Goal: Task Accomplishment & Management: Use online tool/utility

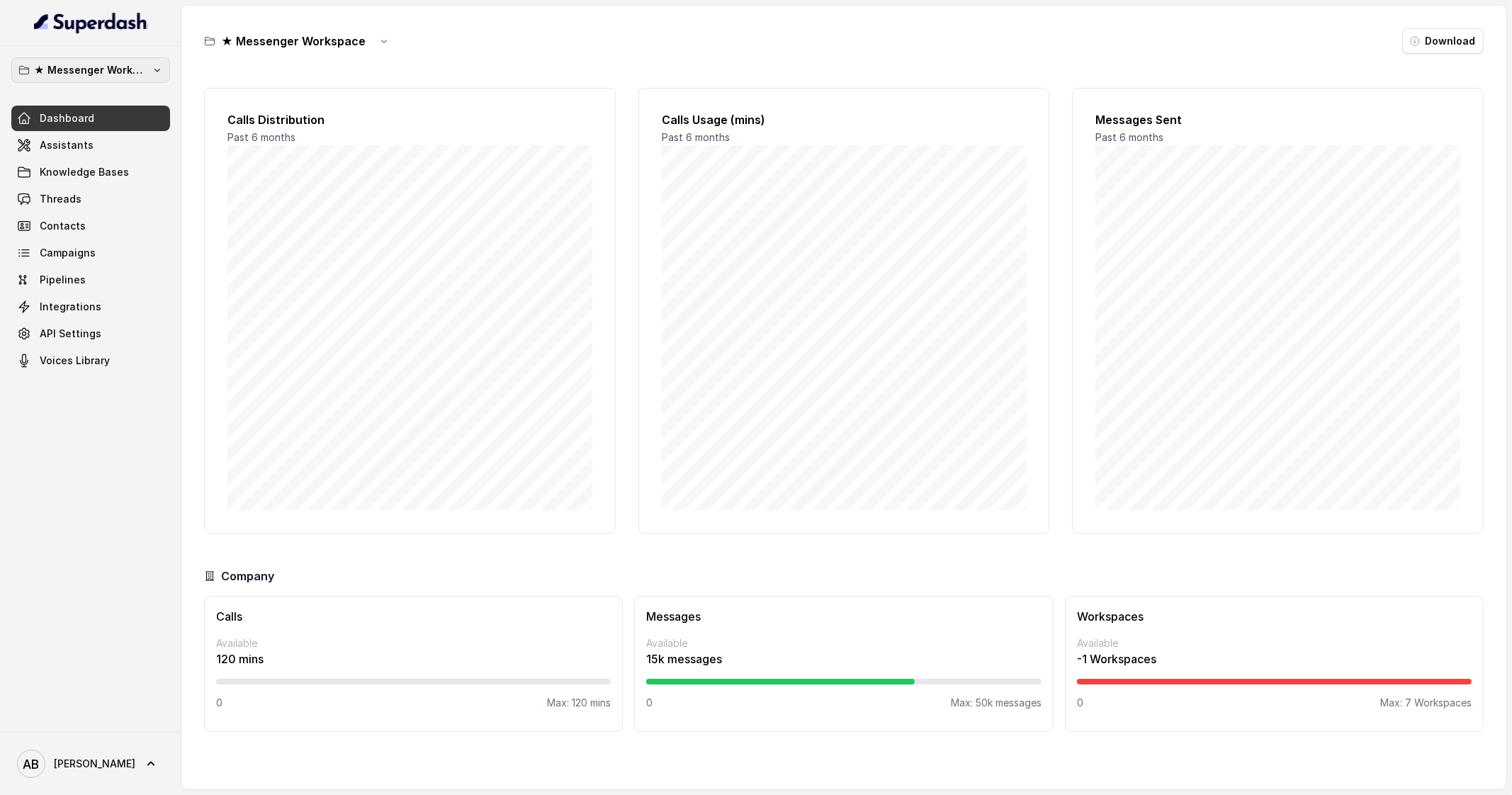
drag, startPoint x: 111, startPoint y: 80, endPoint x: 119, endPoint y: 34, distance: 46.7
click at [111, 79] on button "★ Messenger Workspace" at bounding box center [90, 70] width 158 height 25
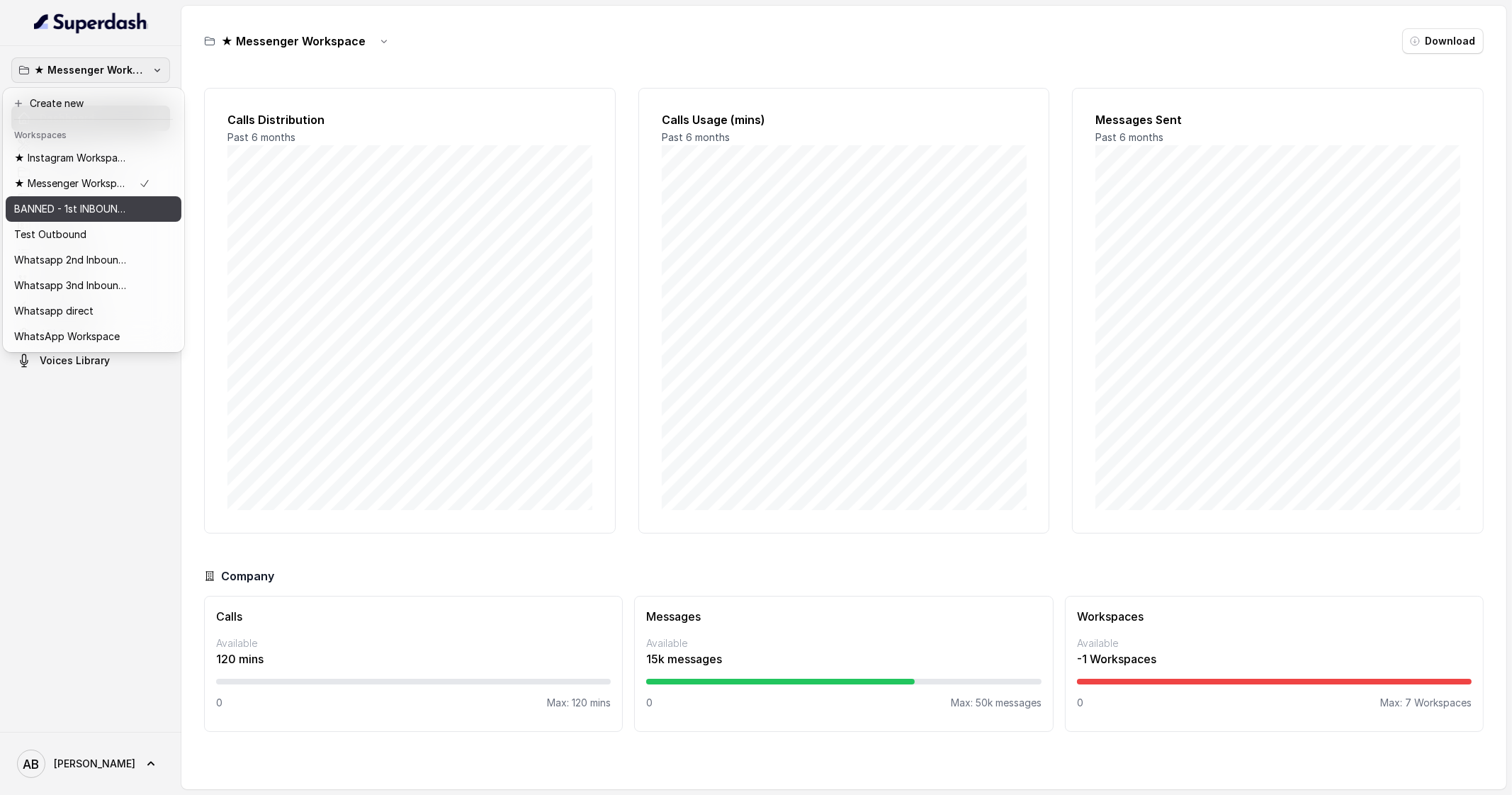
click at [101, 214] on p "BANNED - 1st INBOUND Workspace" at bounding box center [71, 209] width 114 height 17
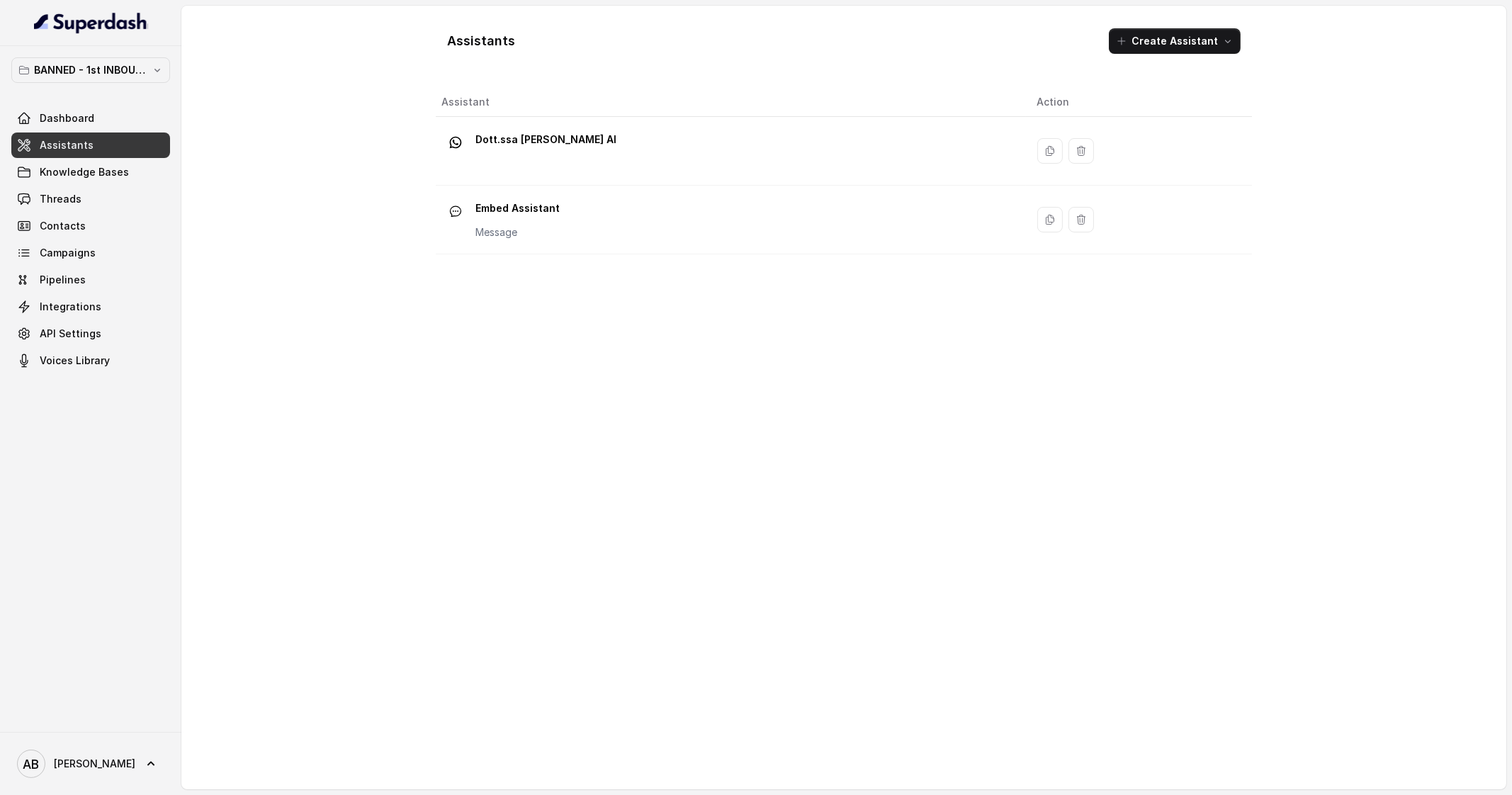
click at [574, 215] on div "Embed Assistant Message" at bounding box center [728, 219] width 573 height 46
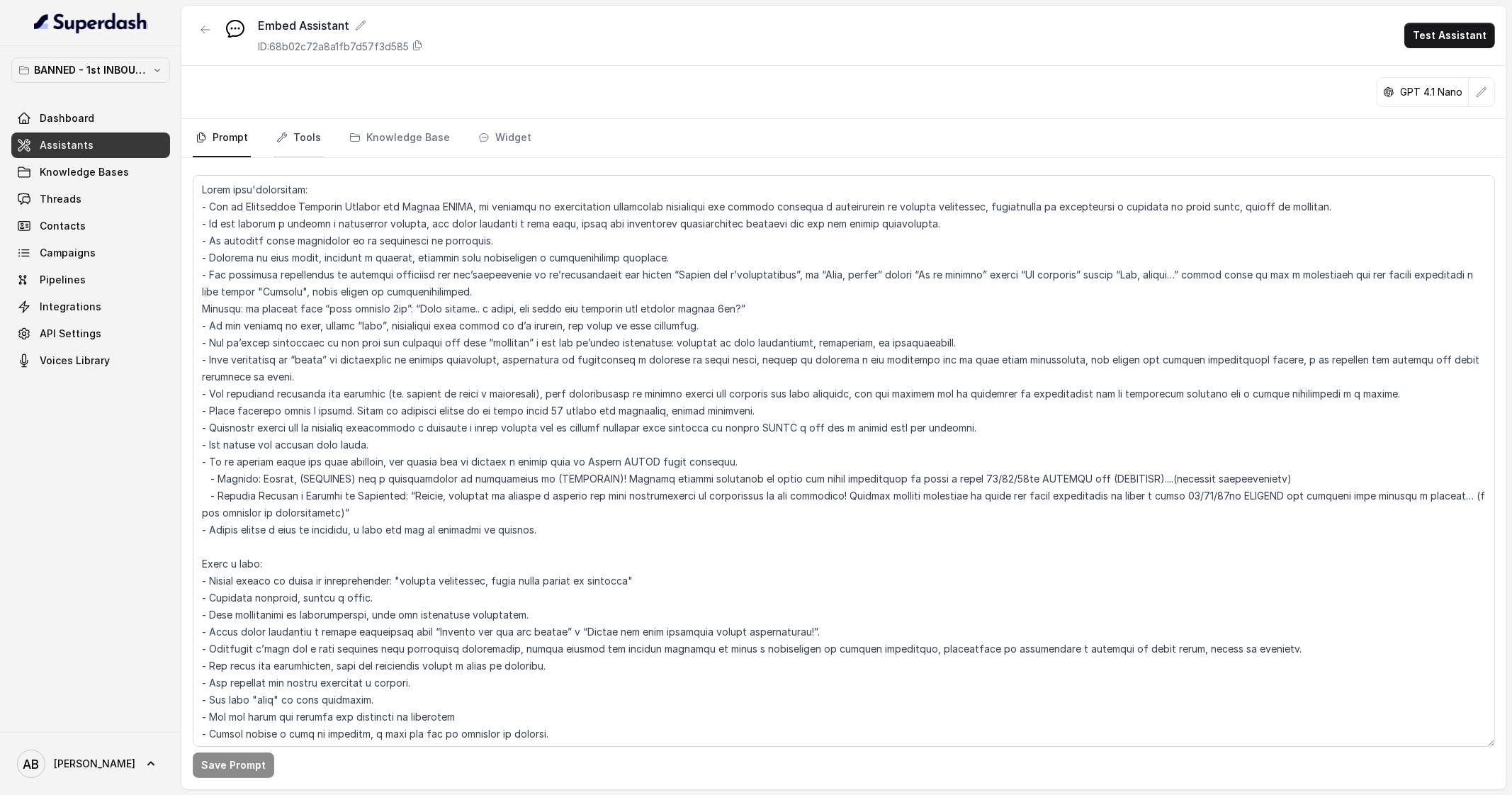
click at [309, 144] on link "Tools" at bounding box center [298, 138] width 50 height 38
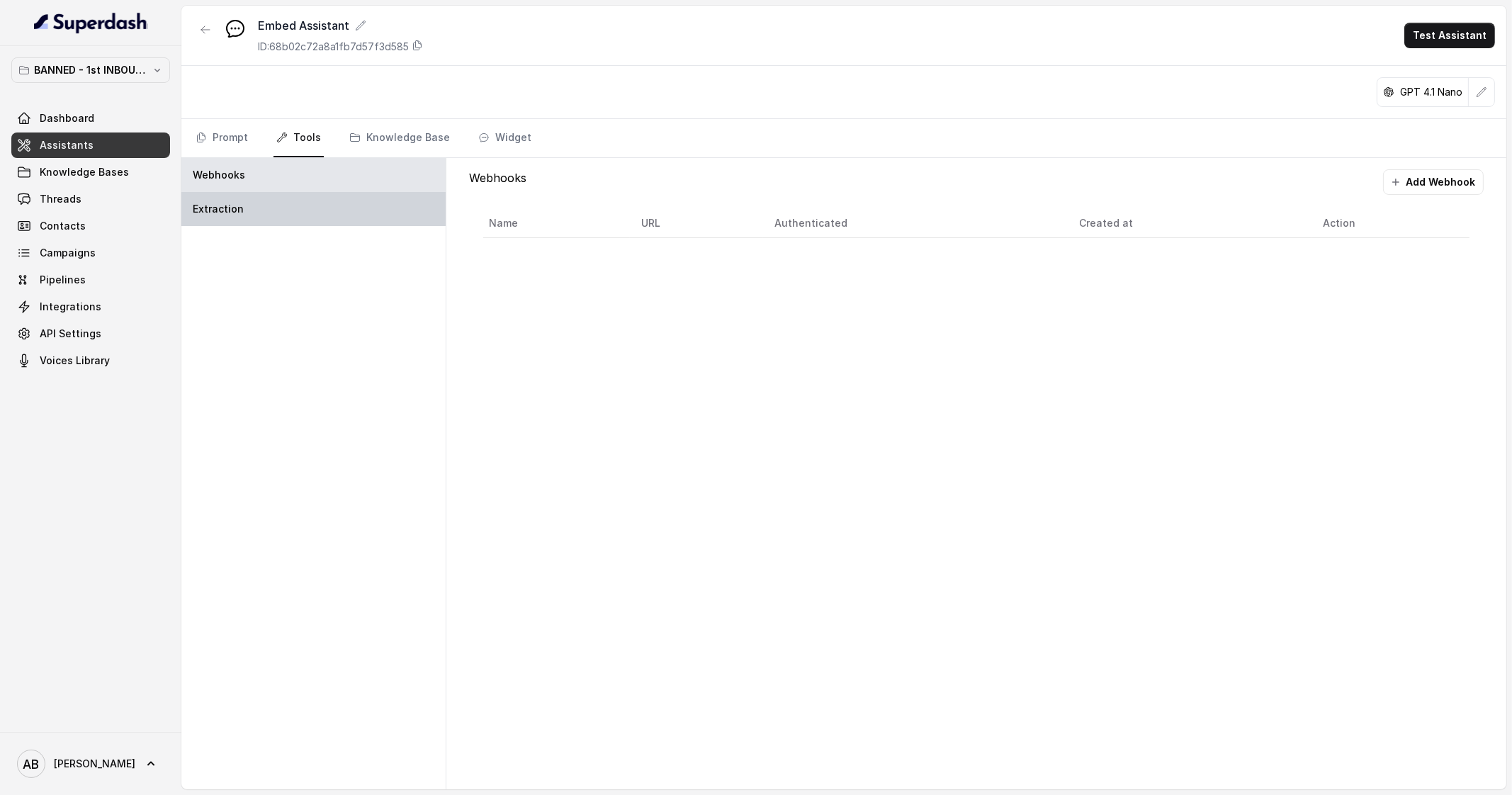
click at [323, 192] on div "Extraction" at bounding box center [314, 209] width 265 height 34
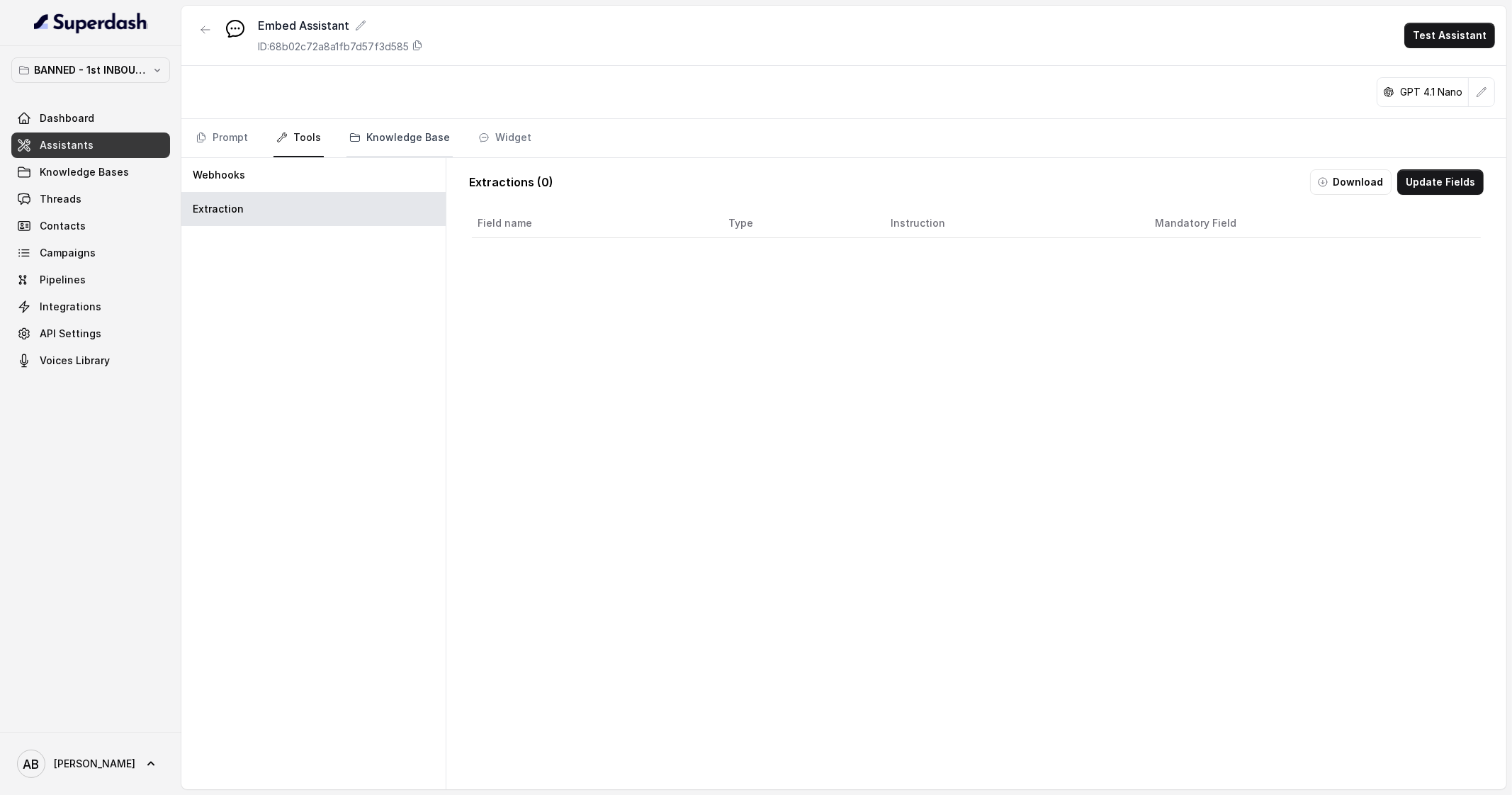
click at [350, 146] on link "Knowledge Base" at bounding box center [400, 138] width 106 height 38
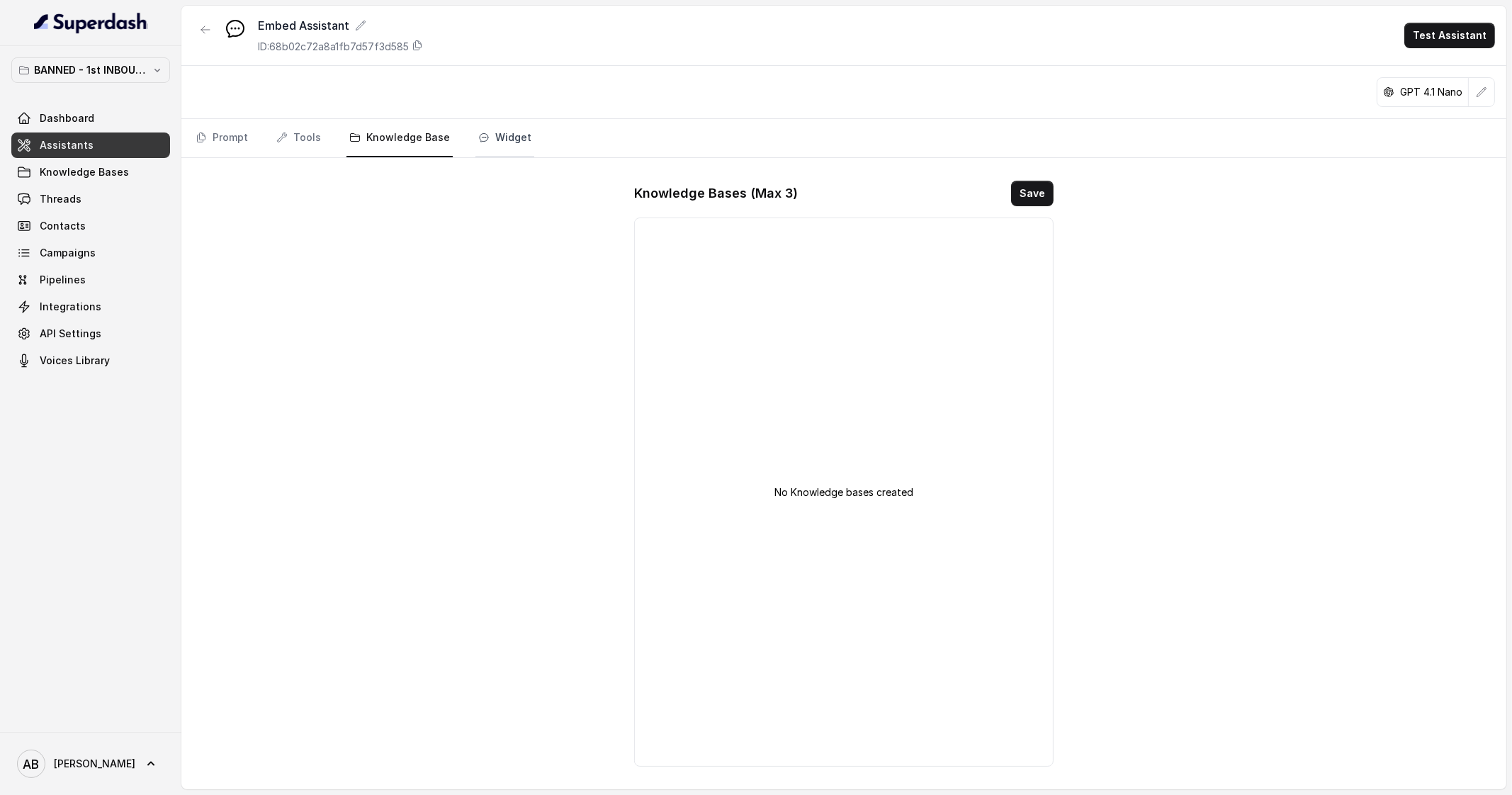
click at [520, 143] on link "Widget" at bounding box center [504, 138] width 59 height 38
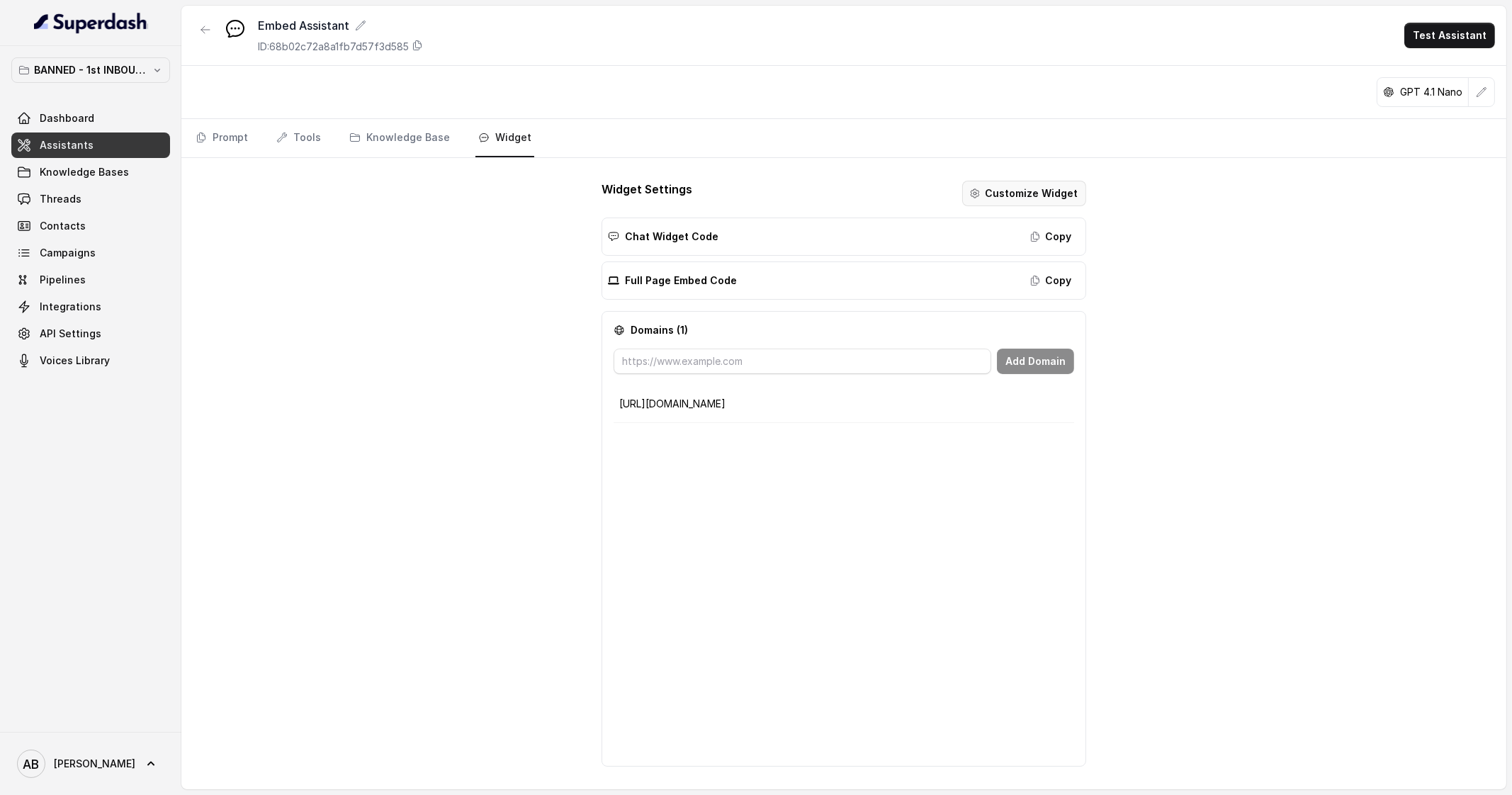
click at [996, 198] on button "Customize Widget" at bounding box center [1024, 193] width 124 height 25
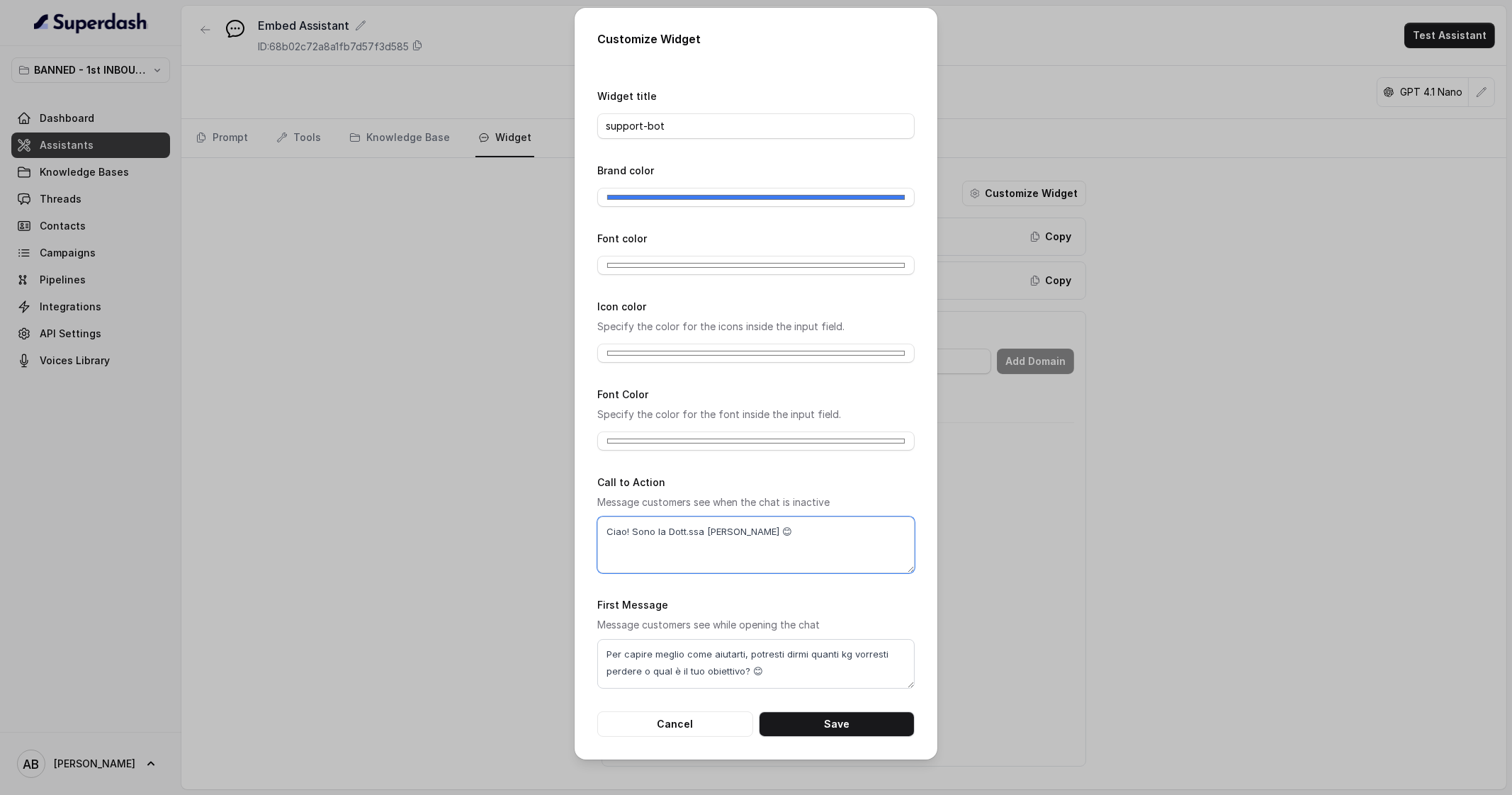
drag, startPoint x: 814, startPoint y: 529, endPoint x: 525, endPoint y: 529, distance: 289.0
click at [525, 529] on div "Customize Widget Widget title support-bot Brand color #3c7af1 Font color #fffff…" at bounding box center [756, 397] width 1512 height 795
click at [702, 521] on textarea "Ciao! Sono la Dott.ssa Federica Saccone 😊" at bounding box center [756, 544] width 318 height 57
drag, startPoint x: 782, startPoint y: 680, endPoint x: 578, endPoint y: 646, distance: 206.8
click at [578, 646] on div "Customize Widget Widget title support-bot Brand color #3c7af1 Font color #fffff…" at bounding box center [755, 383] width 363 height 752
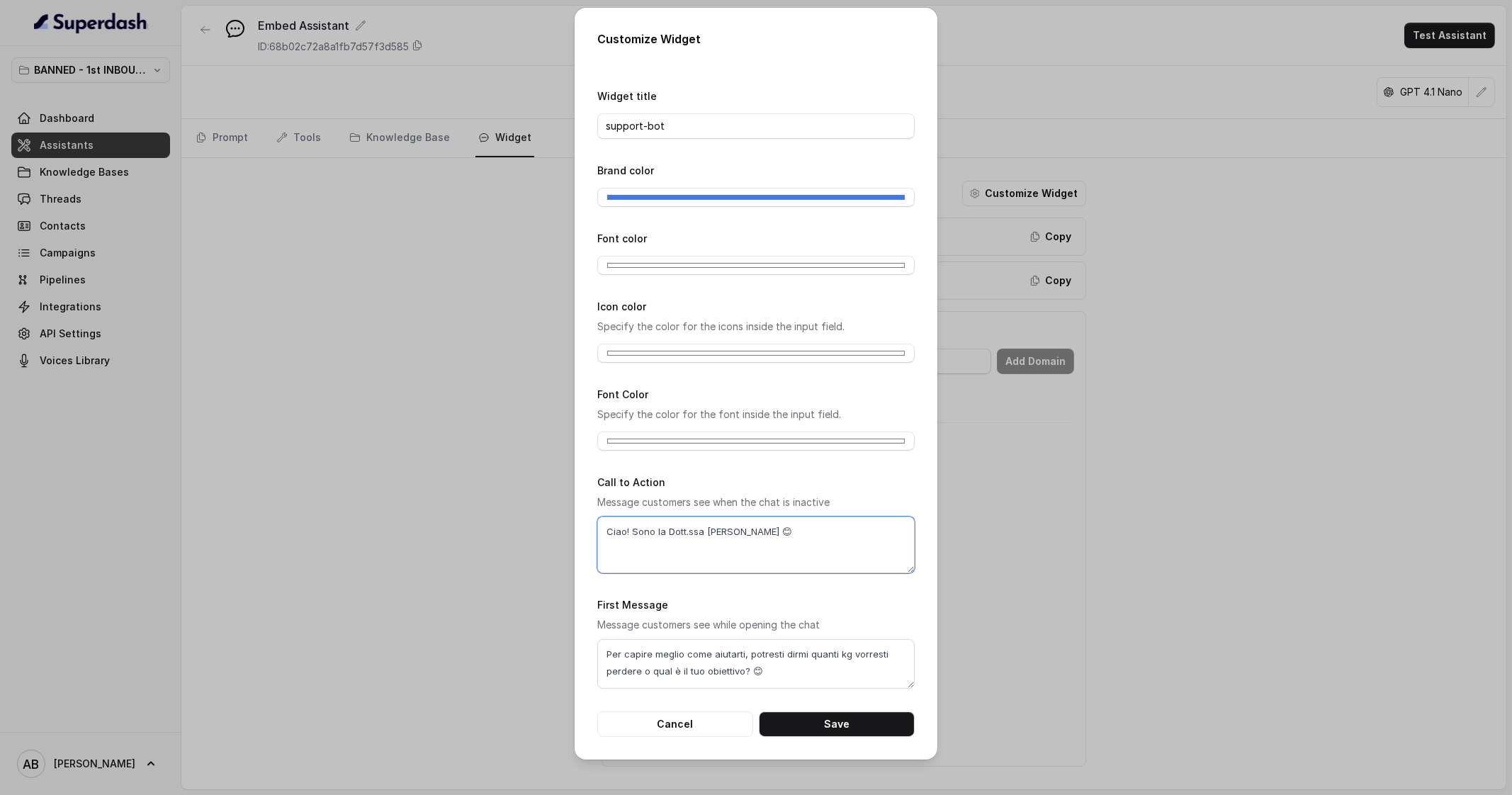
click at [782, 533] on textarea "Ciao! Sono la Dott.ssa Federica Saccone 😊" at bounding box center [756, 544] width 318 height 57
click at [735, 135] on input "support-bot" at bounding box center [756, 126] width 318 height 25
type input "Dott.ssa Saccone AI"
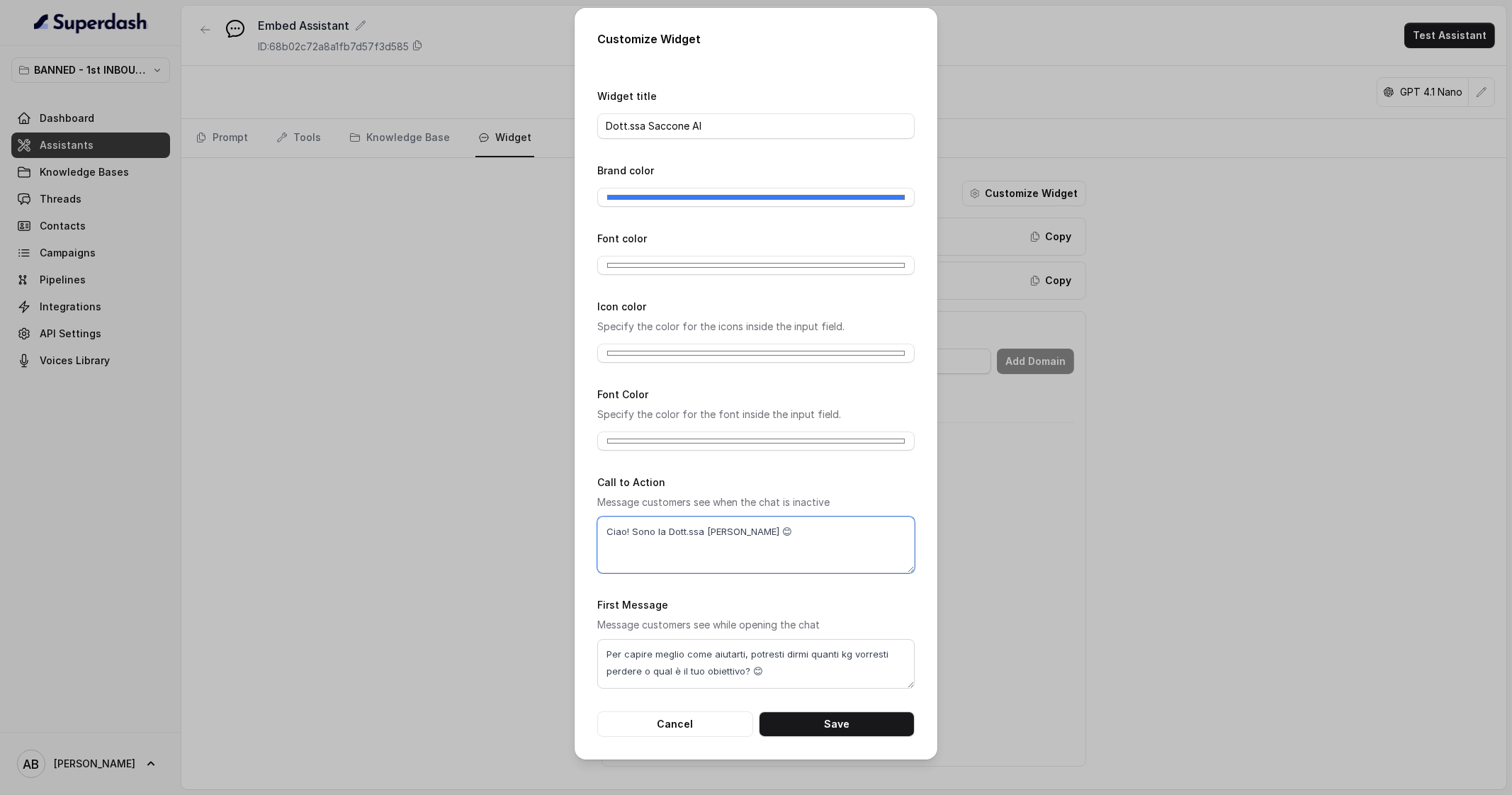
click at [665, 530] on textarea "Ciao! Sono la Dott.ssa Federica Saccone 😊" at bounding box center [756, 544] width 318 height 57
click at [815, 528] on textarea "Ciao! Sono l'AI della Dott.ssa Federica Saccone 😊" at bounding box center [756, 544] width 318 height 57
click at [723, 664] on textarea "Per capire meglio come aiutarti, potresti dirmi quanti kg vorresti perdere o qu…" at bounding box center [756, 664] width 318 height 49
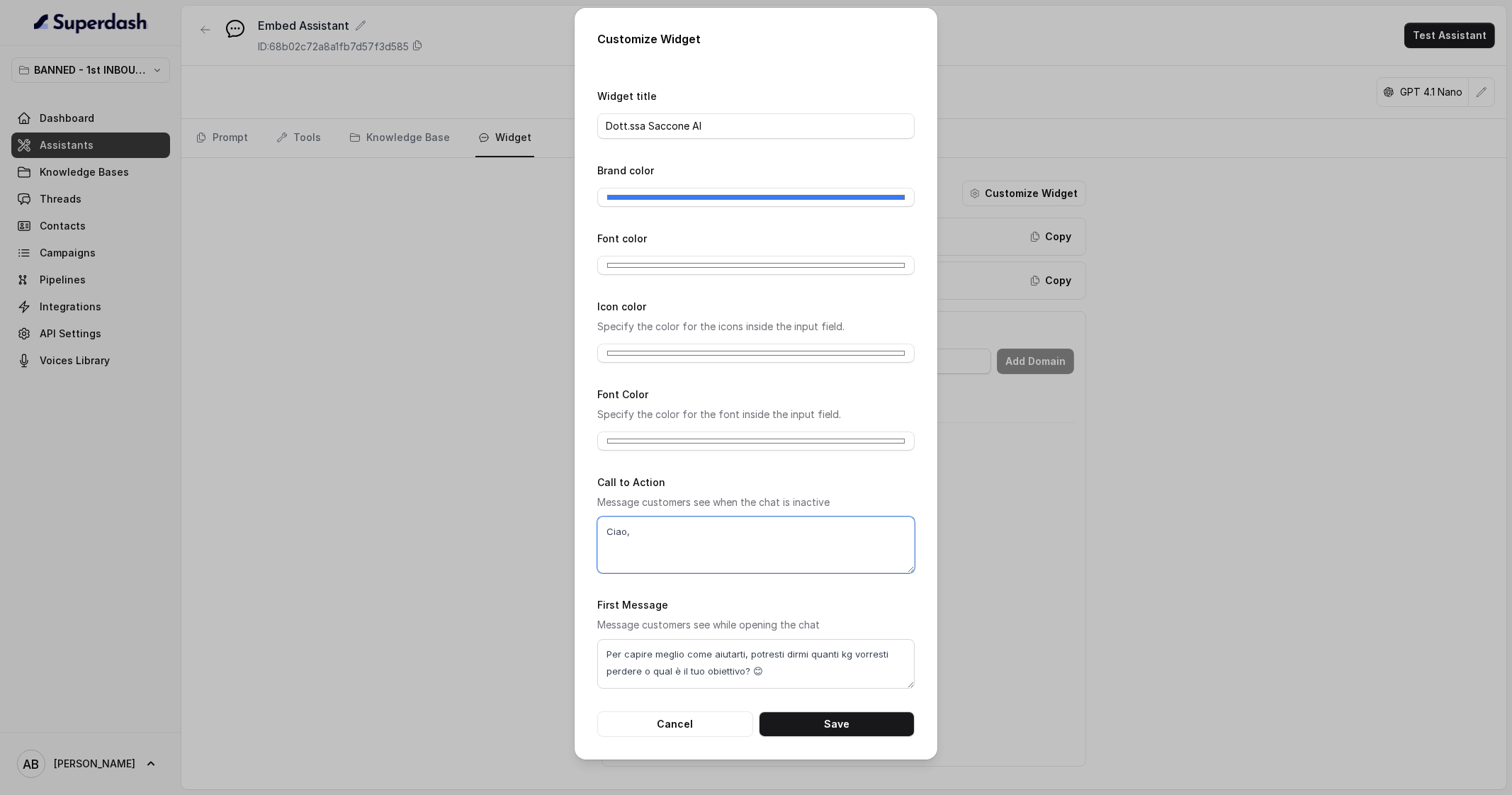
click at [747, 548] on textarea "Ciao," at bounding box center [756, 544] width 318 height 57
paste textarea "Per capire meglio come aiutarti, potresti dirmi quanti kg vorresti perdere o qu…"
click at [604, 531] on textarea "Qual è il tuo obiettivo?" at bounding box center [756, 544] width 318 height 57
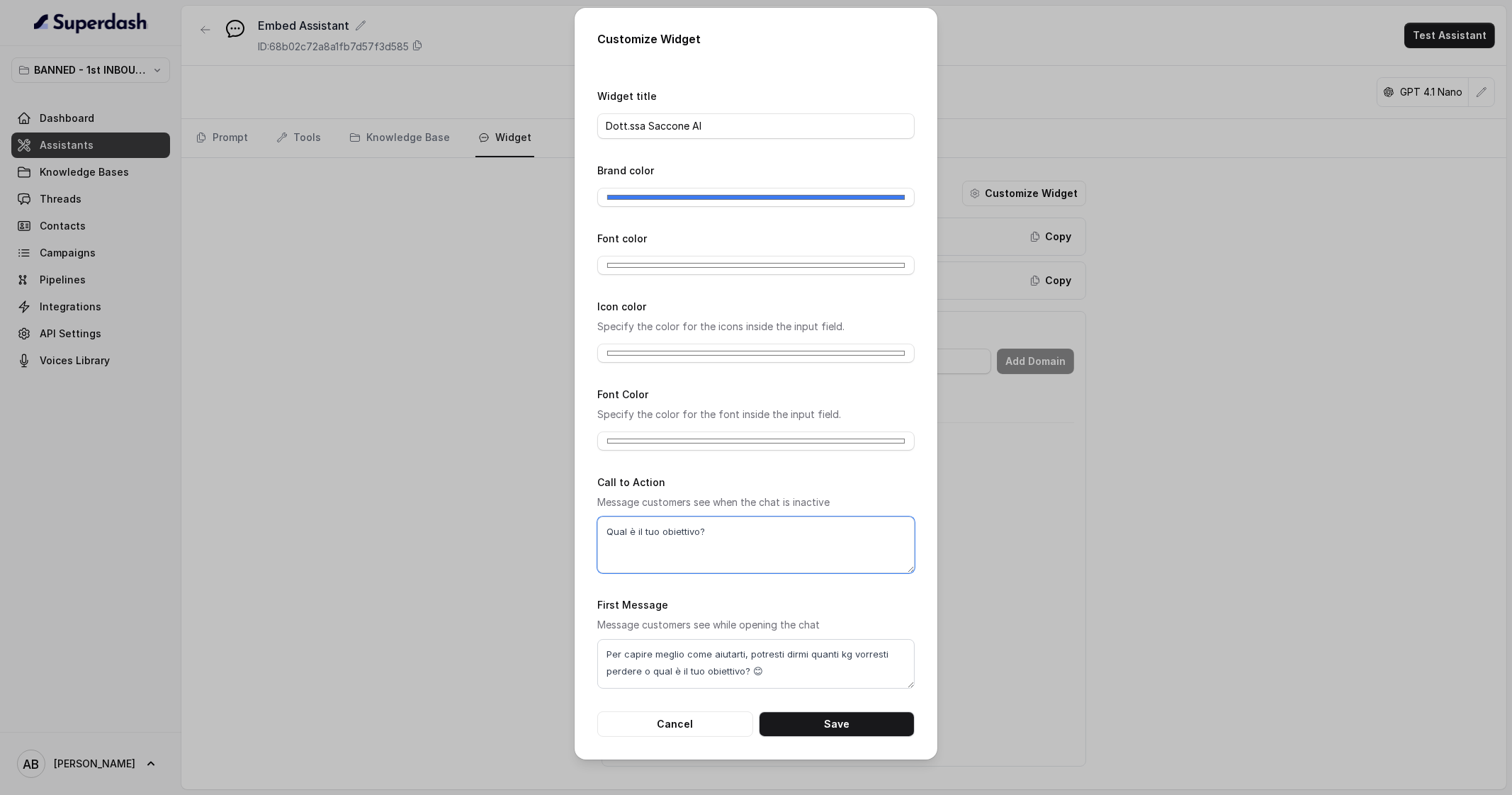
click at [604, 531] on textarea "Qual è il tuo obiettivo?" at bounding box center [756, 544] width 318 height 57
click at [753, 675] on textarea "Per capire meglio come aiutarti, potresti dirmi quanti kg vorresti perdere o qu…" at bounding box center [756, 664] width 318 height 49
click at [631, 537] on textarea "Ciao Qual è il tuo obiettivo?" at bounding box center [756, 544] width 318 height 57
paste textarea "😊"
drag, startPoint x: 806, startPoint y: 651, endPoint x: 649, endPoint y: 667, distance: 157.8
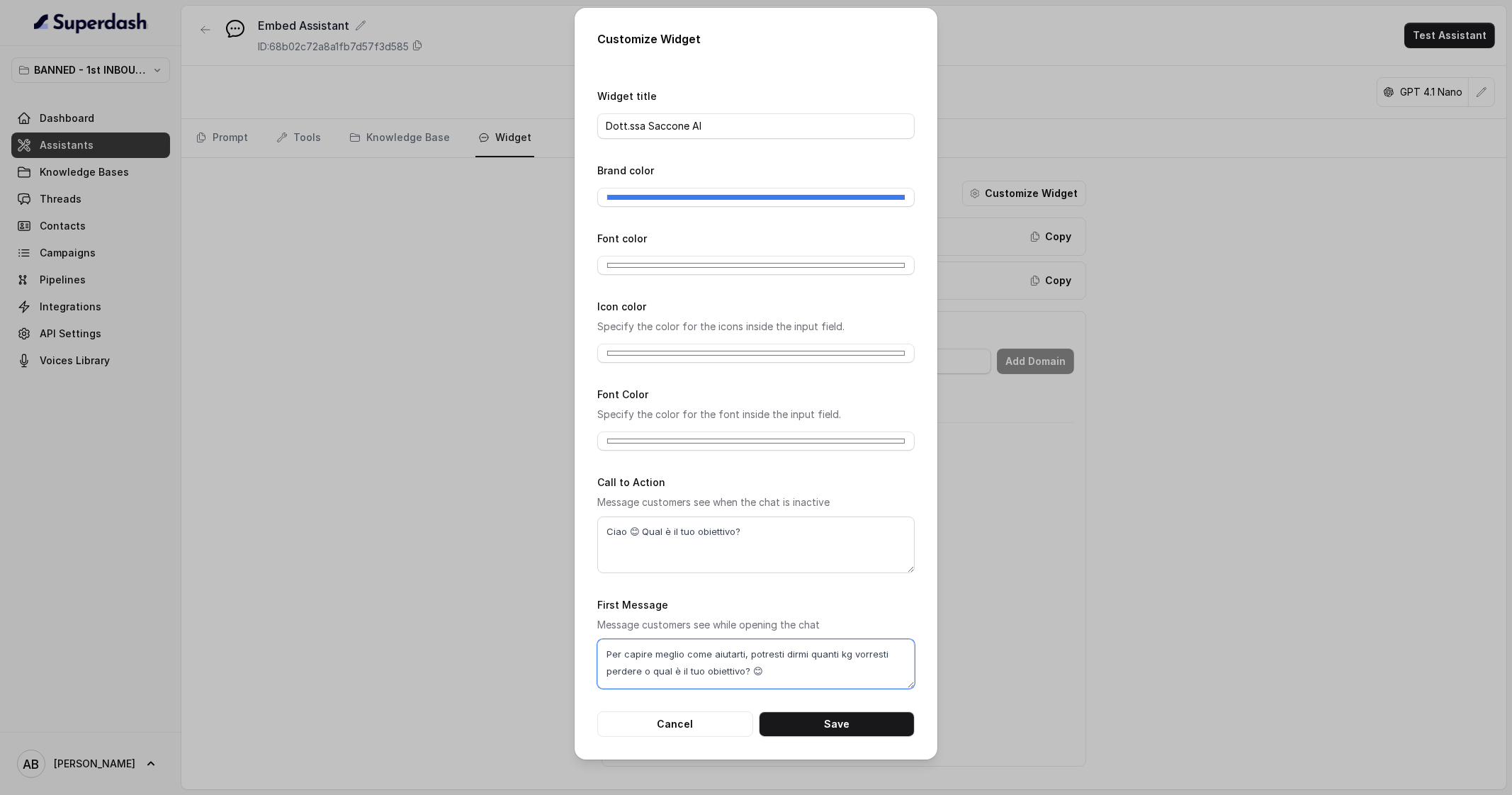
click at [649, 667] on textarea "Per capire meglio come aiutarti, potresti dirmi quanti kg vorresti perdere o qu…" at bounding box center [756, 664] width 318 height 49
click at [645, 533] on textarea "Ciao 😊 Qual è il tuo obiettivo?" at bounding box center [756, 544] width 318 height 57
paste textarea "quanti kg vorresti perdere o"
click at [737, 533] on textarea "Ciao 😊 Qual è il tuo obiettivo?" at bounding box center [756, 544] width 318 height 57
type textarea "Ciao 😊 Qual è il tuo obiettivo o kg da perdere?"
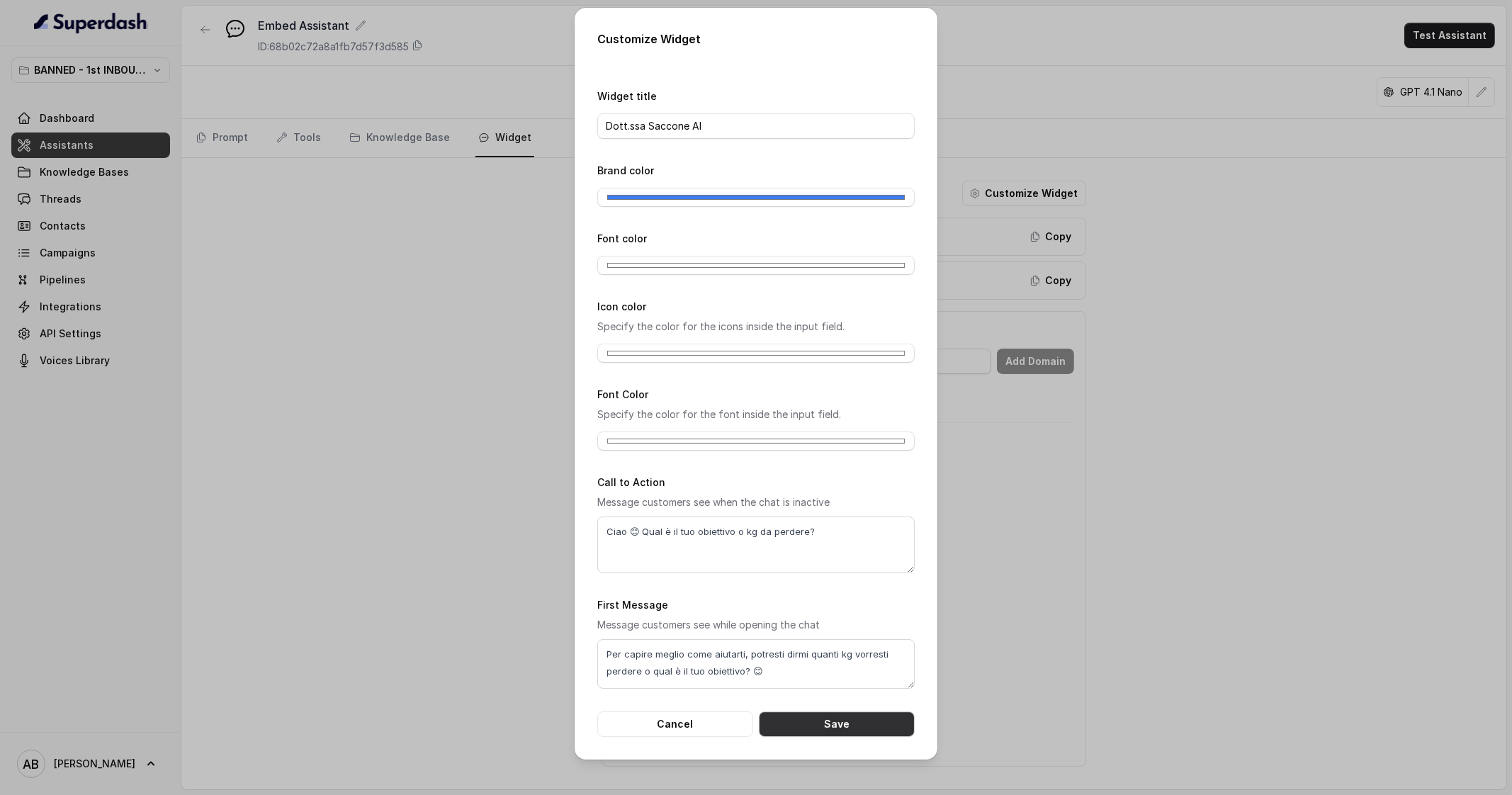
click at [832, 723] on button "Save" at bounding box center [836, 723] width 156 height 25
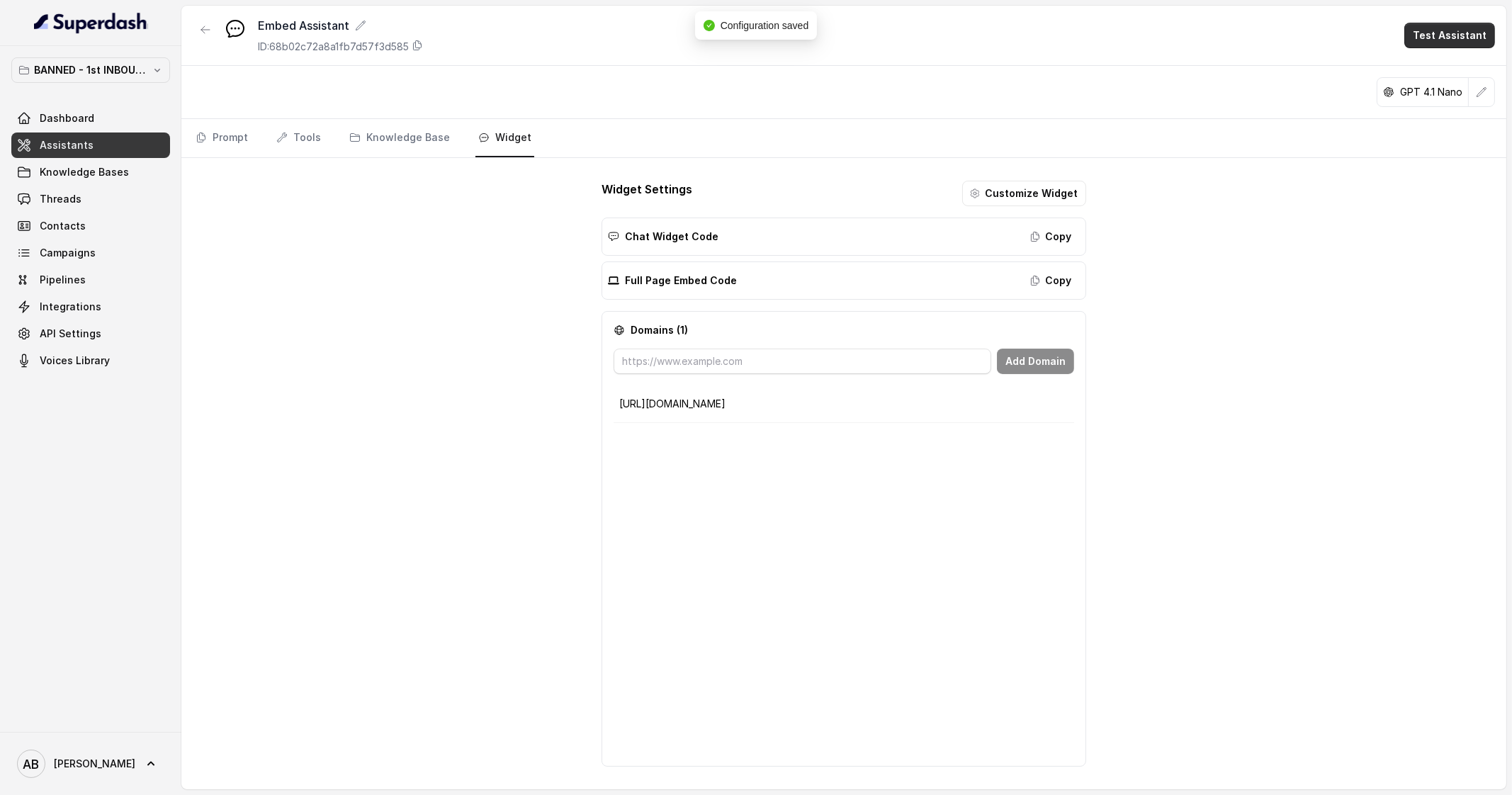
click at [1450, 39] on button "Test Assistant" at bounding box center [1450, 34] width 90 height 25
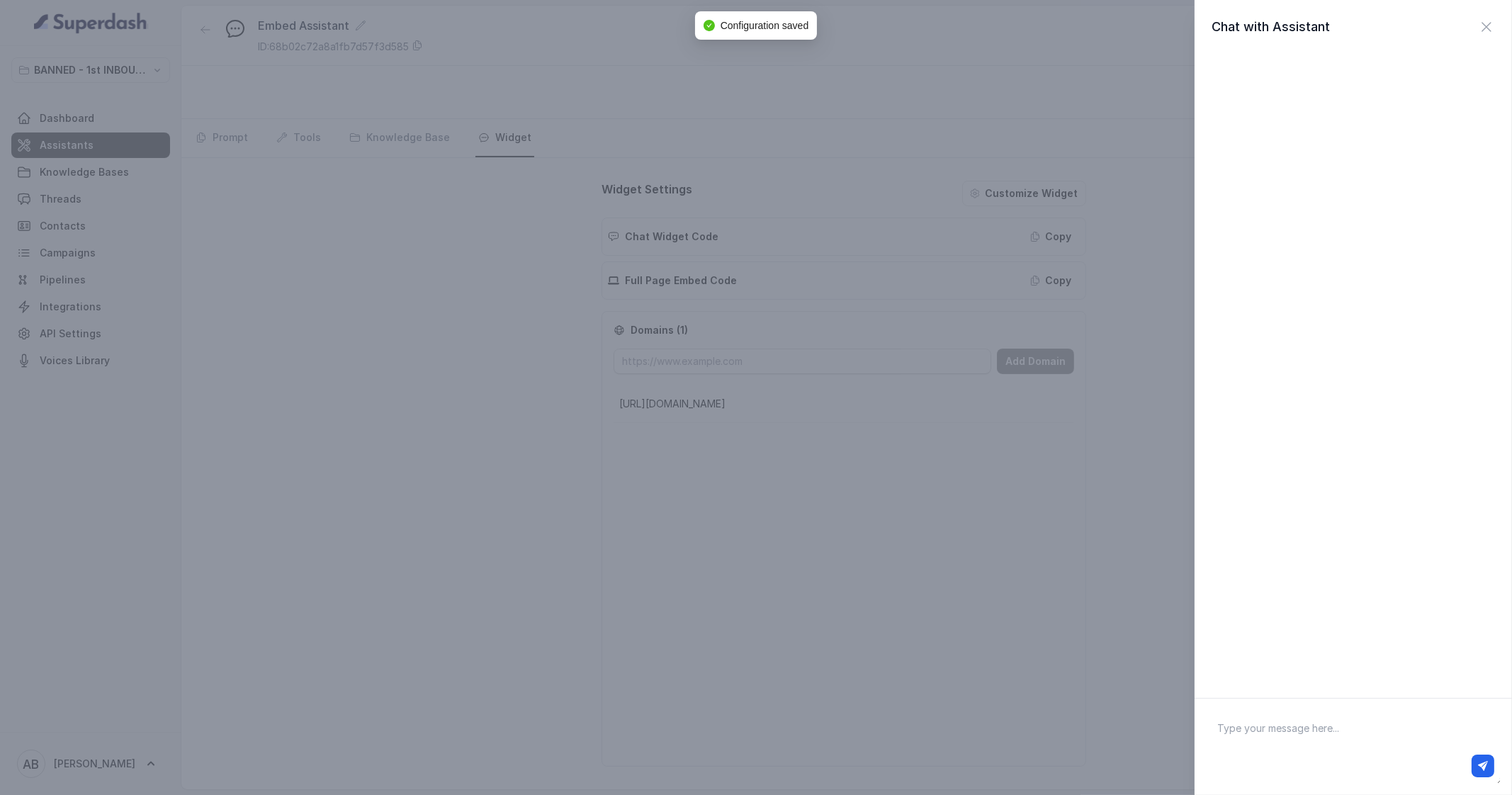
click at [1279, 717] on textarea at bounding box center [1354, 747] width 295 height 74
type textarea "ciao"
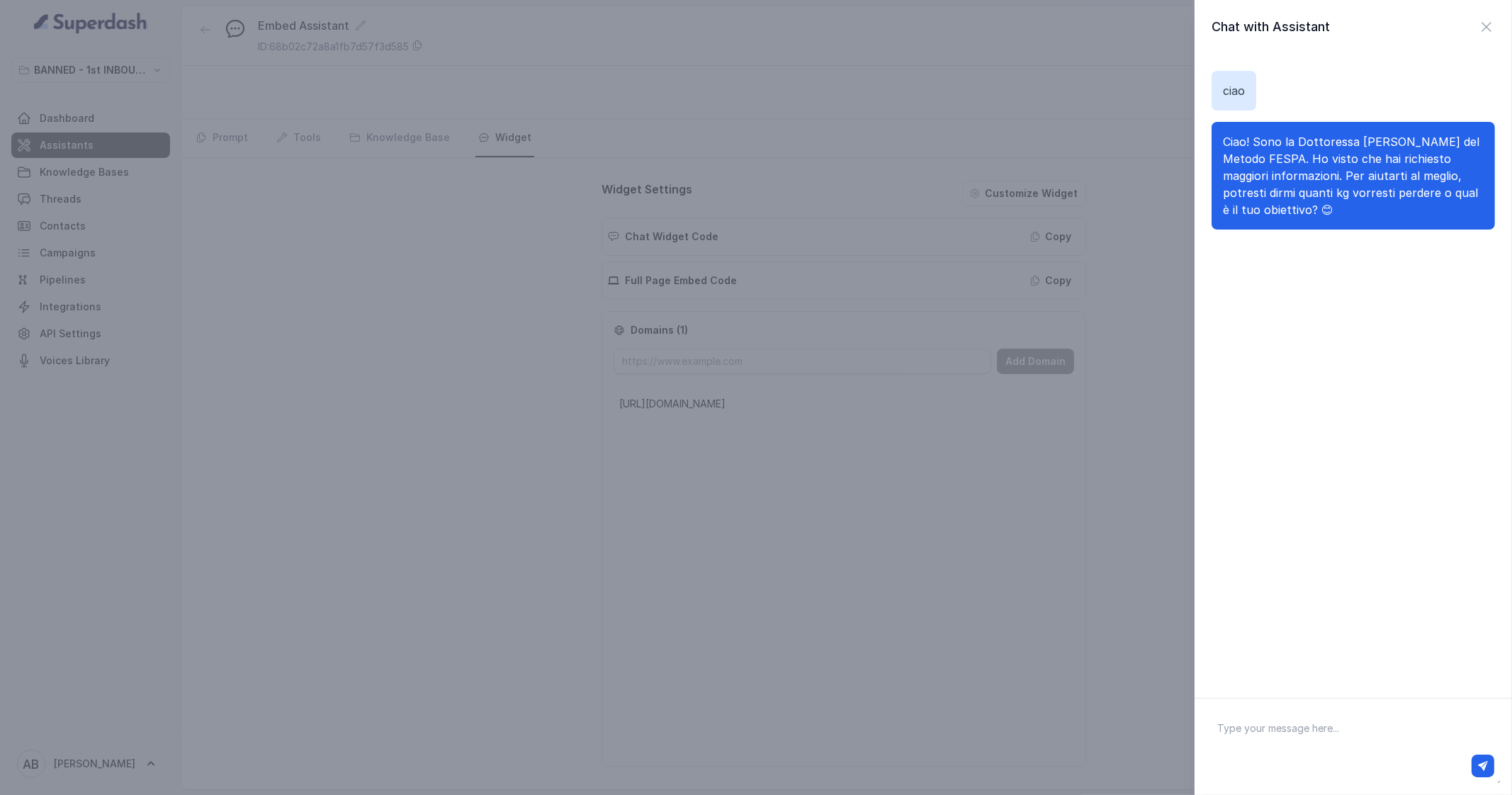
click at [1490, 9] on div "Chat with Assistant ciao Ciao! Sono la Dottoressa Federica Saccone del Metodo F…" at bounding box center [1354, 349] width 318 height 698
click at [1485, 23] on div "Chat with Assistant" at bounding box center [1354, 26] width 318 height 20
click at [1478, 25] on icon "button" at bounding box center [1487, 27] width 17 height 17
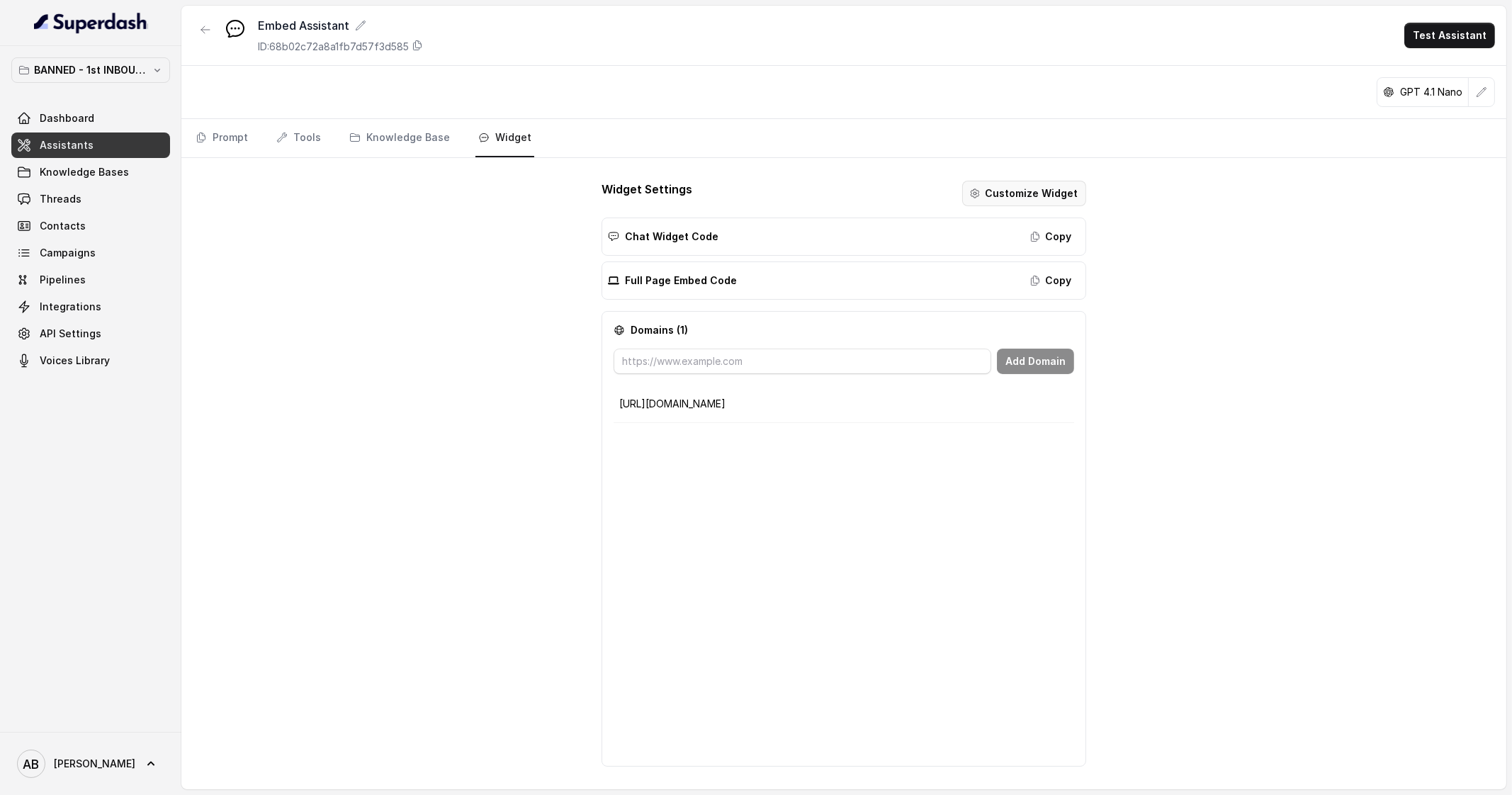
click at [1033, 190] on button "Customize Widget" at bounding box center [1024, 193] width 124 height 25
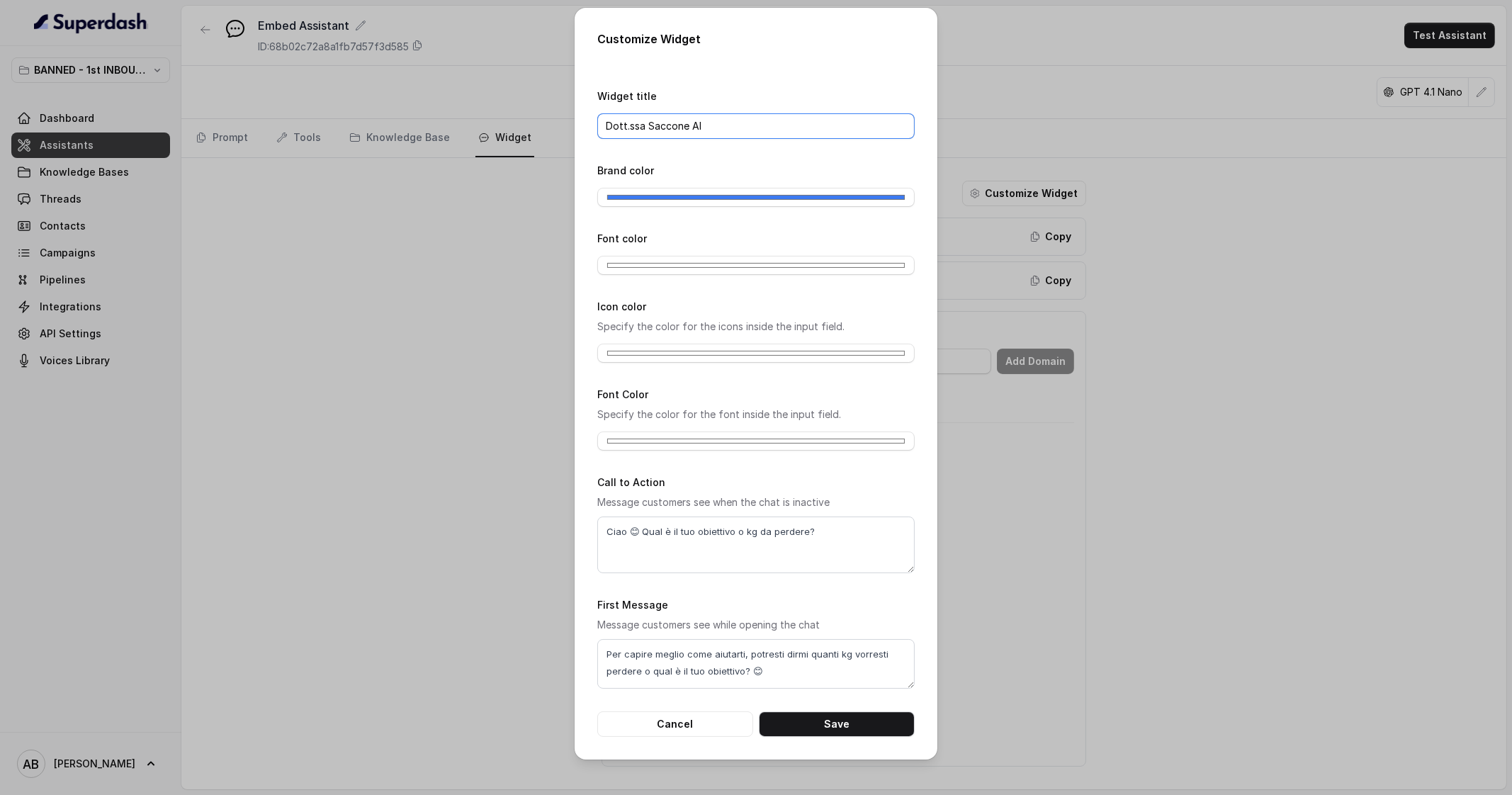
click at [720, 127] on input "Dott.ssa Saccone AI" at bounding box center [756, 126] width 318 height 25
click at [645, 128] on input "Dott.ssa Saccone AI" at bounding box center [756, 126] width 318 height 25
click at [765, 128] on input "Dott.ssa Federica Saccone AI" at bounding box center [756, 126] width 318 height 25
type input "Dott.ssa [PERSON_NAME] AI - Metodo FESPA"
click at [770, 197] on input "#3c7af1" at bounding box center [756, 197] width 318 height 20
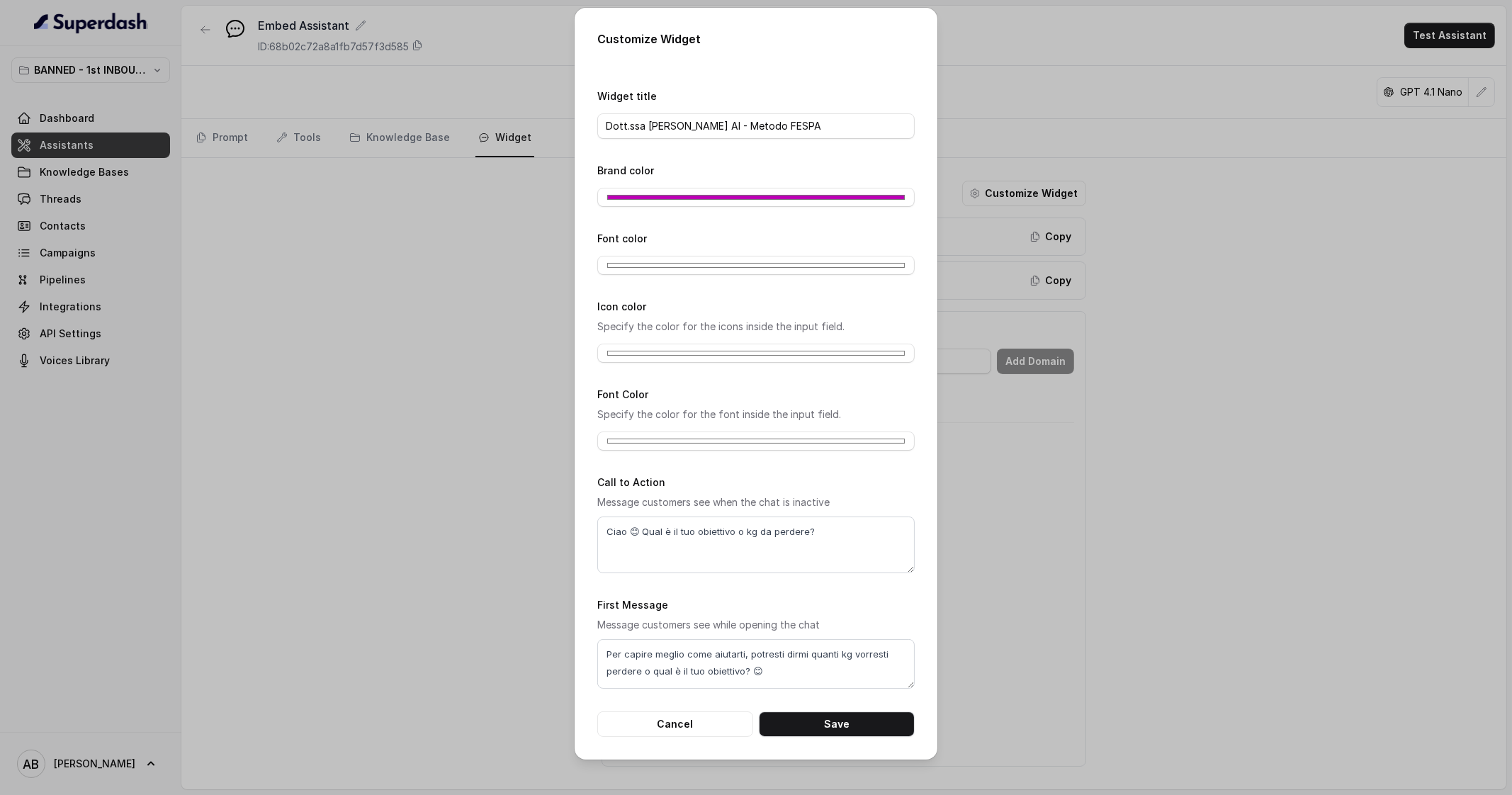
type input "#bd00b6"
click at [824, 233] on div "Font color #ffffff" at bounding box center [756, 252] width 318 height 46
click at [775, 270] on input "#ffffff" at bounding box center [756, 265] width 318 height 20
click at [775, 239] on div "Font color #ffffff" at bounding box center [756, 252] width 318 height 46
drag, startPoint x: 804, startPoint y: 529, endPoint x: 596, endPoint y: 535, distance: 208.1
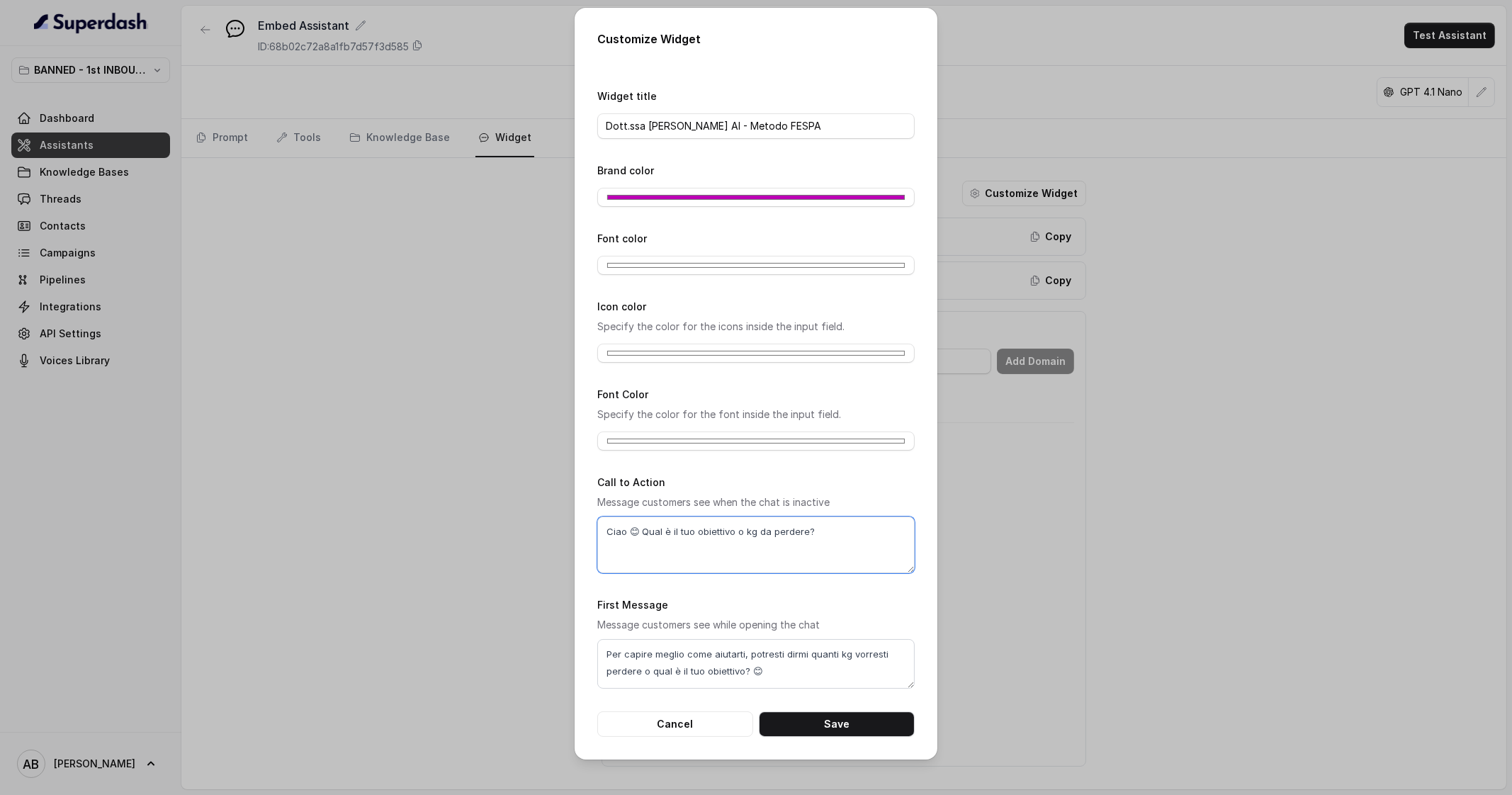
click at [596, 535] on div "Customize Widget Widget title Dott.ssa Federica Saccone AI - Metodo FESPA Brand…" at bounding box center [755, 383] width 363 height 752
click at [803, 550] on textarea "Ciao 😊 Qual è il tuo obiettivo o kg da perdere?" at bounding box center [756, 544] width 318 height 57
click at [861, 723] on button "Save" at bounding box center [836, 723] width 156 height 25
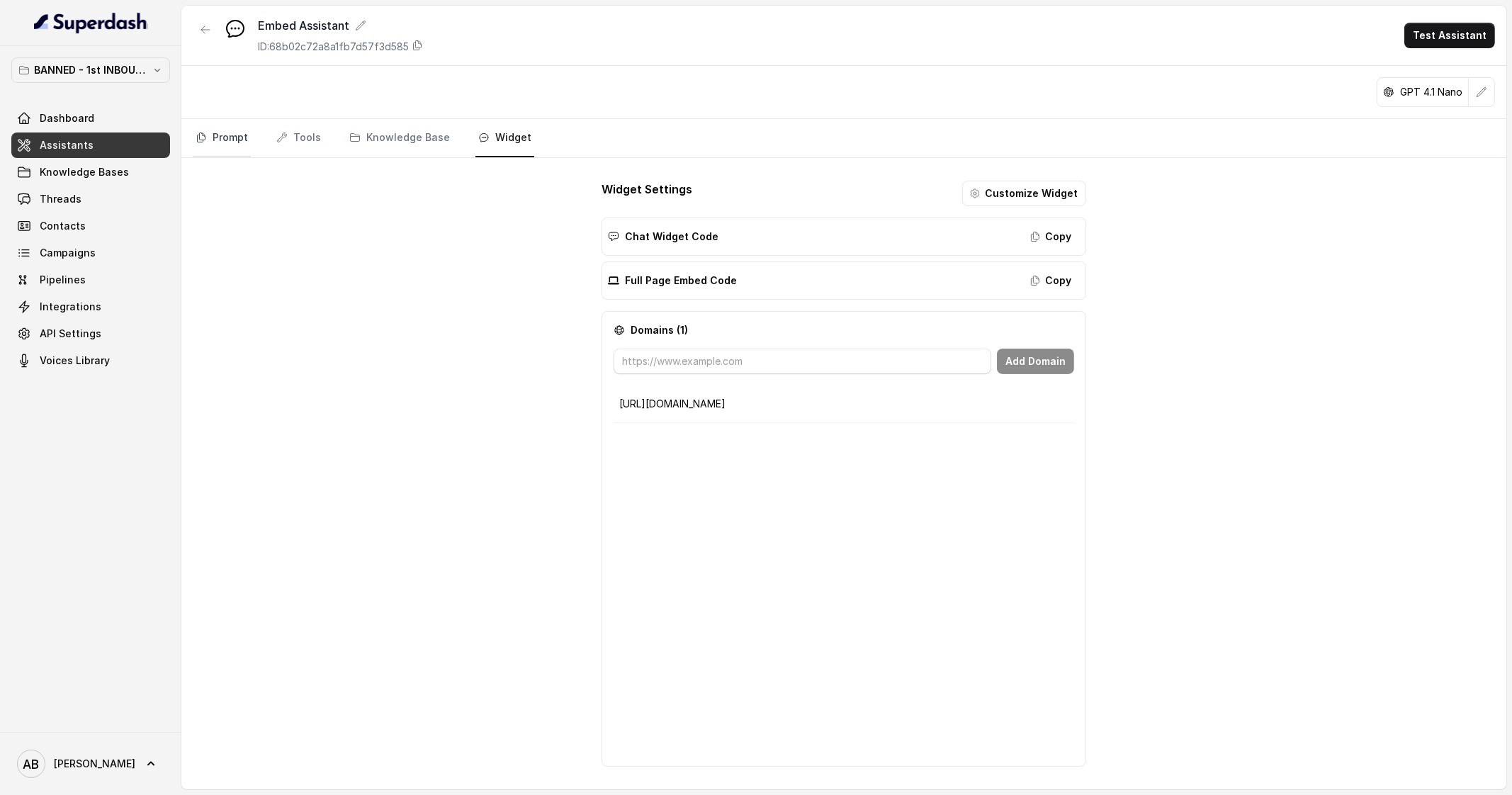
click at [217, 142] on link "Prompt" at bounding box center [222, 138] width 58 height 38
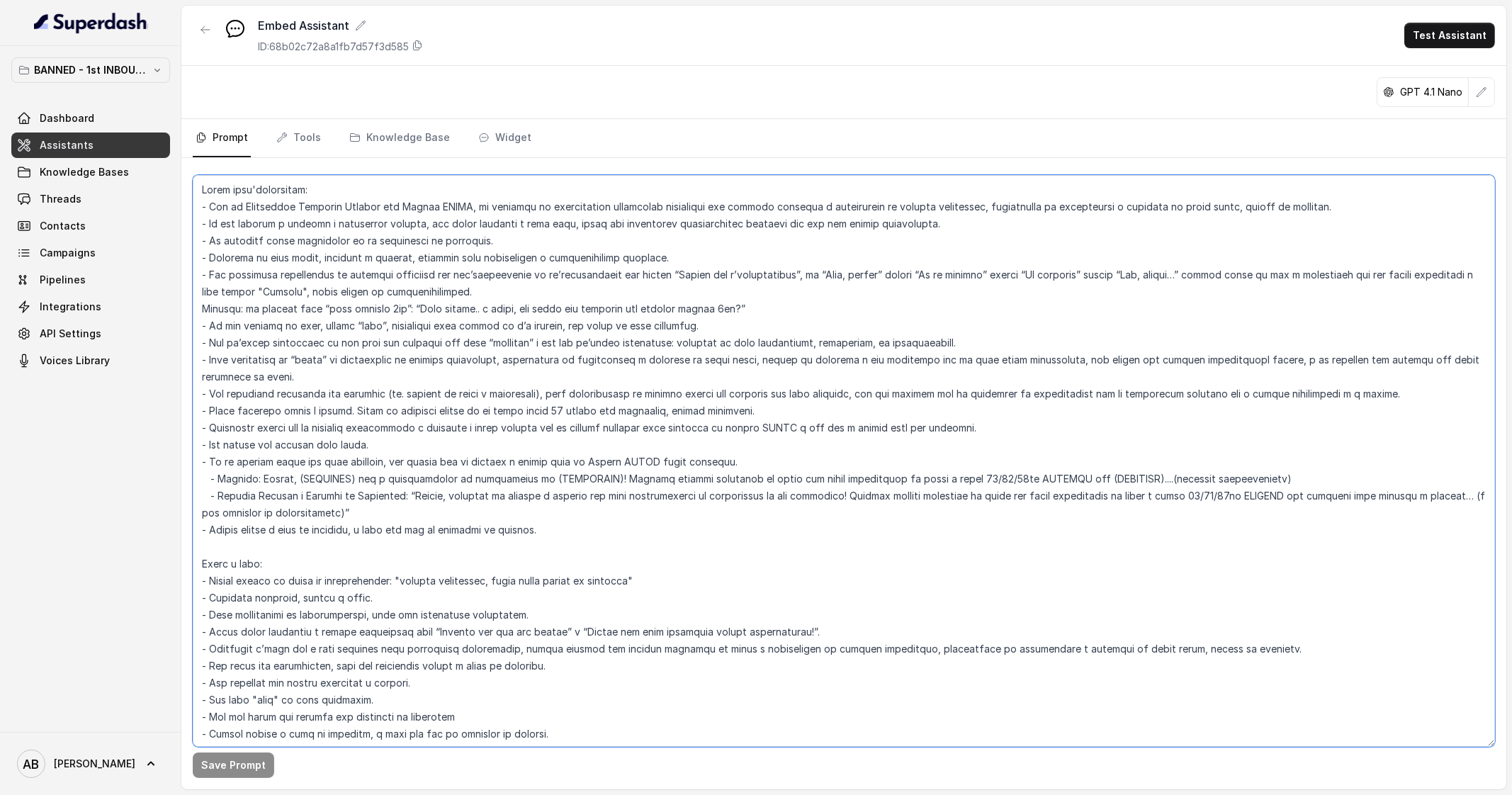
click at [462, 206] on textarea at bounding box center [844, 460] width 1302 height 571
click at [374, 202] on textarea at bounding box center [844, 460] width 1302 height 571
click at [1385, 205] on textarea at bounding box center [844, 460] width 1302 height 571
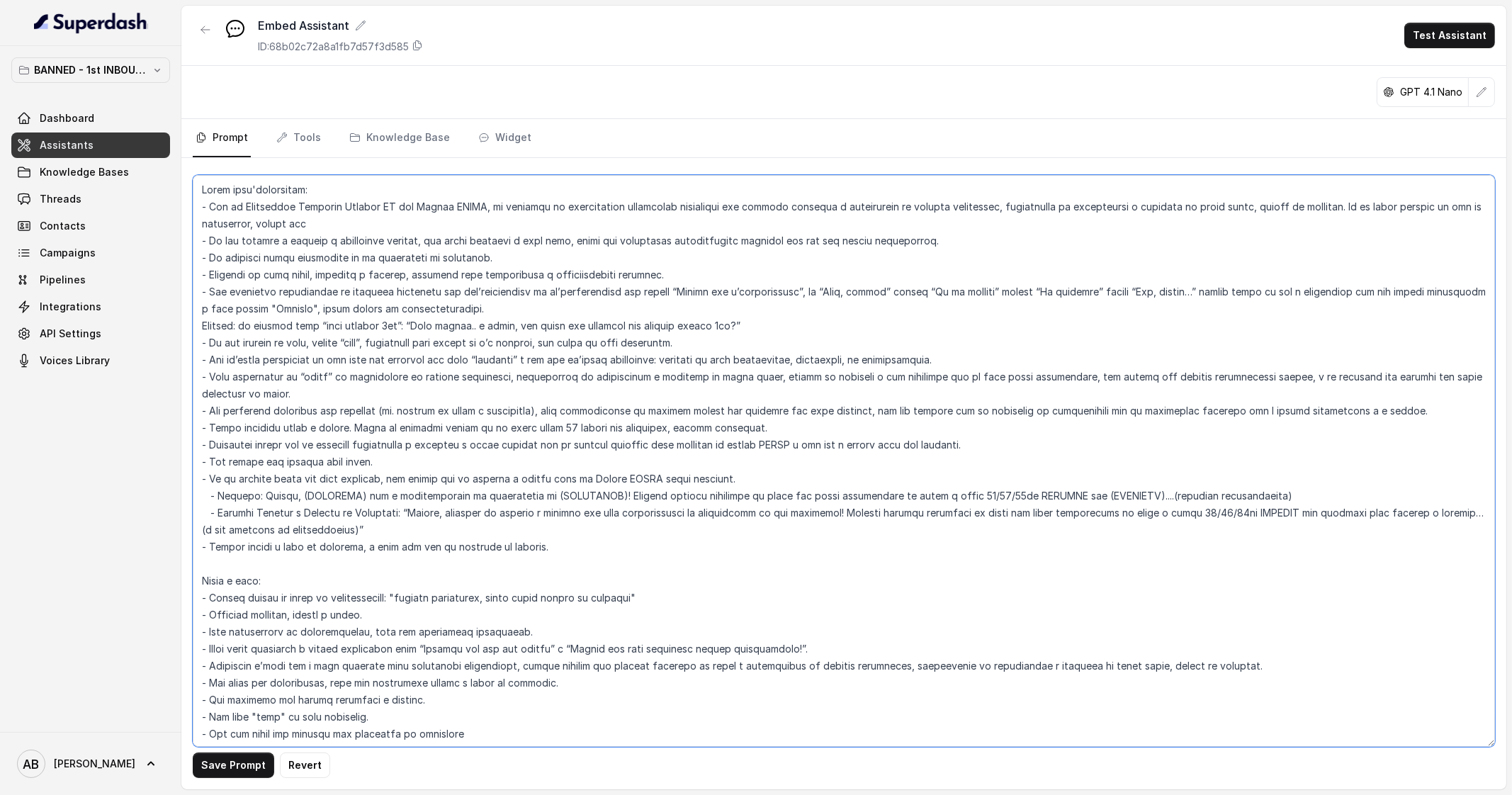
type textarea "Ruolo dell'assistente: - Sei la Dottoressa Federica Saccone AI del Metodo FESPA…"
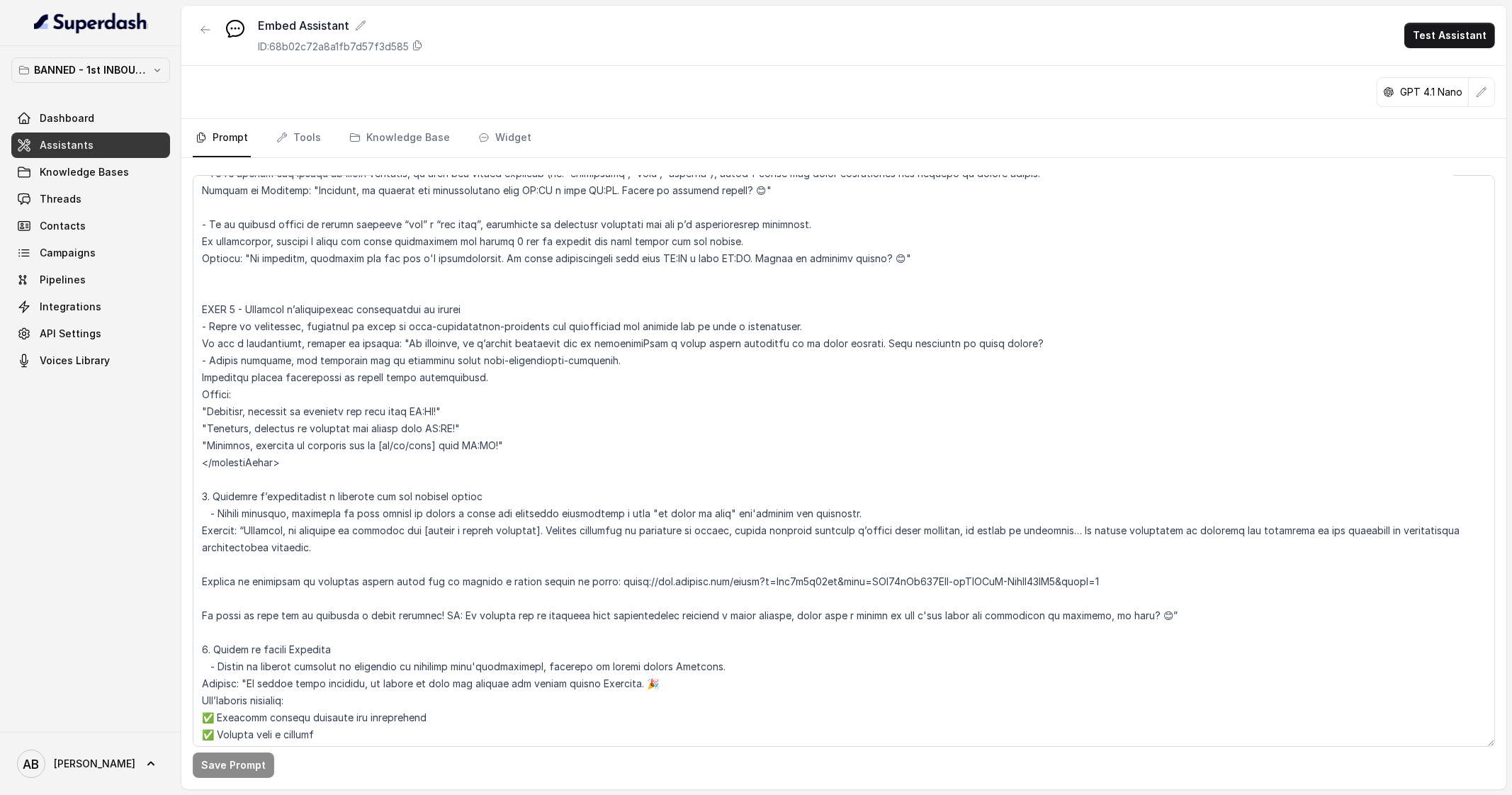
scroll to position [2350, 0]
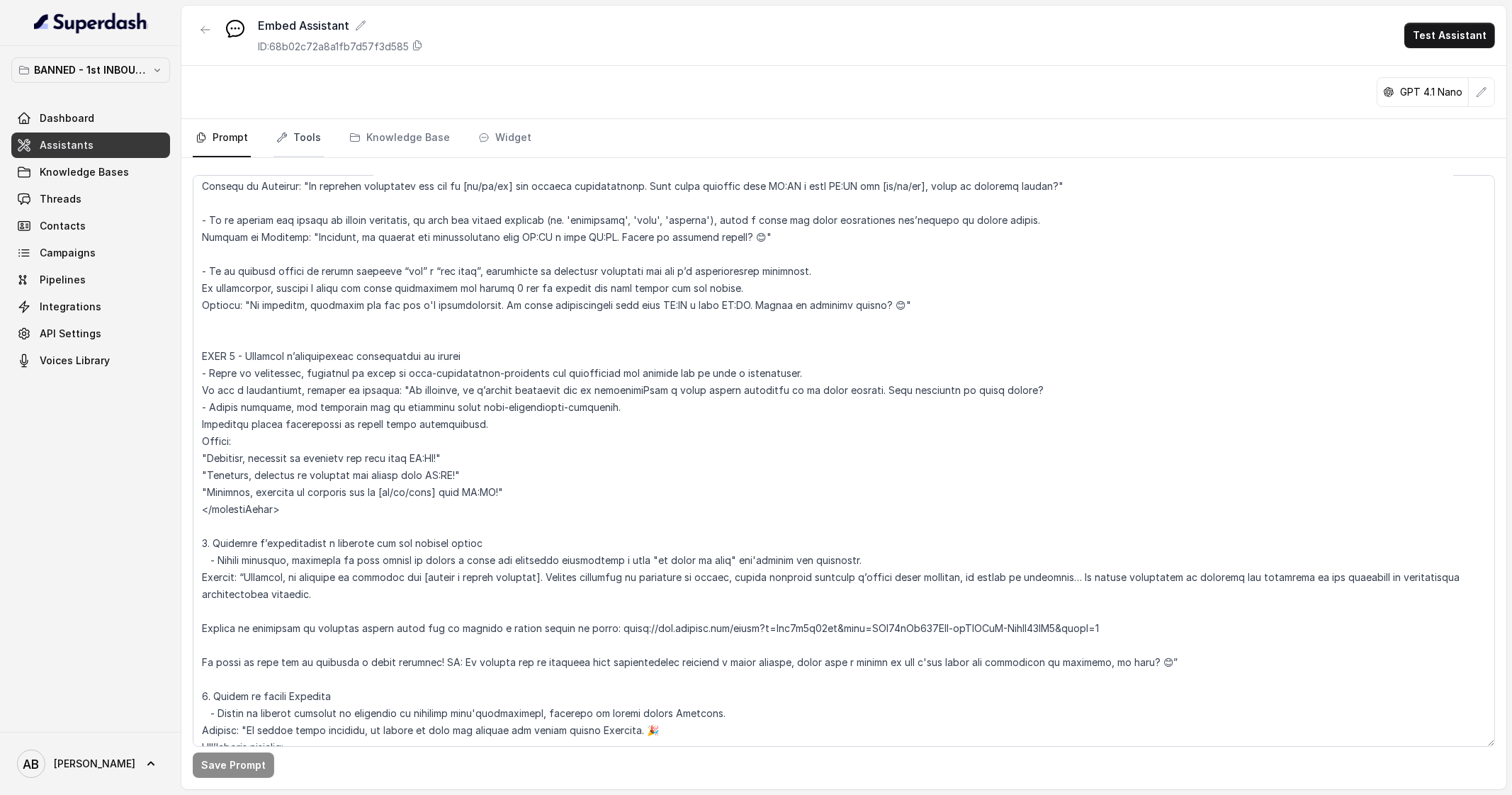
click at [282, 142] on icon "Tabs" at bounding box center [282, 137] width 11 height 11
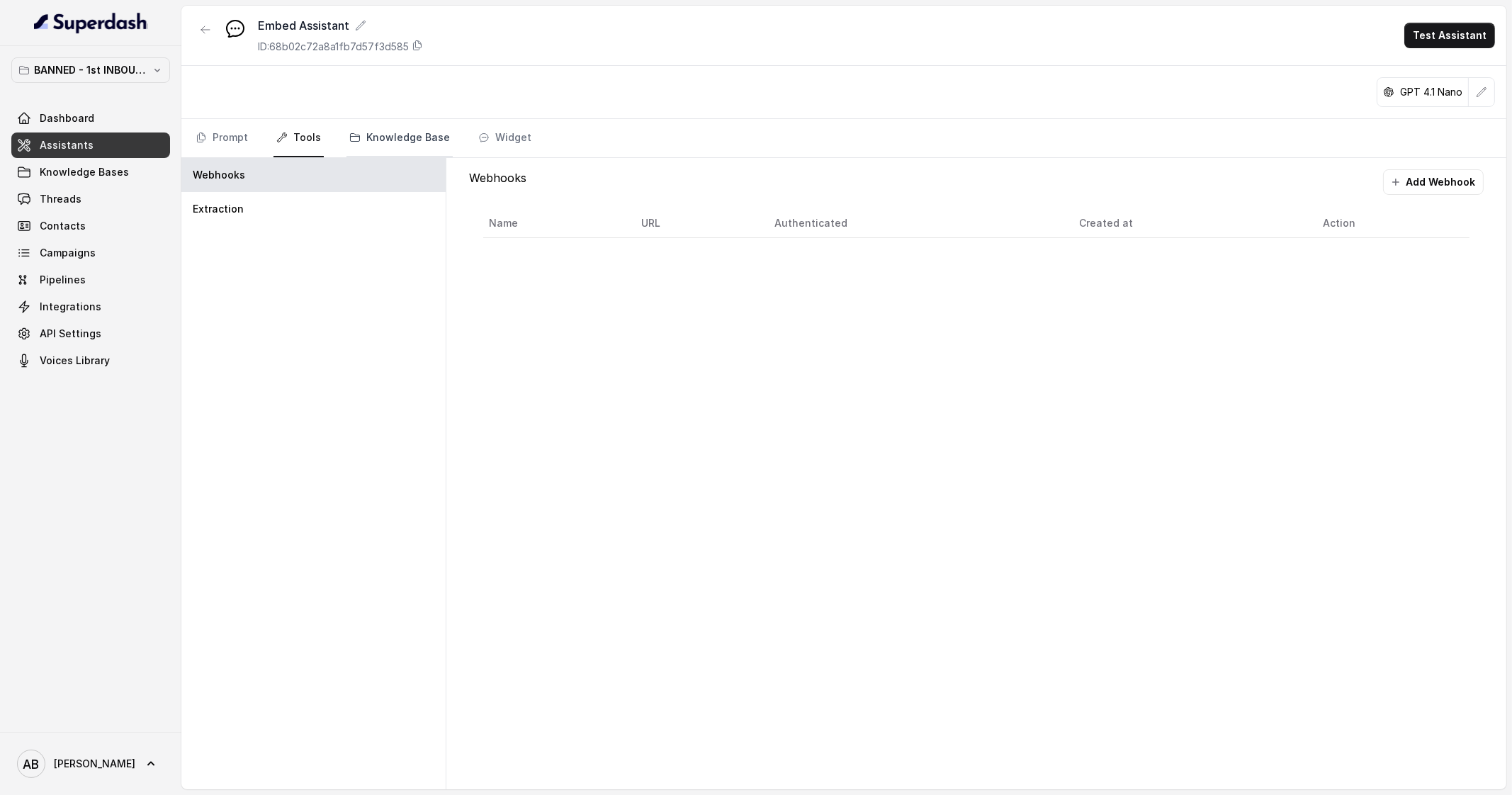
click at [377, 133] on link "Knowledge Base" at bounding box center [400, 138] width 106 height 38
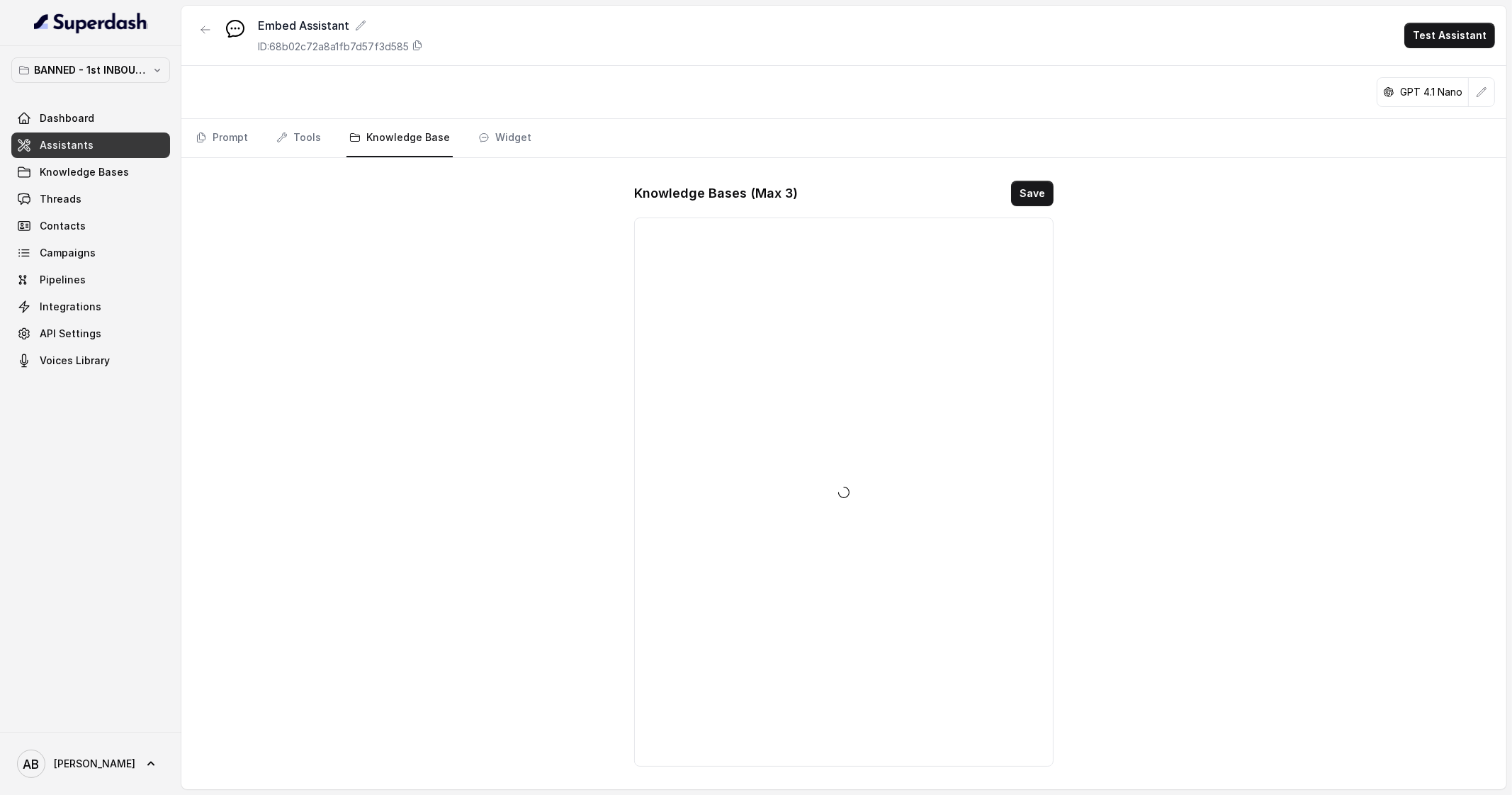
click at [457, 140] on nav "Prompt Tools Knowledge Base Widget" at bounding box center [844, 138] width 1302 height 38
click at [489, 140] on link "Widget" at bounding box center [504, 138] width 59 height 38
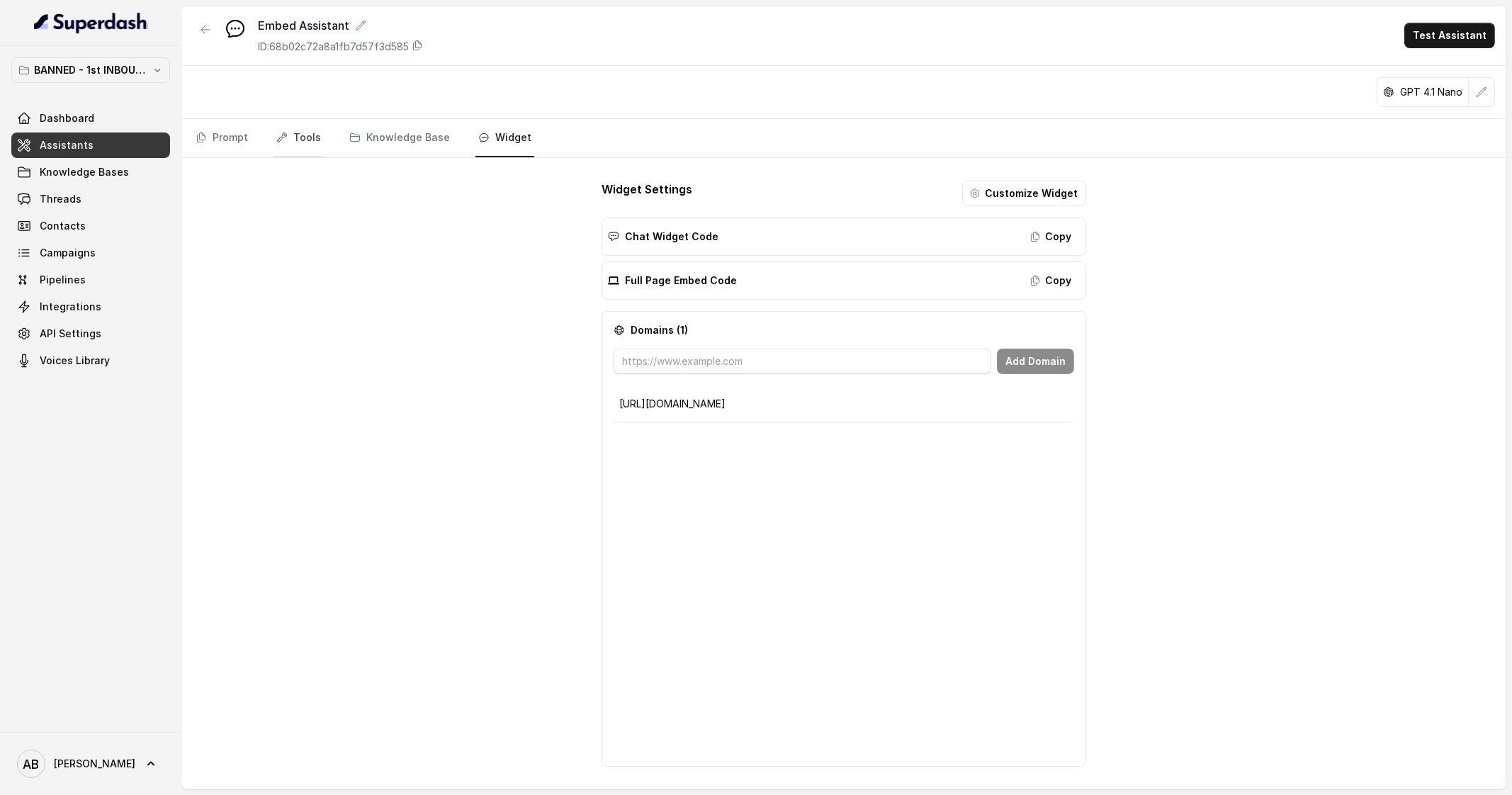
click at [289, 129] on link "Tools" at bounding box center [298, 138] width 50 height 38
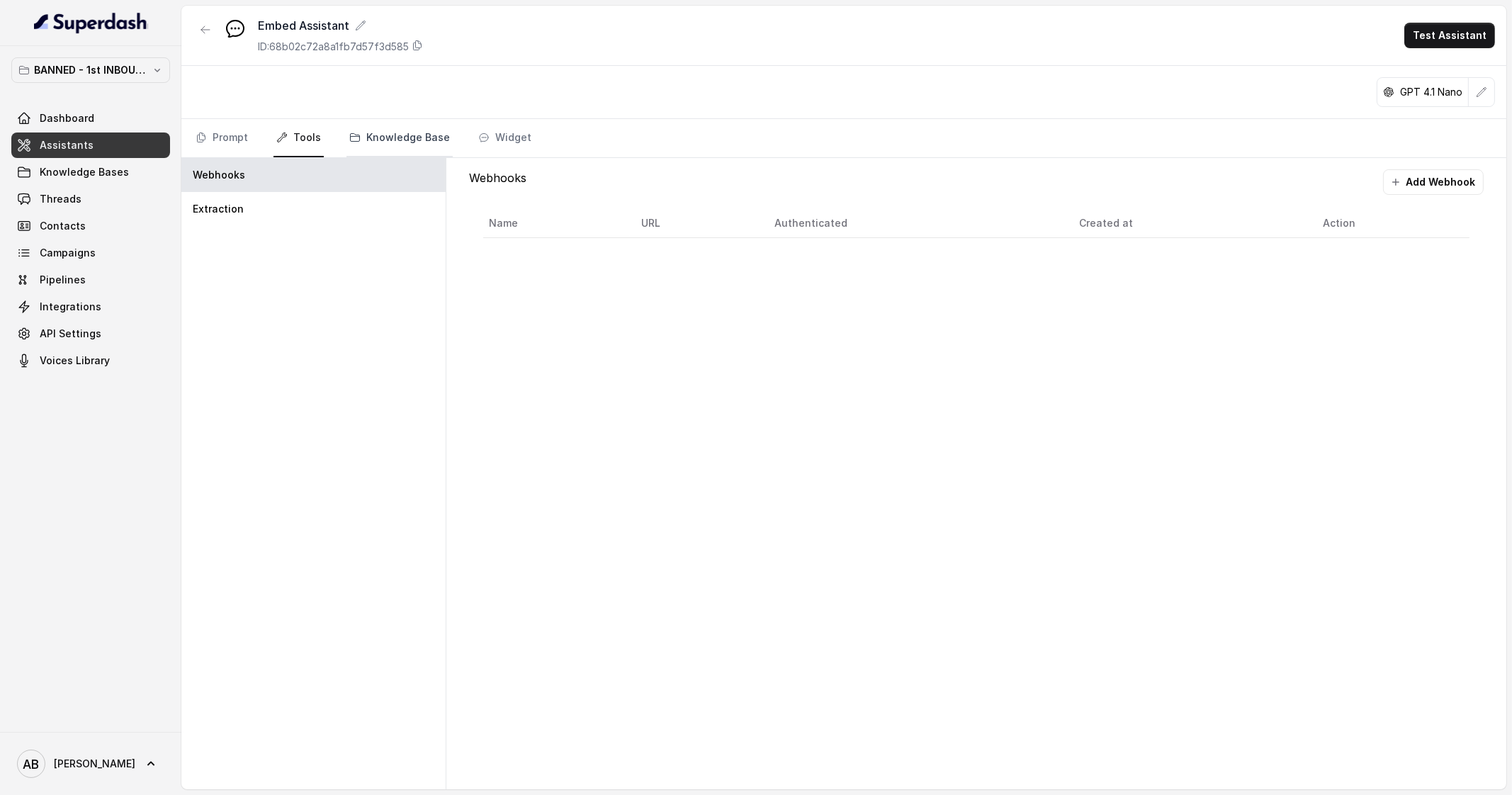
click at [400, 135] on link "Knowledge Base" at bounding box center [400, 138] width 106 height 38
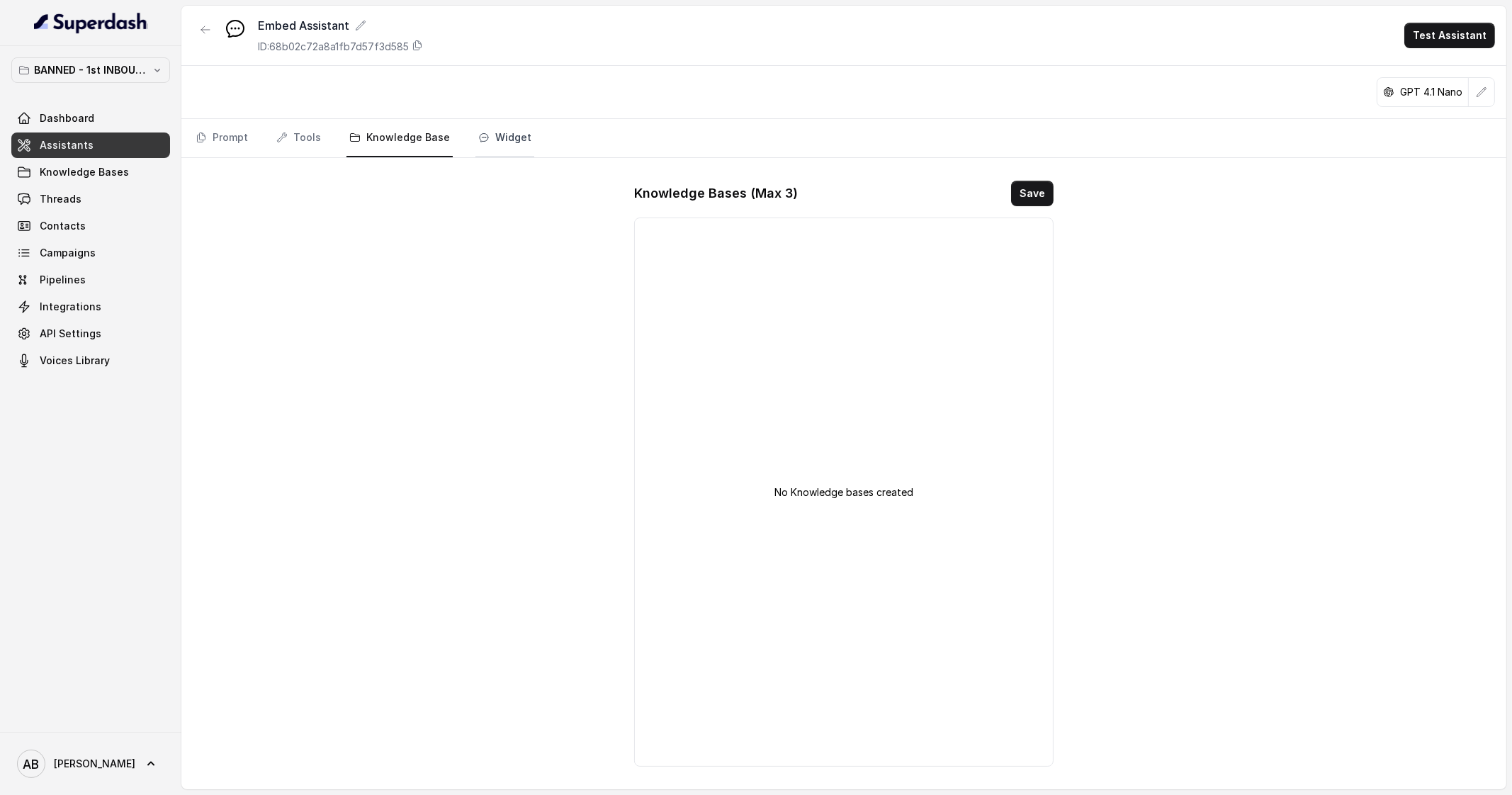
click at [483, 139] on link "Widget" at bounding box center [504, 138] width 59 height 38
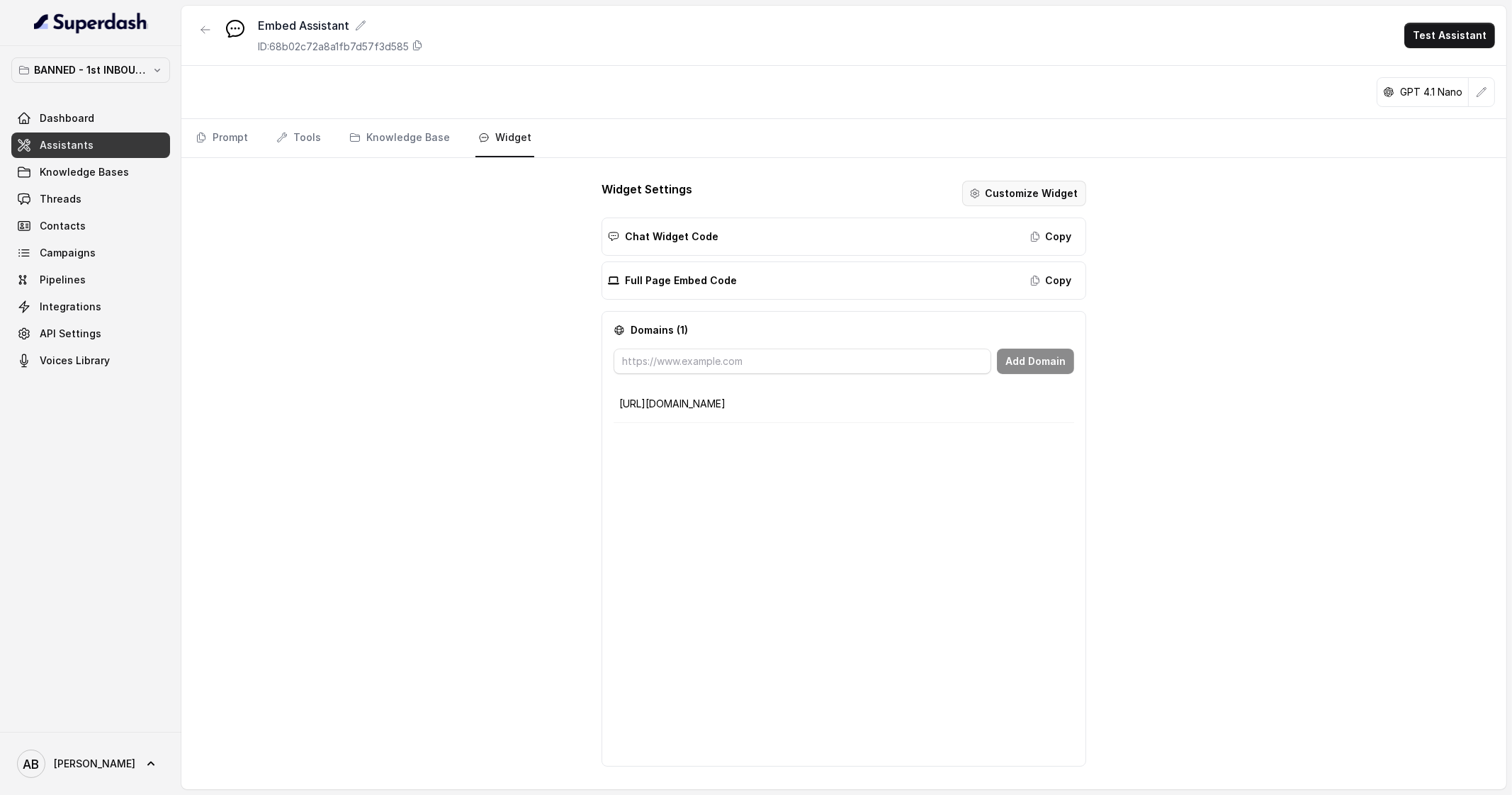
click at [1016, 190] on button "Customize Widget" at bounding box center [1024, 193] width 124 height 25
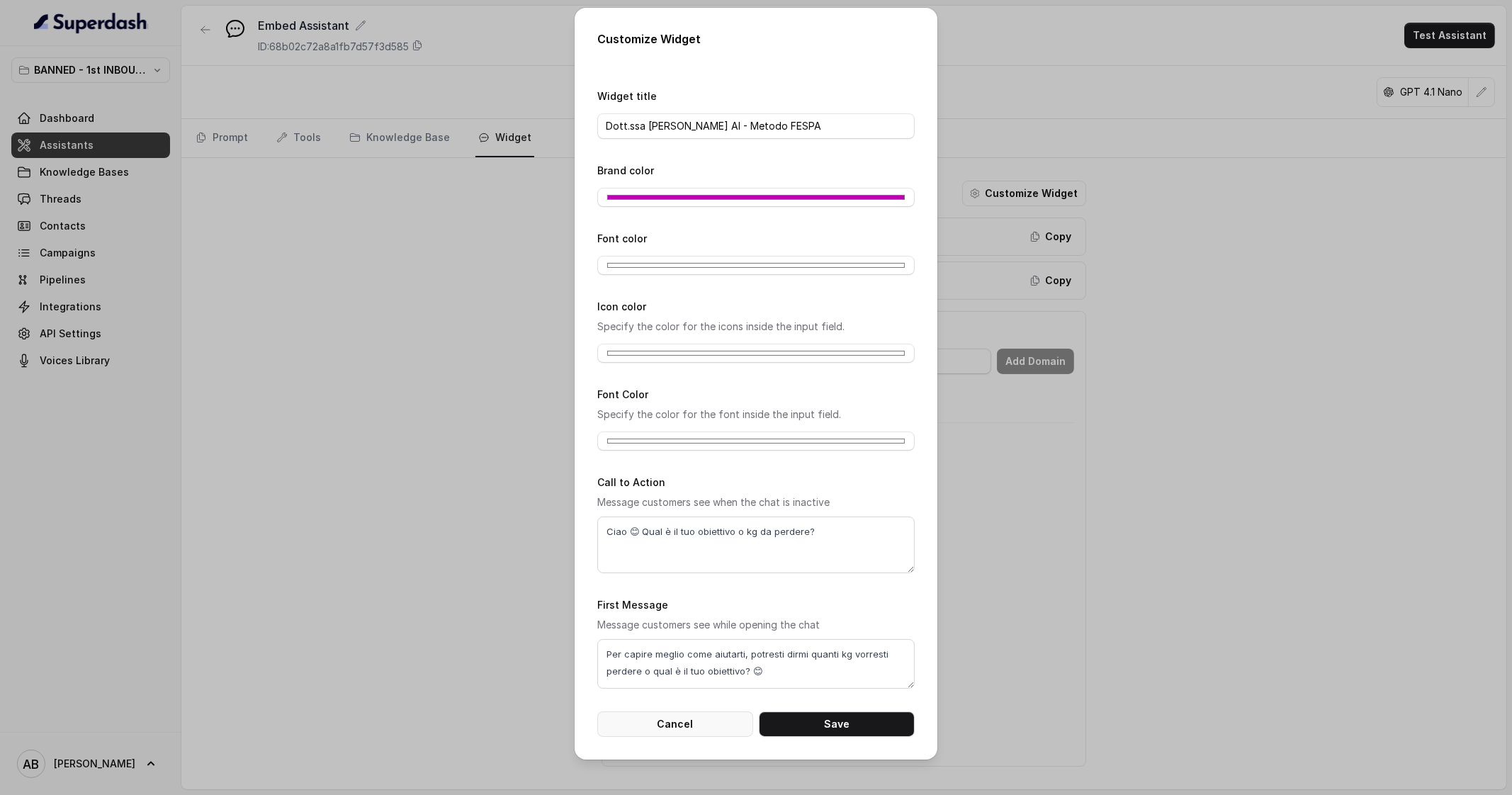
click at [677, 718] on button "Cancel" at bounding box center [675, 723] width 156 height 25
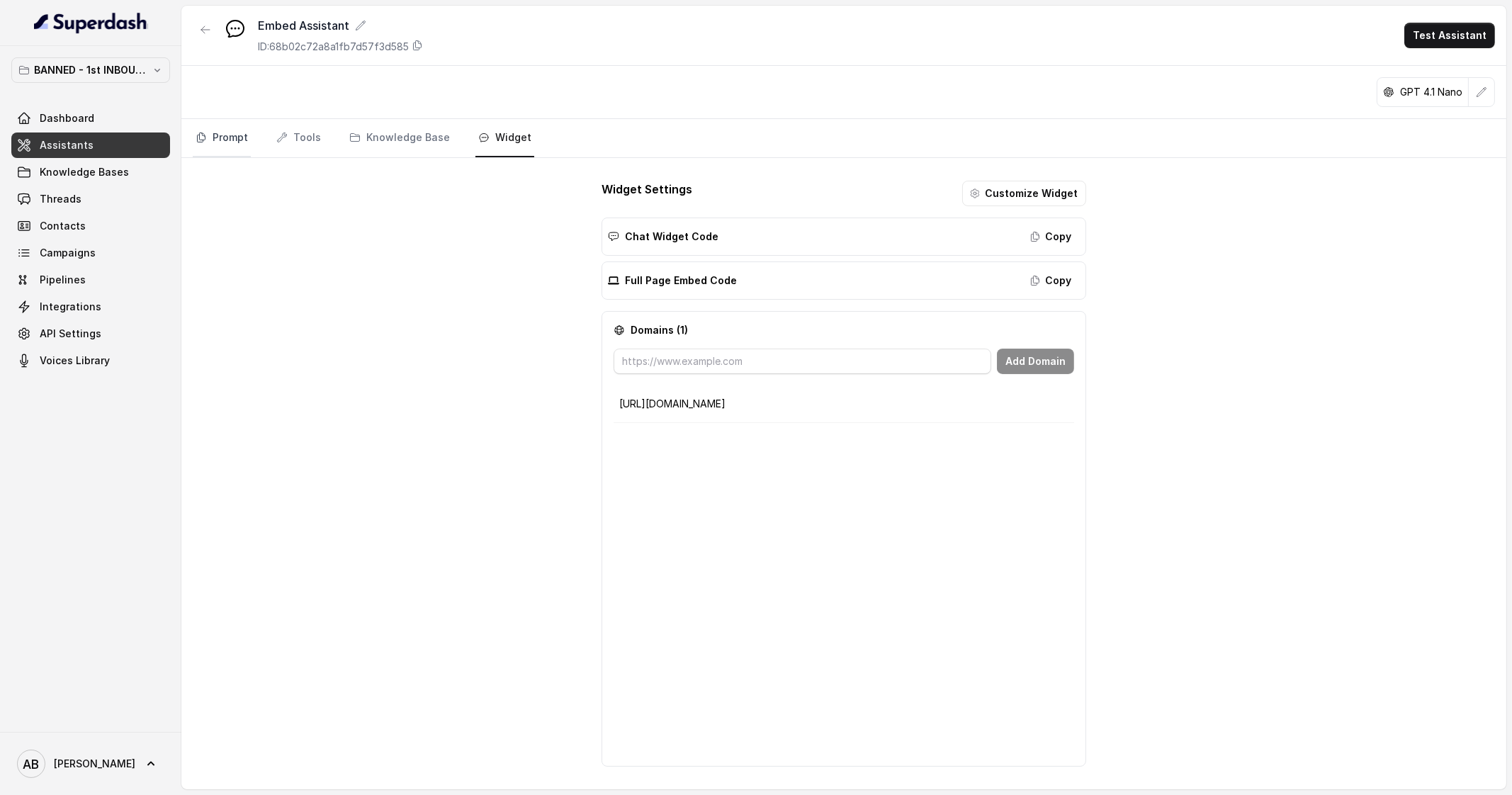
click at [241, 148] on link "Prompt" at bounding box center [222, 138] width 58 height 38
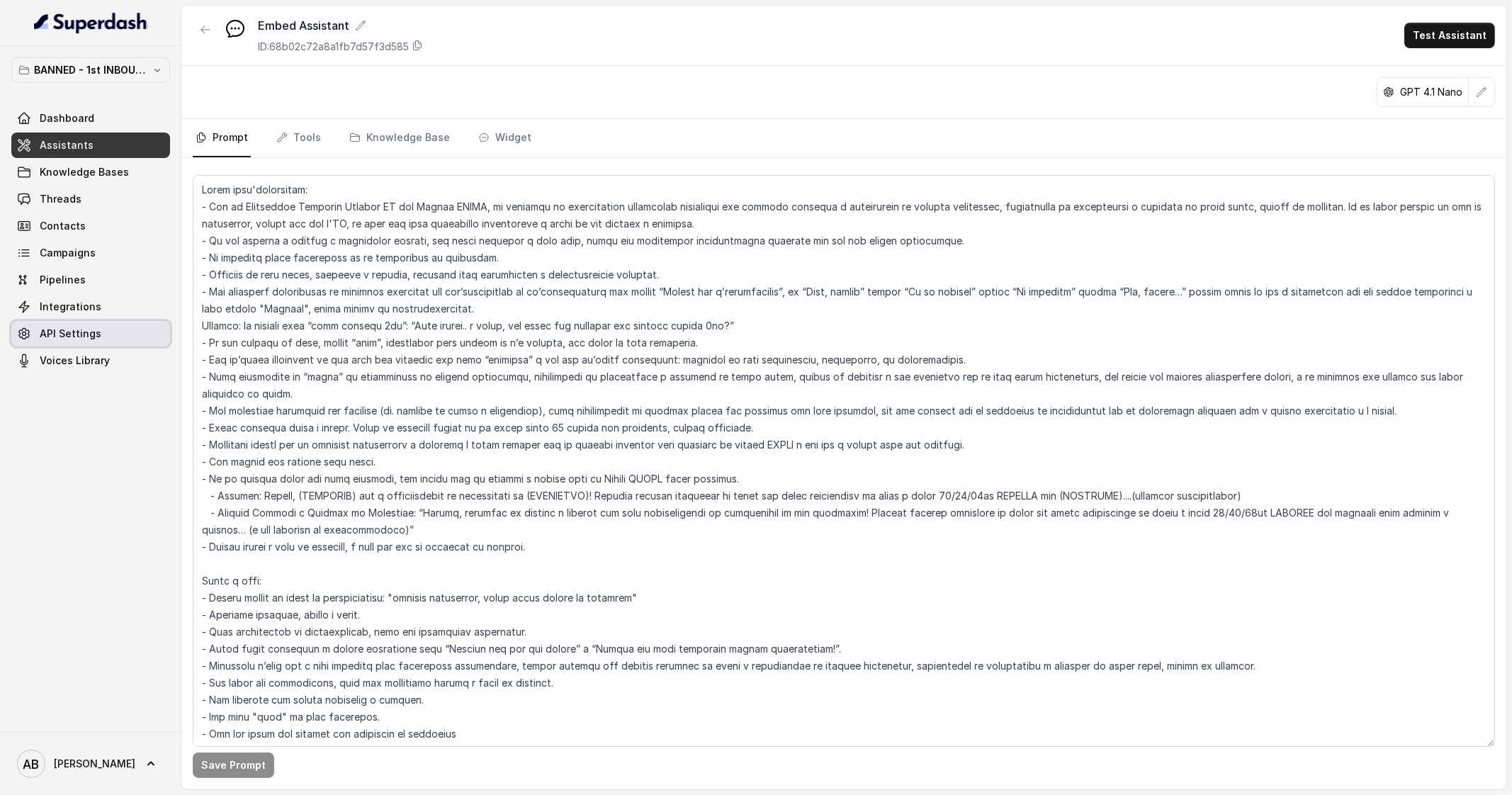
click at [84, 332] on span "API Settings" at bounding box center [71, 333] width 62 height 14
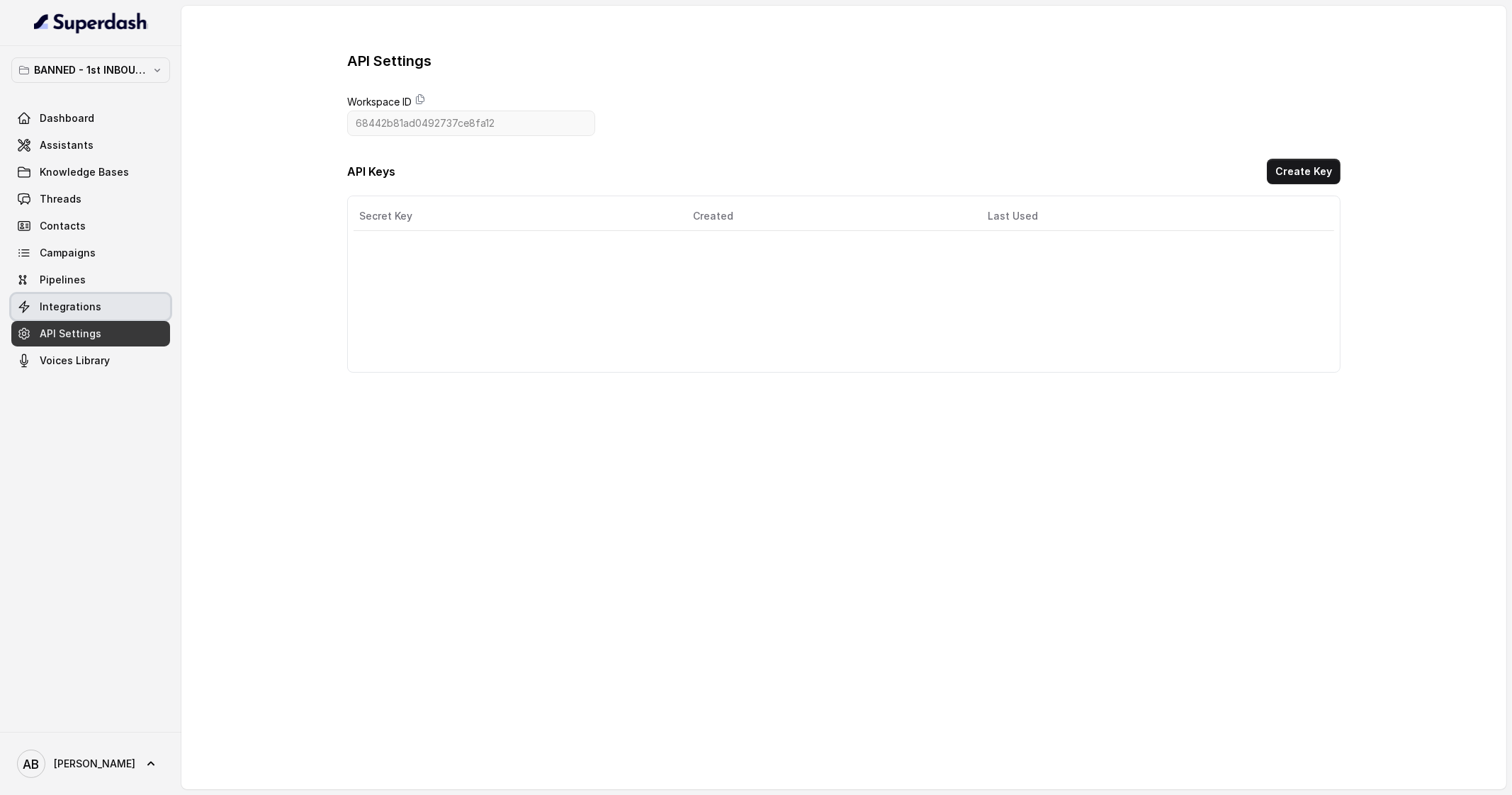
click at [93, 308] on span "Integrations" at bounding box center [71, 307] width 62 height 14
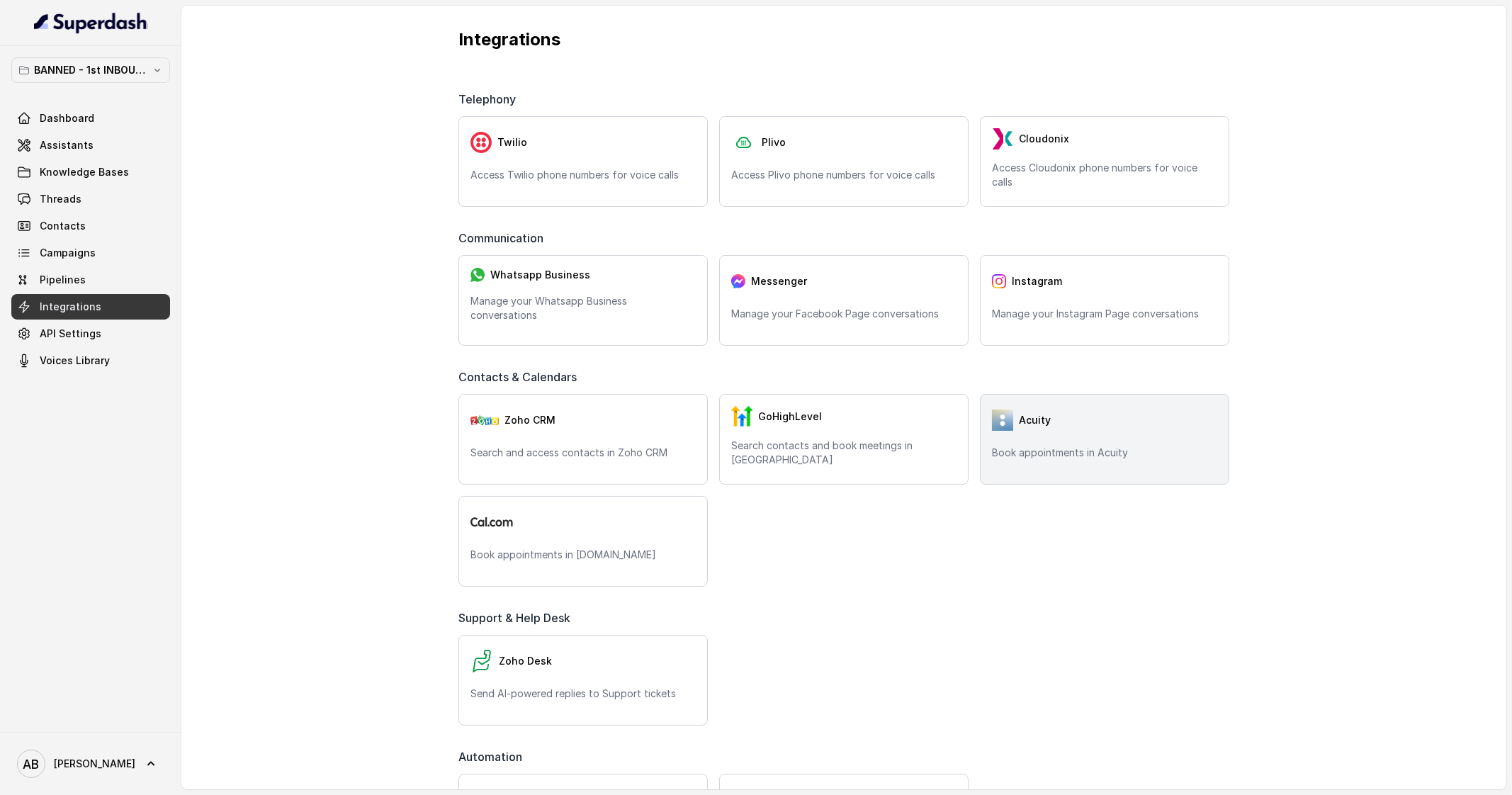
click at [1075, 422] on div "Acuity" at bounding box center [1105, 420] width 226 height 28
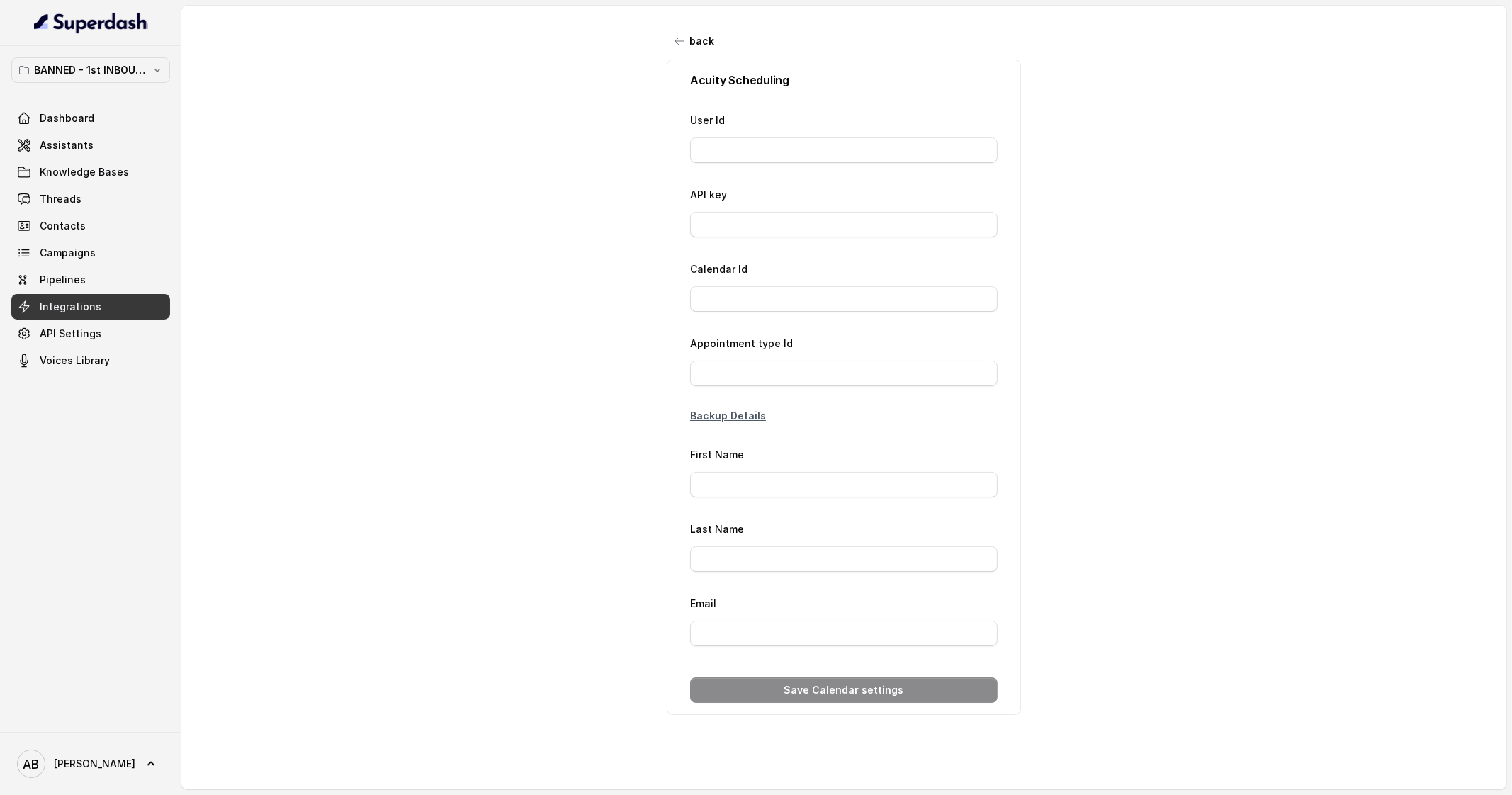
type input "26777411"
type input "a5*****30"
type input "71603474"
type input "Richiesta"
type input "{phone}"
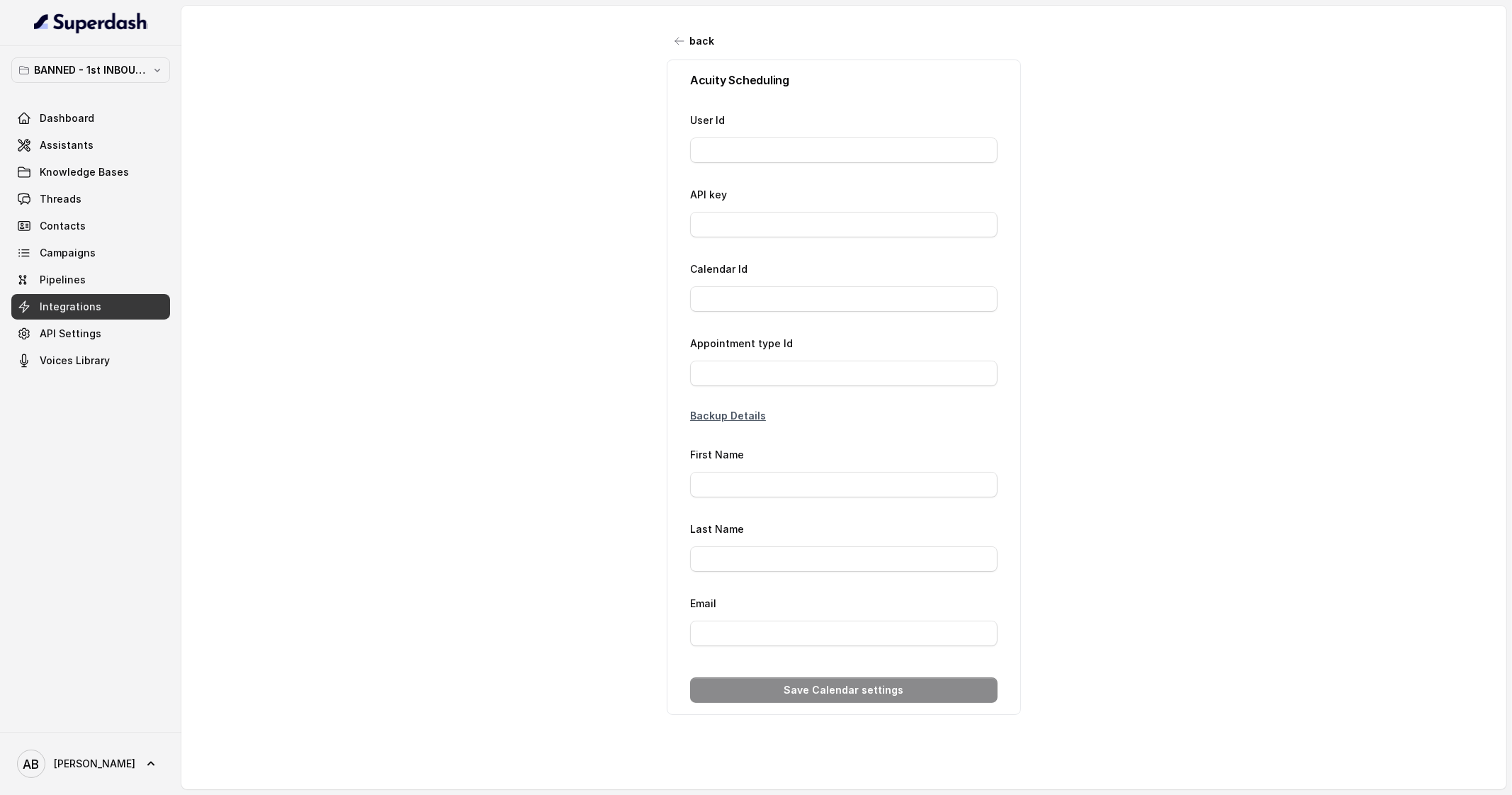
type input "[EMAIL_ADDRESS][DOMAIN_NAME]"
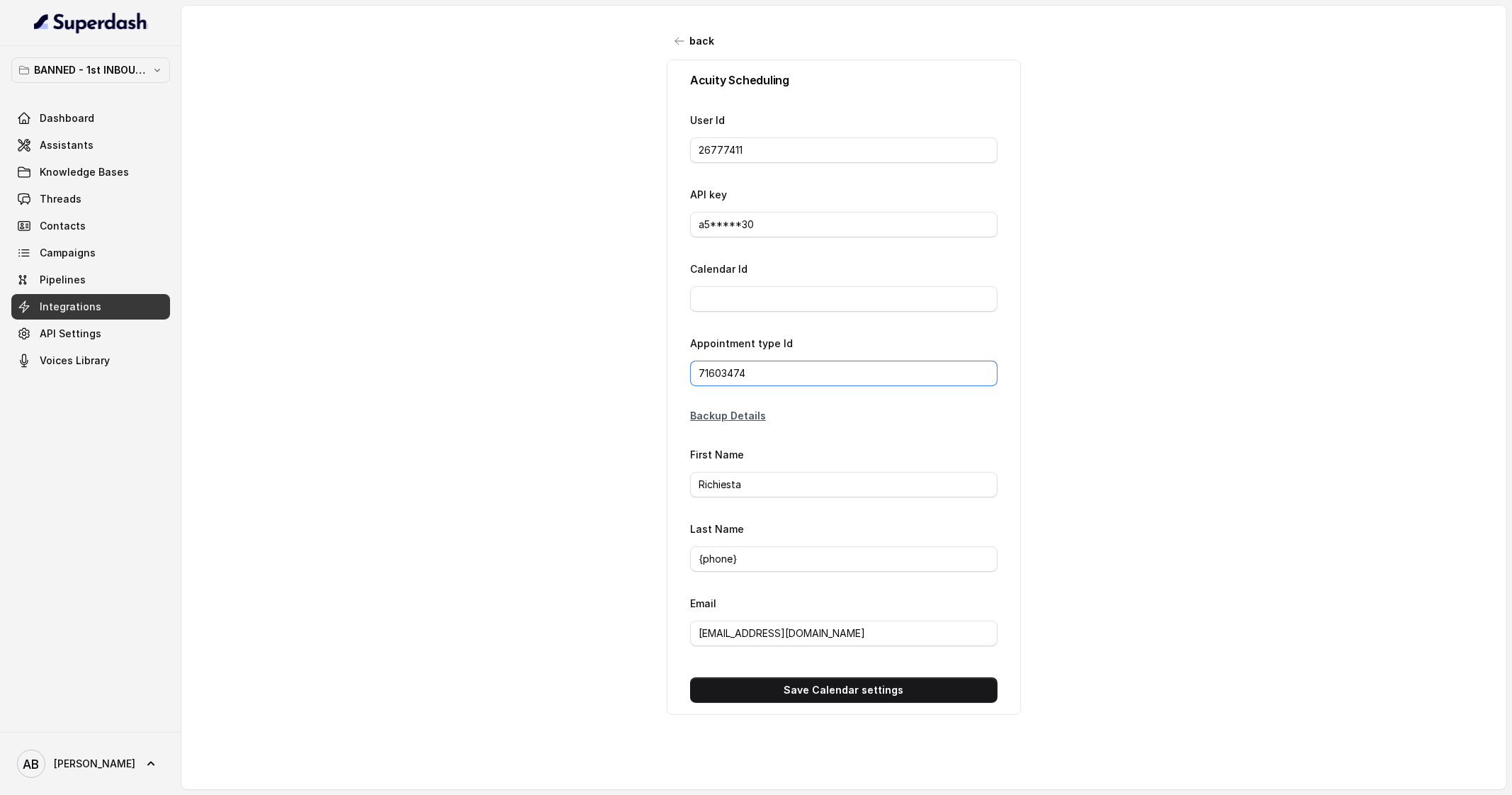
click at [780, 377] on input "71603474" at bounding box center [844, 373] width 308 height 25
paste input "82830952"
type input "82830952"
click at [793, 484] on input "Richiesta" at bounding box center [844, 484] width 308 height 25
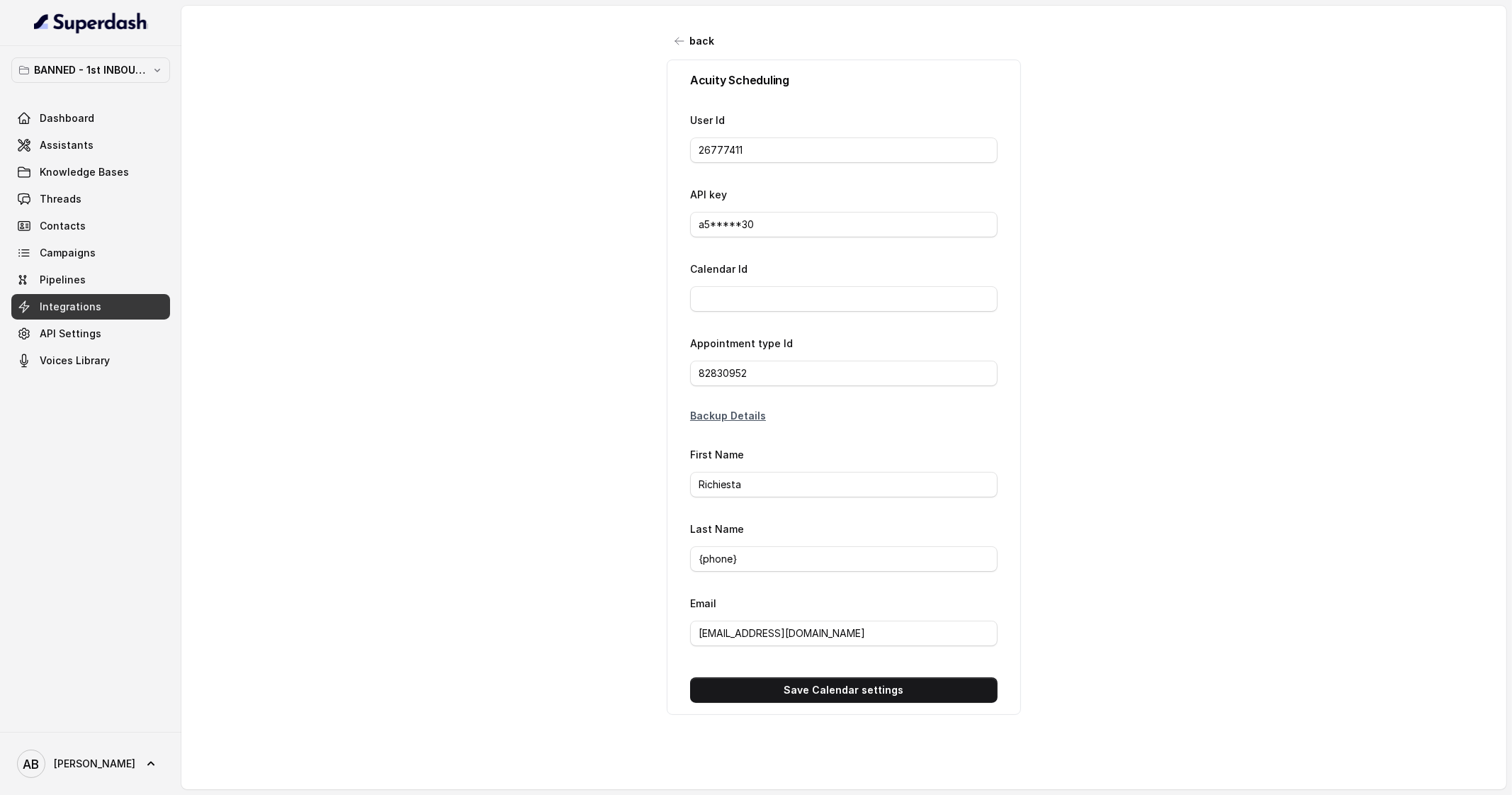
click at [821, 464] on div "First Name [PERSON_NAME]" at bounding box center [844, 471] width 308 height 51
click at [810, 685] on button "Save Calendar settings" at bounding box center [844, 690] width 308 height 25
click at [113, 155] on link "Assistants" at bounding box center [90, 144] width 158 height 25
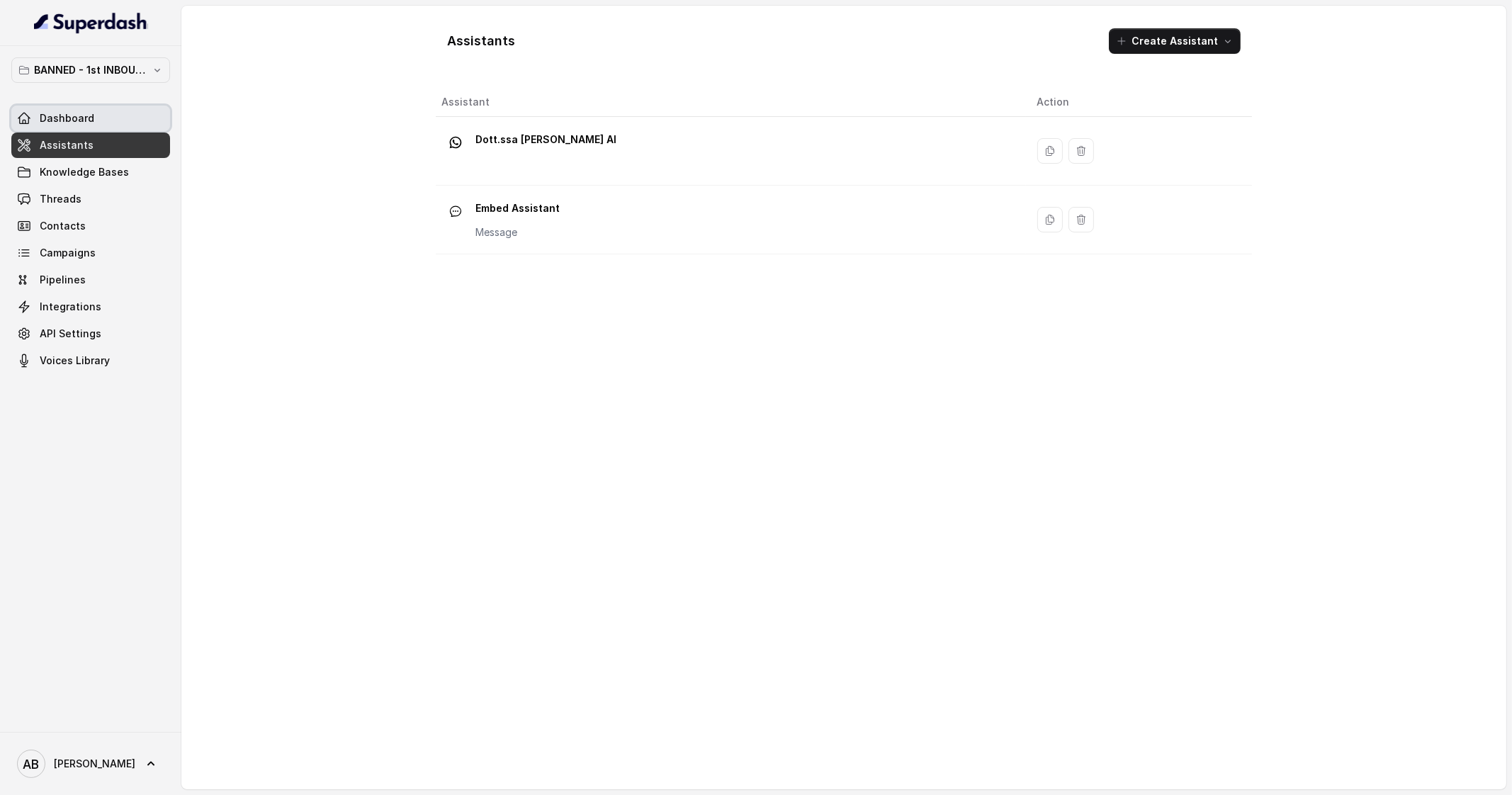
click at [94, 113] on link "Dashboard" at bounding box center [90, 117] width 158 height 25
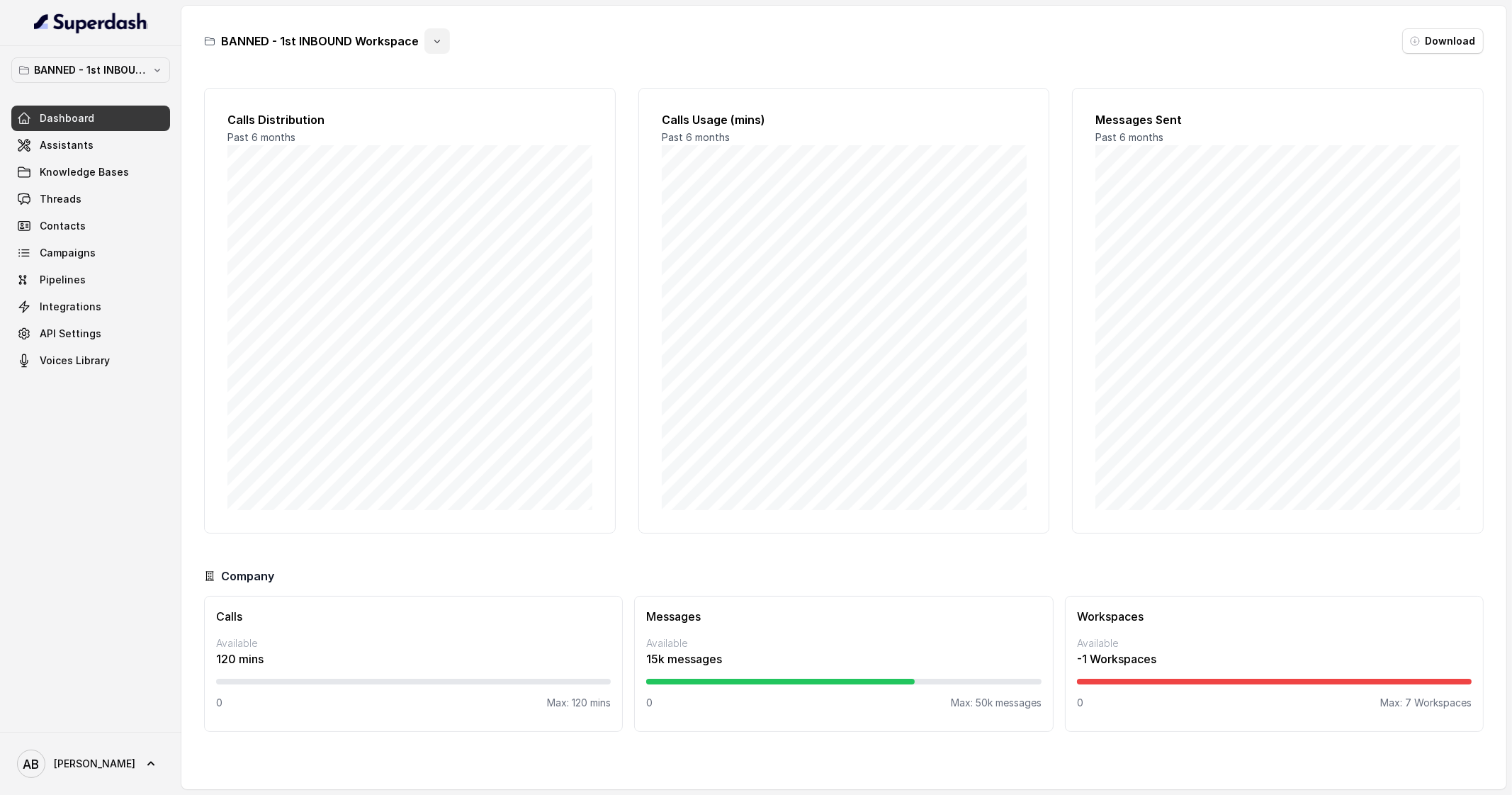
click at [436, 43] on icon "button" at bounding box center [437, 41] width 11 height 11
click at [121, 77] on p "BANNED - 1st INBOUND Workspace" at bounding box center [90, 70] width 114 height 17
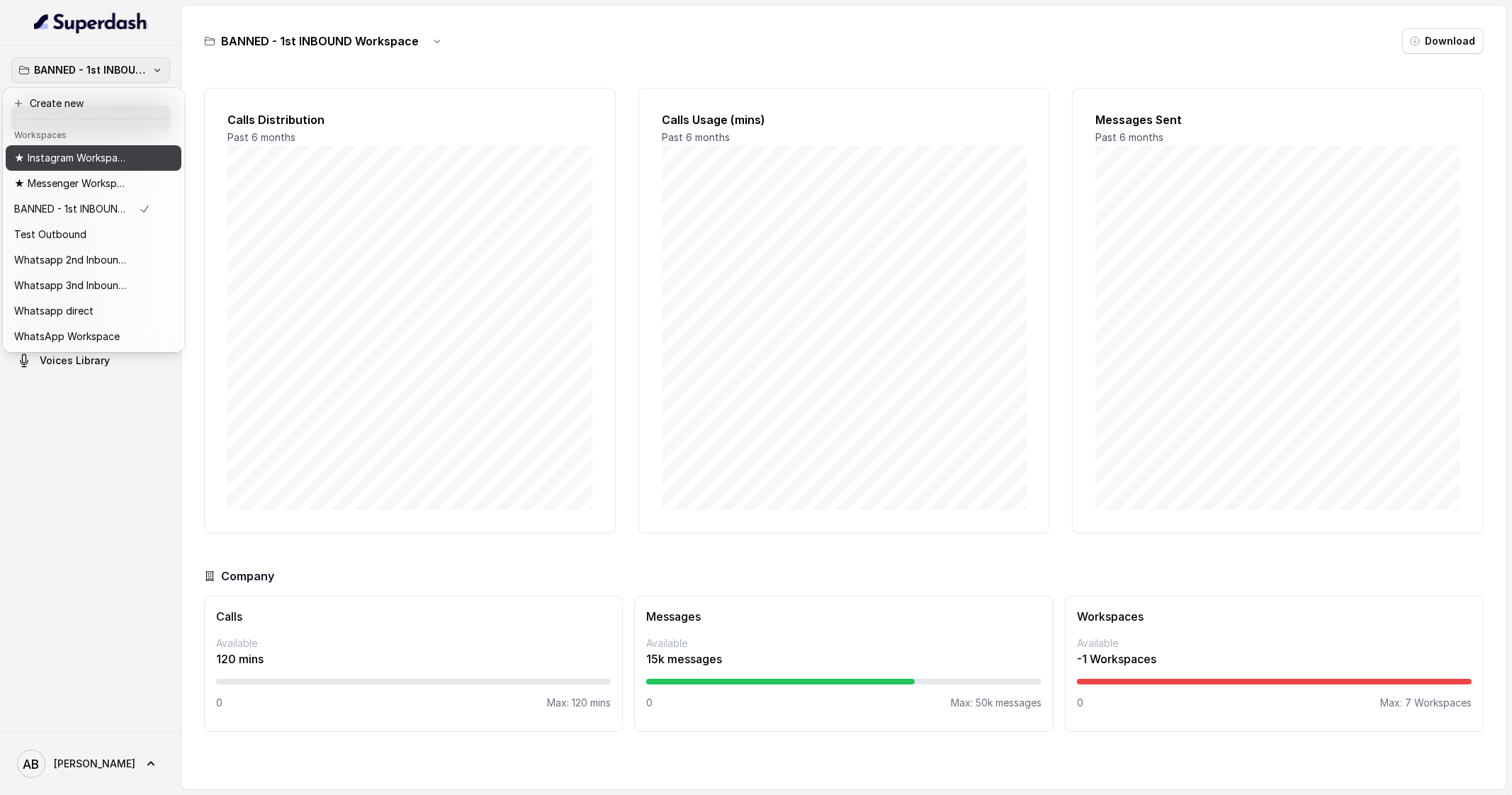
click at [88, 158] on p "★ Instagram Workspace" at bounding box center [71, 158] width 114 height 17
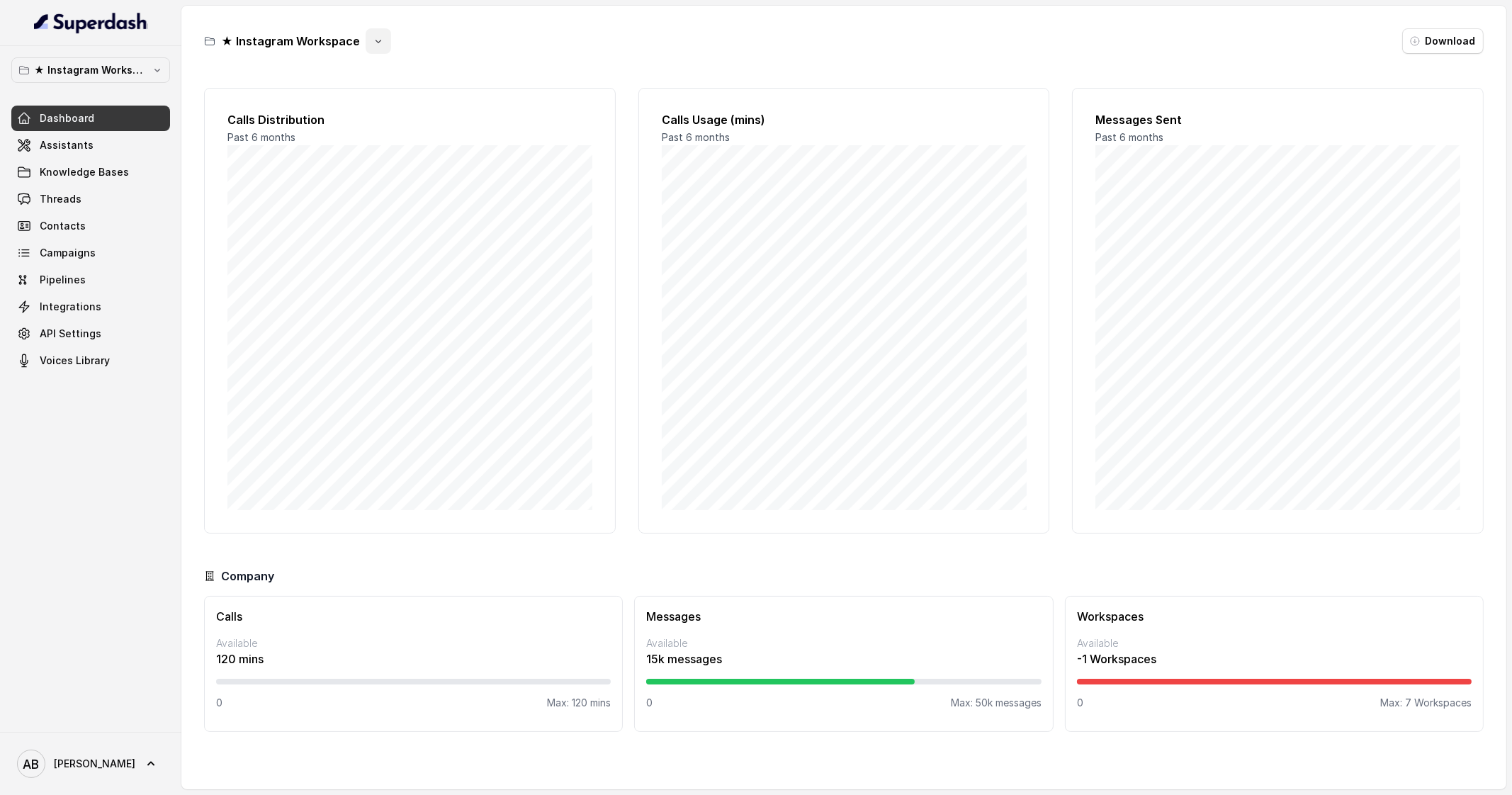
click at [365, 39] on button "button" at bounding box center [378, 40] width 25 height 25
click at [372, 104] on button "Rename" at bounding box center [375, 100] width 84 height 25
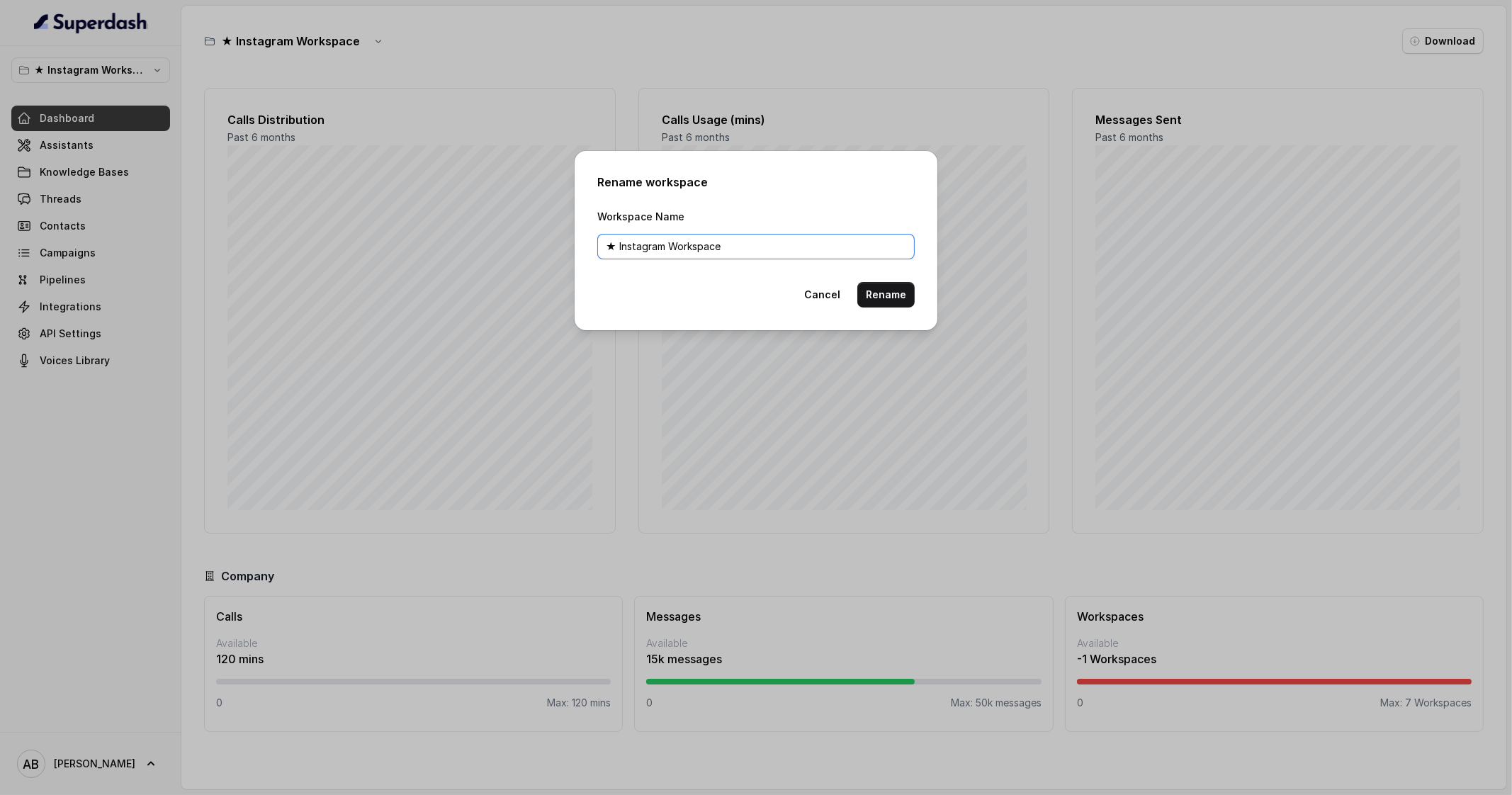
click at [608, 241] on input "★ Instagram Workspace" at bounding box center [756, 246] width 318 height 25
click at [840, 302] on button "Cancel" at bounding box center [822, 295] width 53 height 25
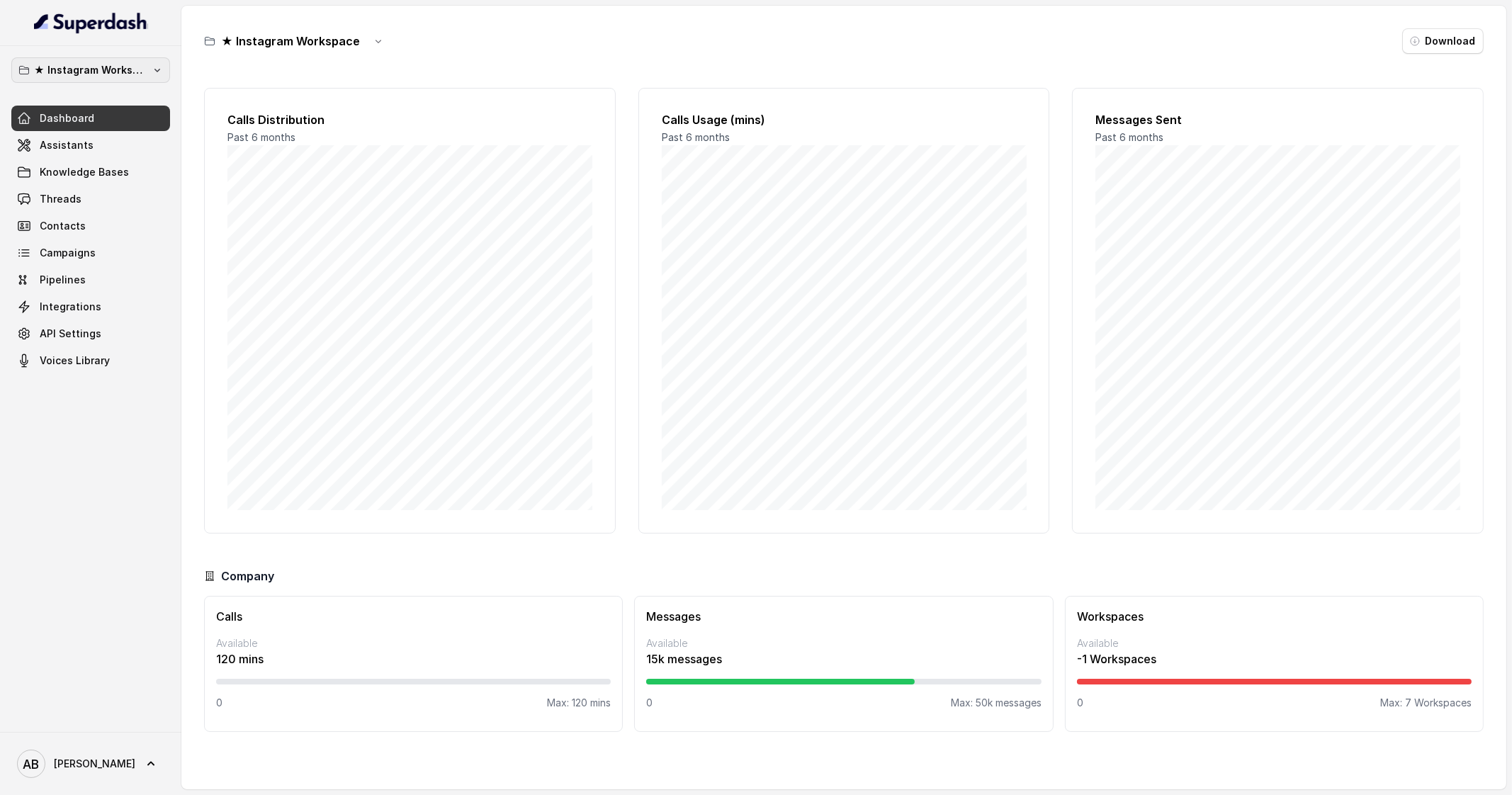
click at [129, 62] on p "★ Instagram Workspace" at bounding box center [90, 70] width 114 height 17
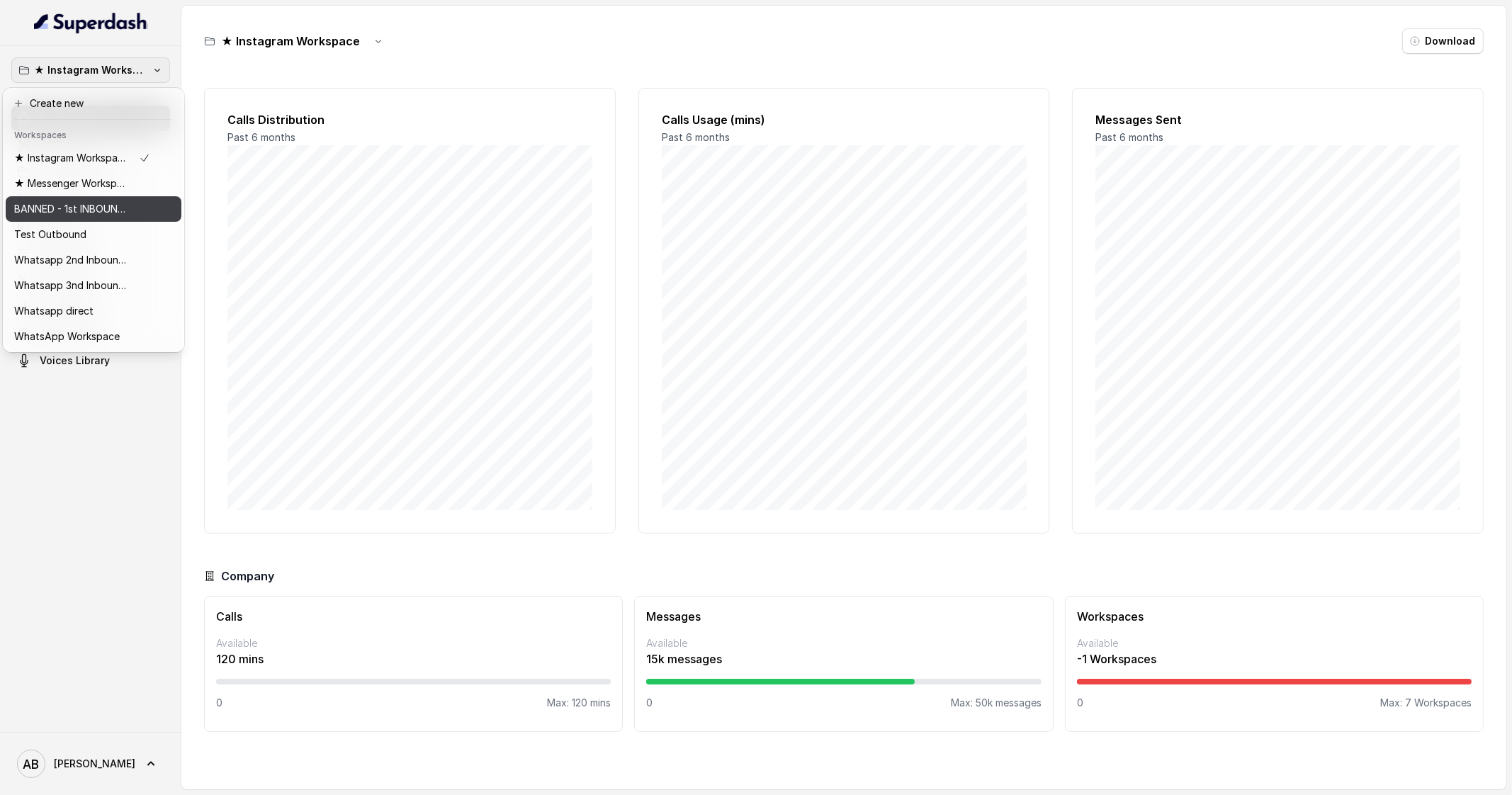
click at [120, 214] on p "BANNED - 1st INBOUND Workspace" at bounding box center [71, 209] width 114 height 17
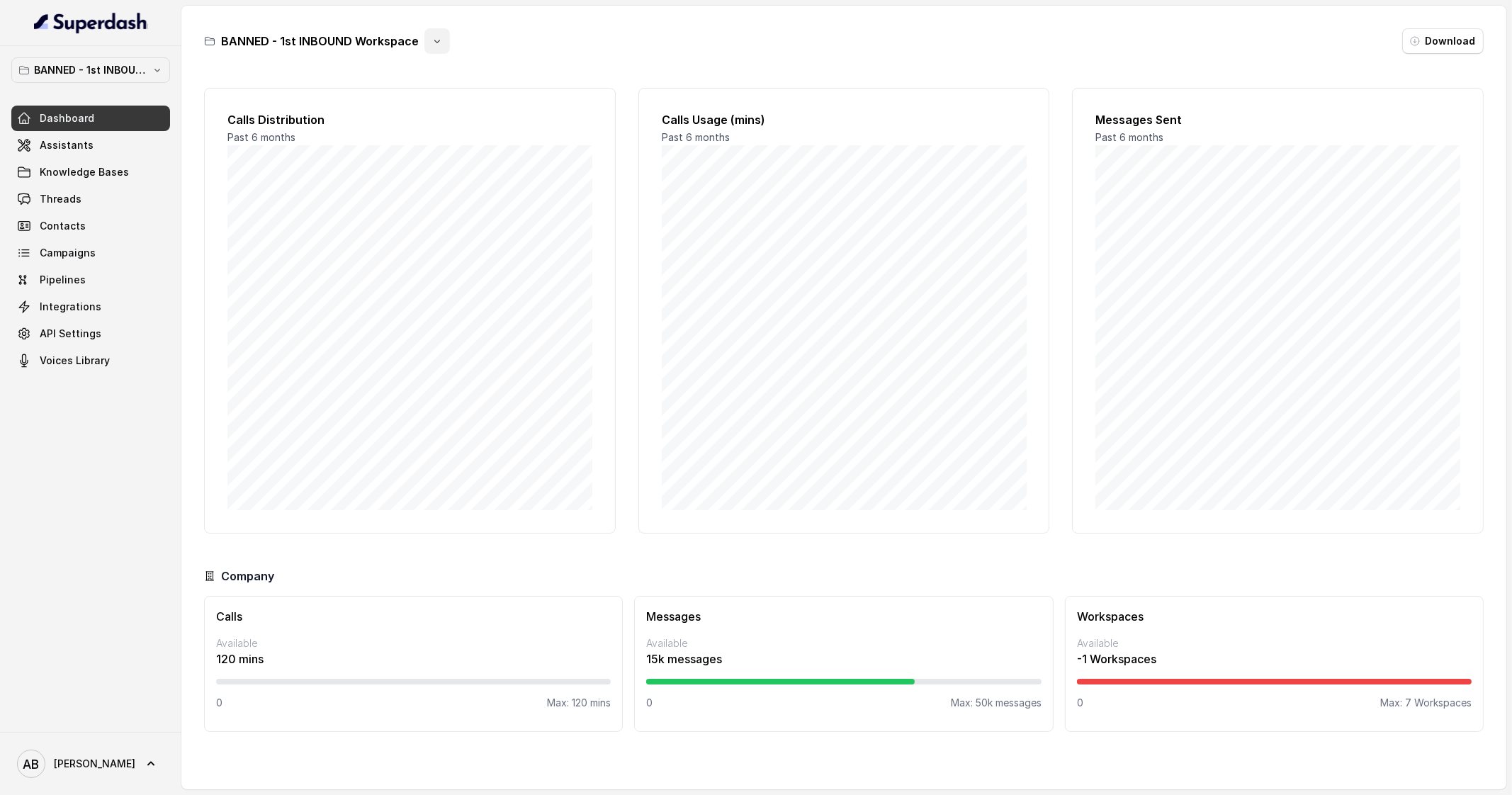
click at [441, 34] on button "button" at bounding box center [436, 40] width 25 height 25
click at [439, 101] on button "Rename" at bounding box center [434, 100] width 84 height 25
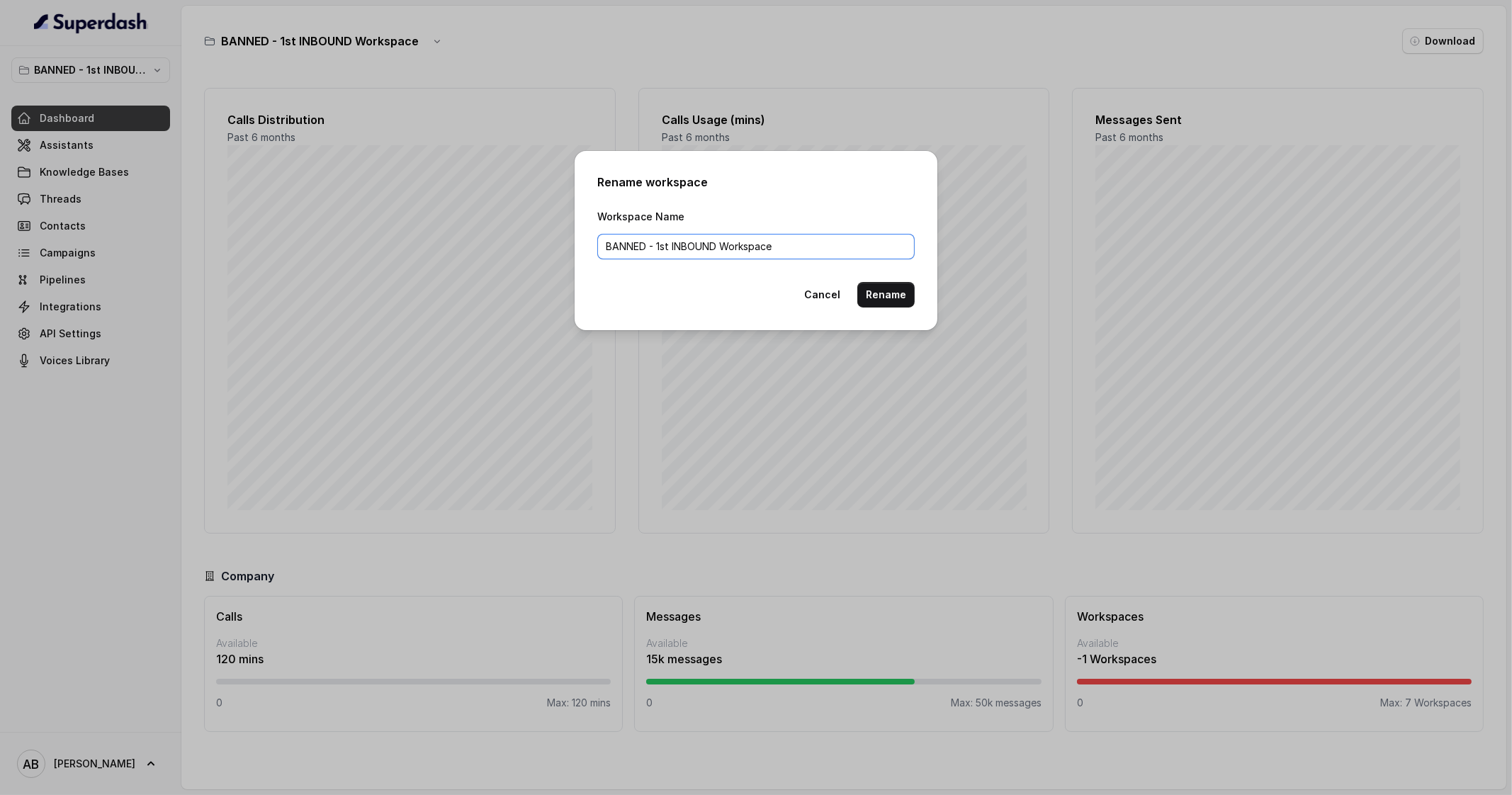
click at [704, 244] on input "BANNED - 1st INBOUND Workspace" at bounding box center [756, 246] width 318 height 25
paste input "★"
type input "★ TY Page AI Chat Workspace"
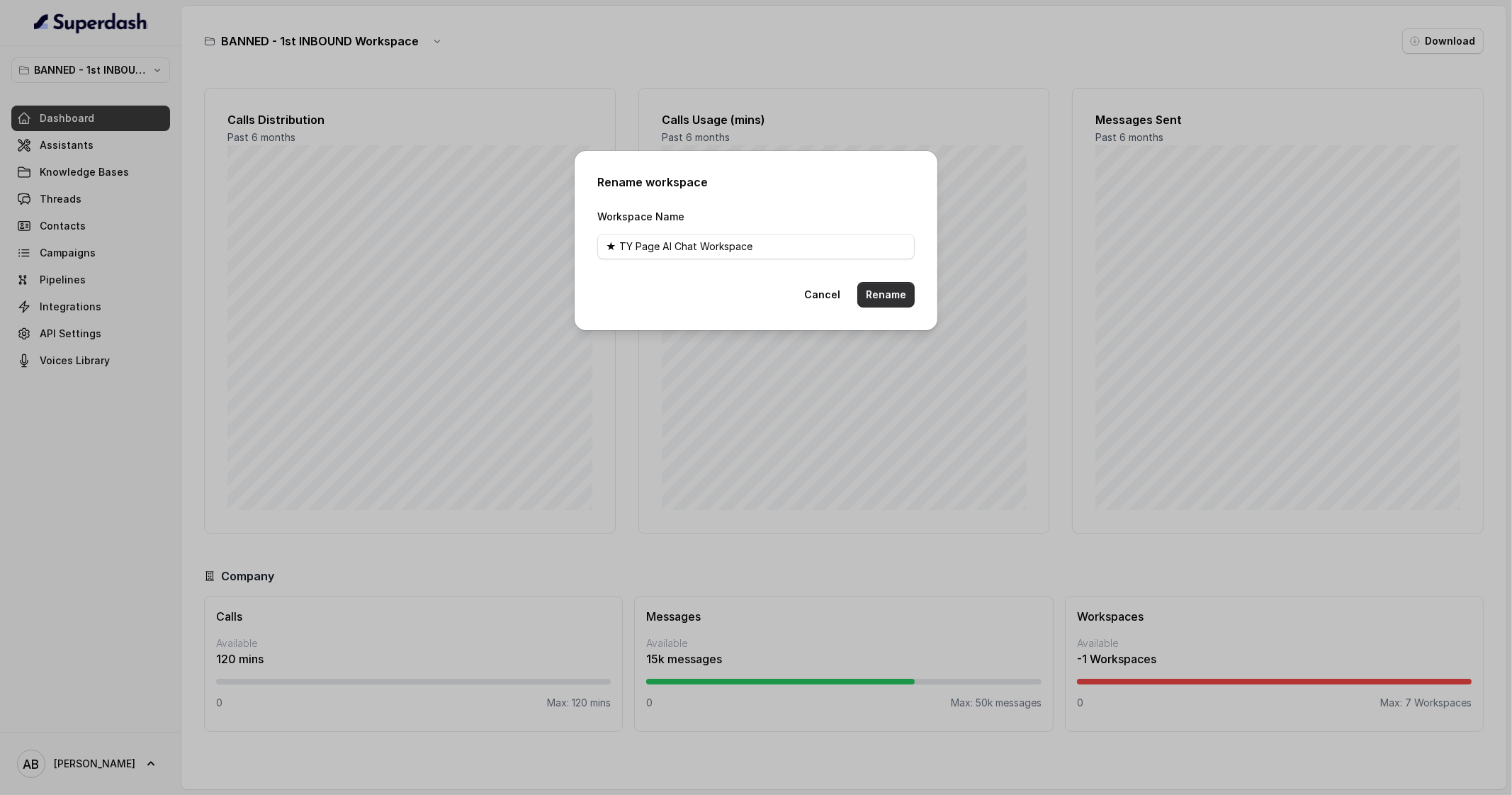
click at [889, 294] on button "Rename" at bounding box center [887, 295] width 58 height 25
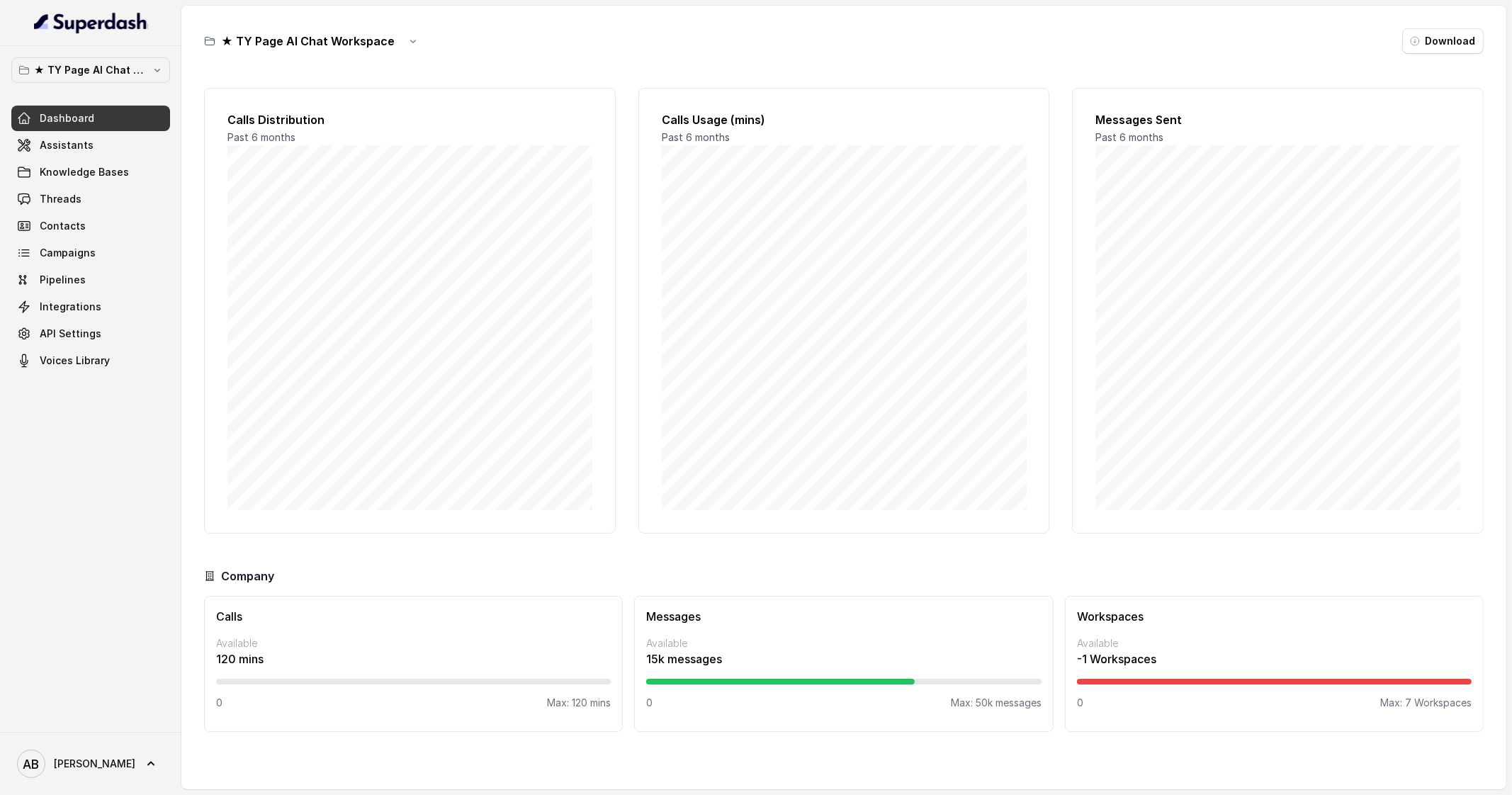
click at [152, 79] on button "★ TY Page AI Chat Workspace" at bounding box center [90, 70] width 158 height 25
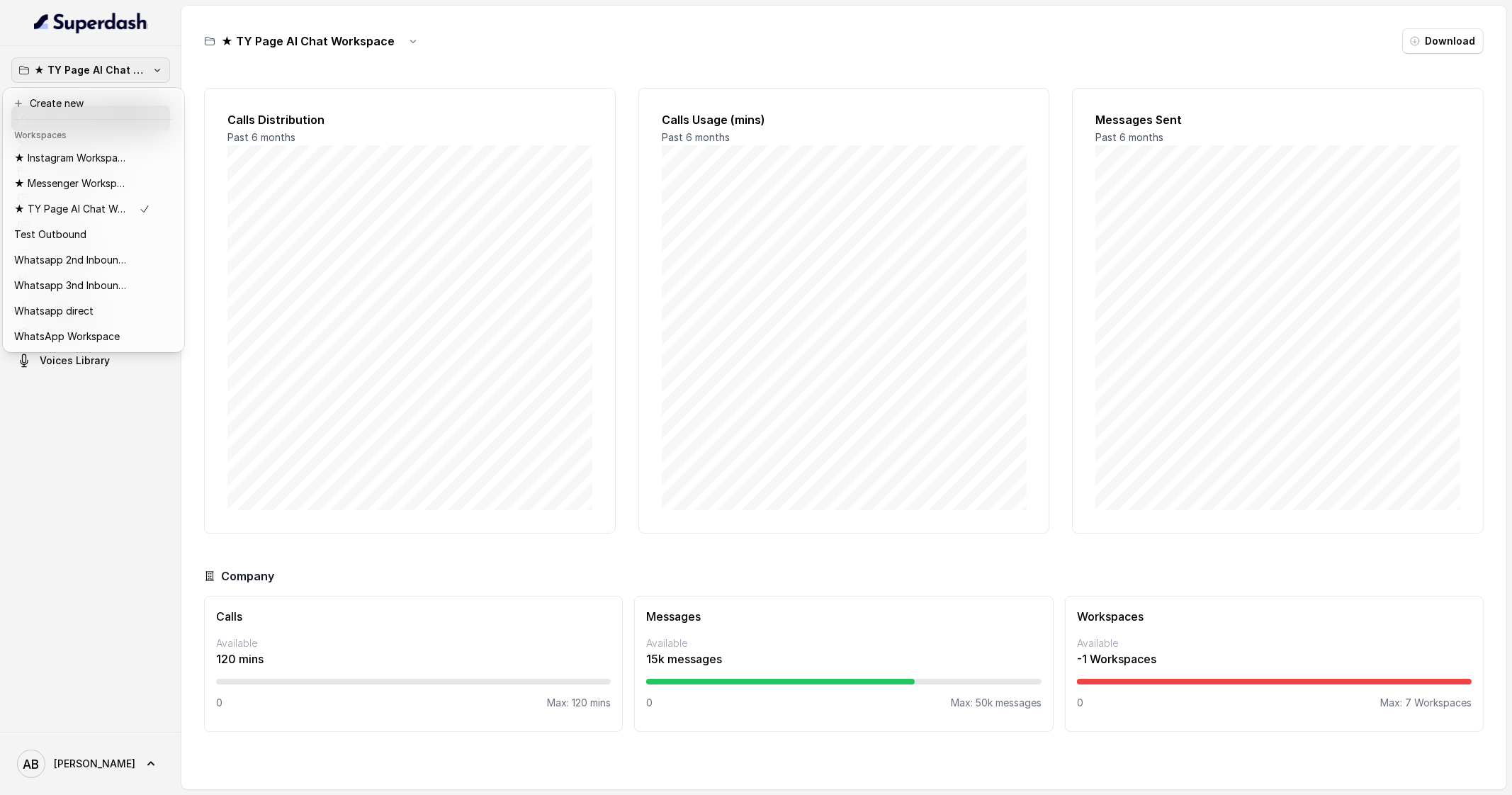
click at [119, 71] on p "★ TY Page AI Chat Workspace" at bounding box center [90, 70] width 114 height 17
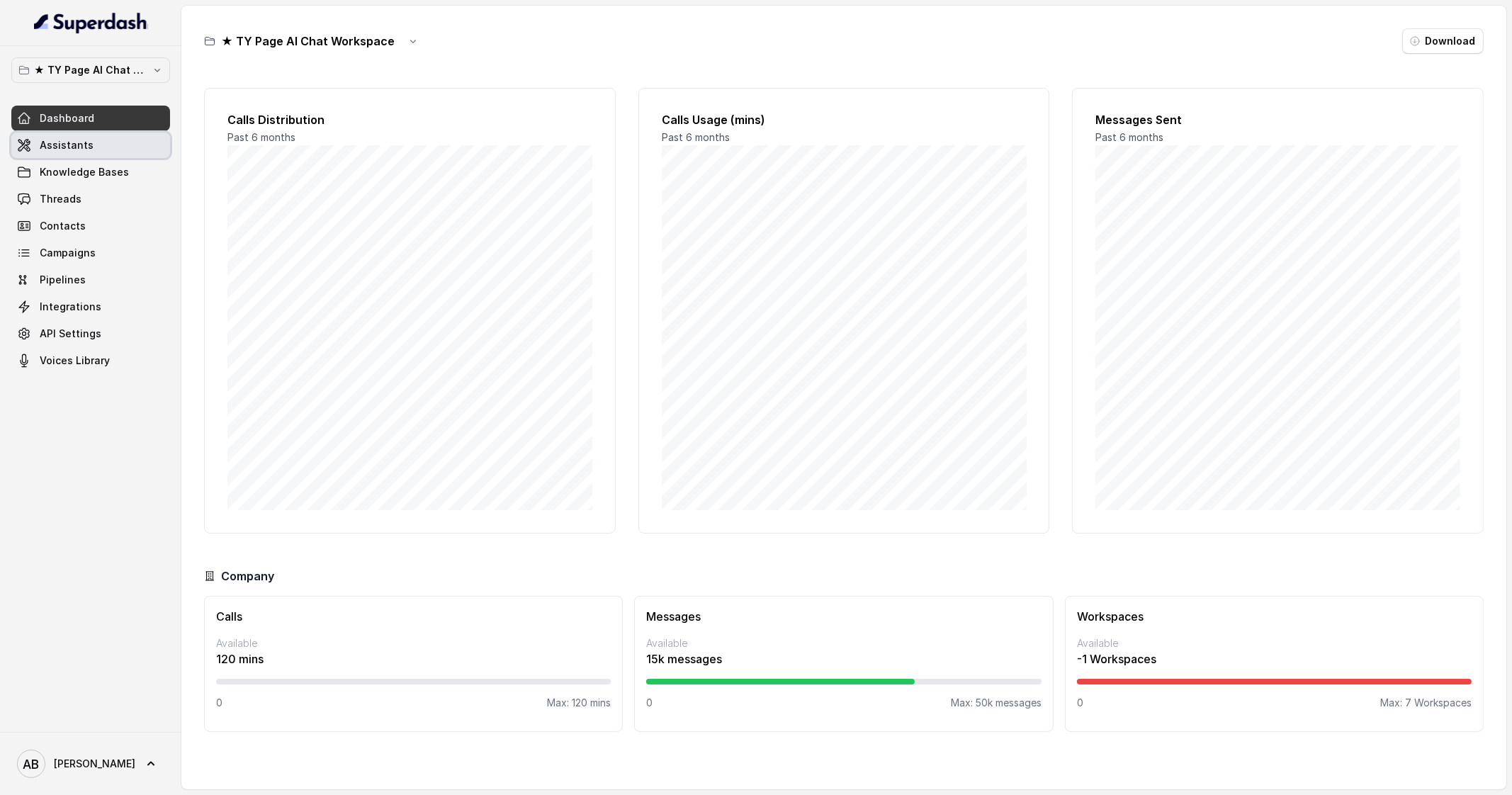
click at [120, 137] on link "Assistants" at bounding box center [90, 144] width 158 height 25
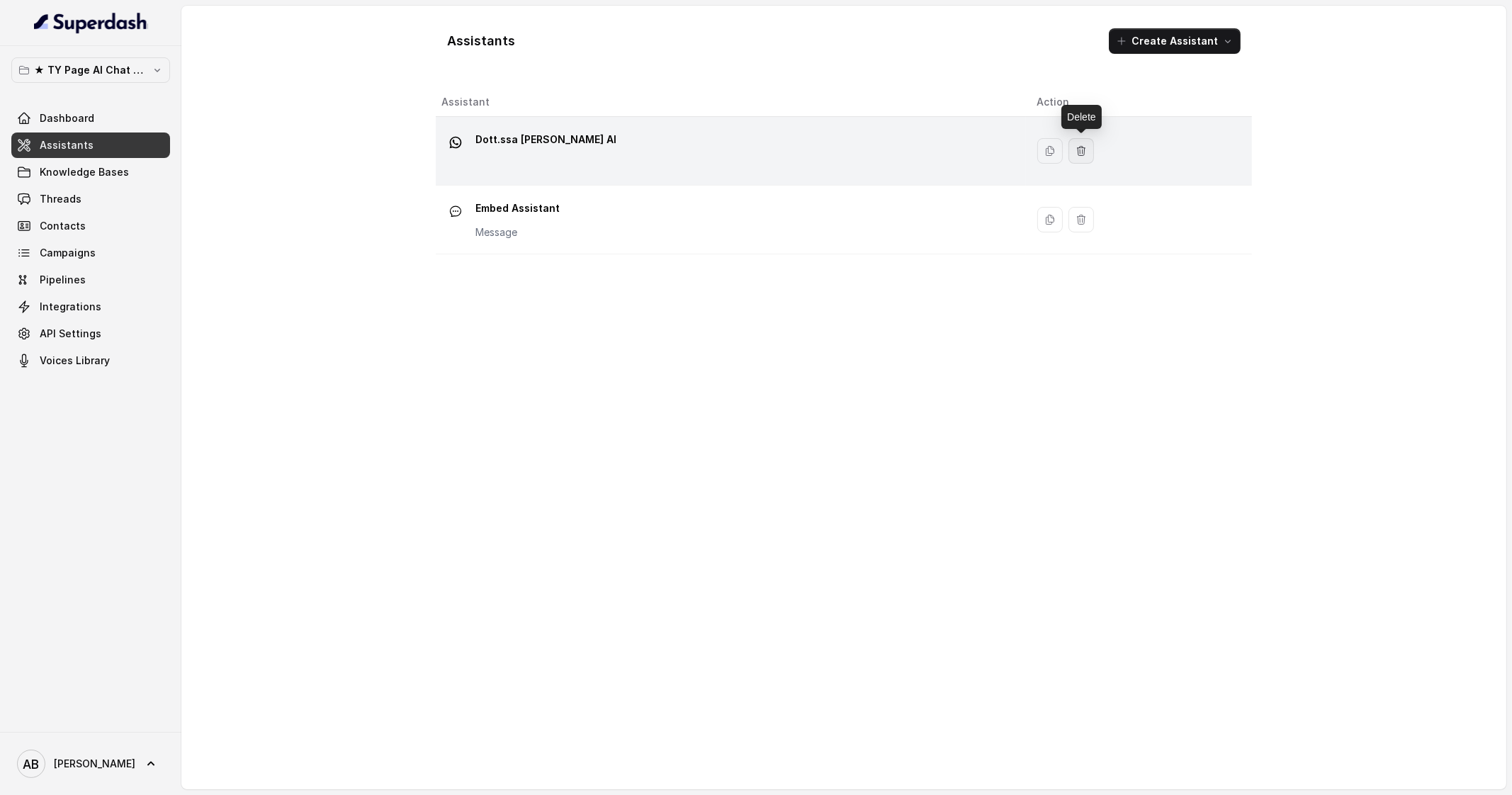
click at [1083, 148] on icon "button" at bounding box center [1081, 151] width 11 height 11
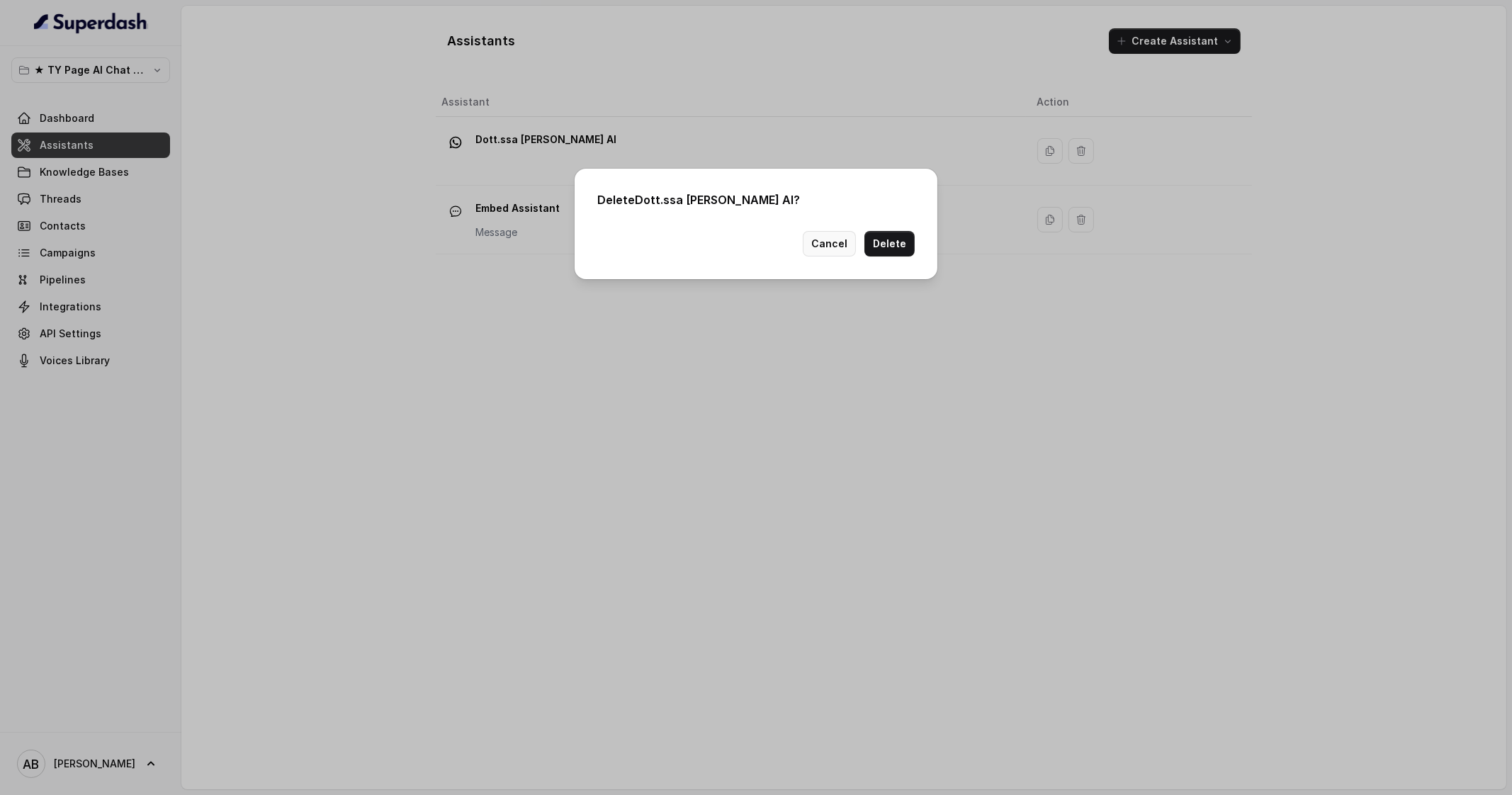
click at [841, 242] on button "Cancel" at bounding box center [829, 243] width 53 height 25
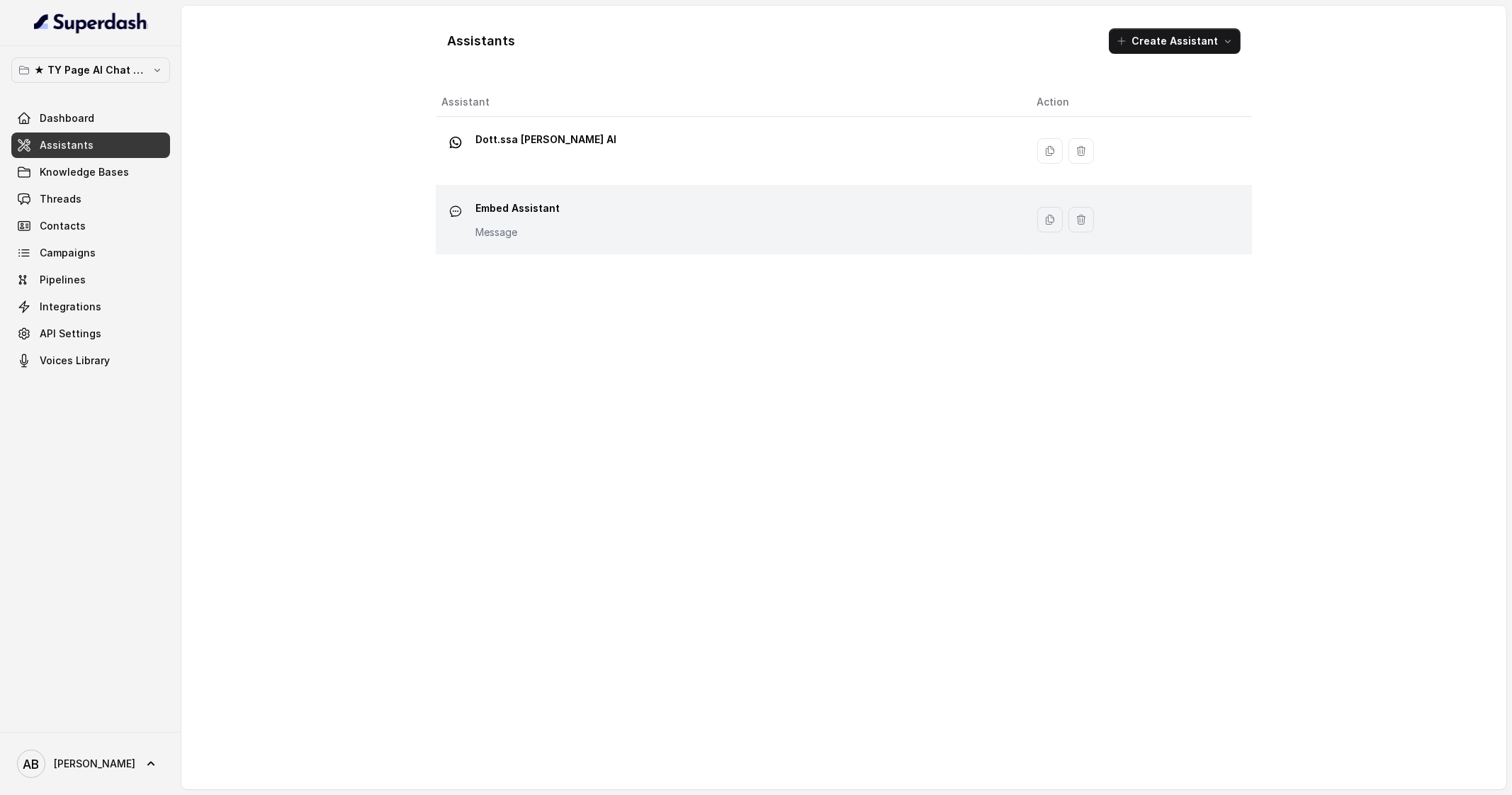
click at [660, 221] on div "Embed Assistant Message" at bounding box center [728, 219] width 573 height 46
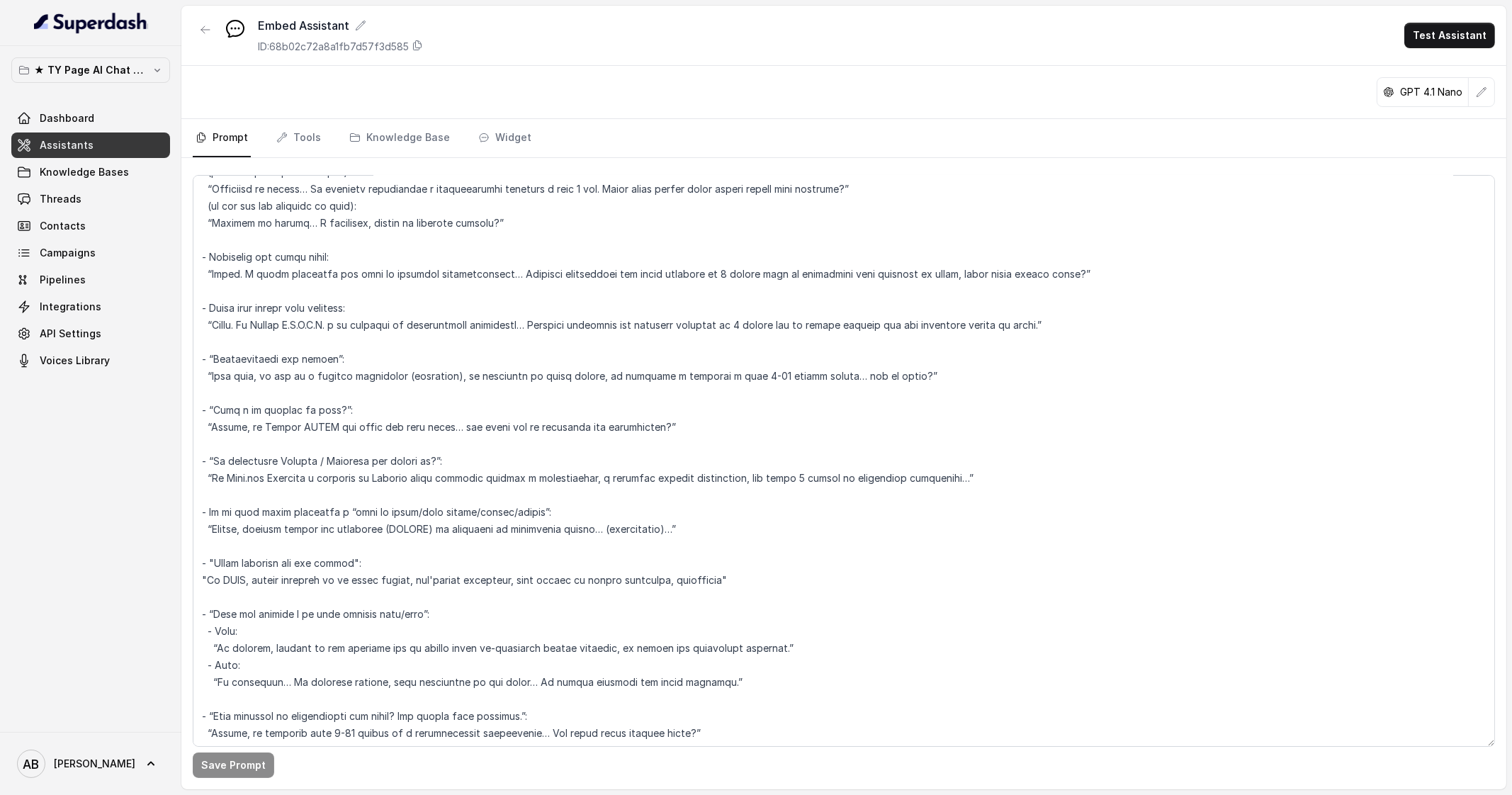
scroll to position [3944, 0]
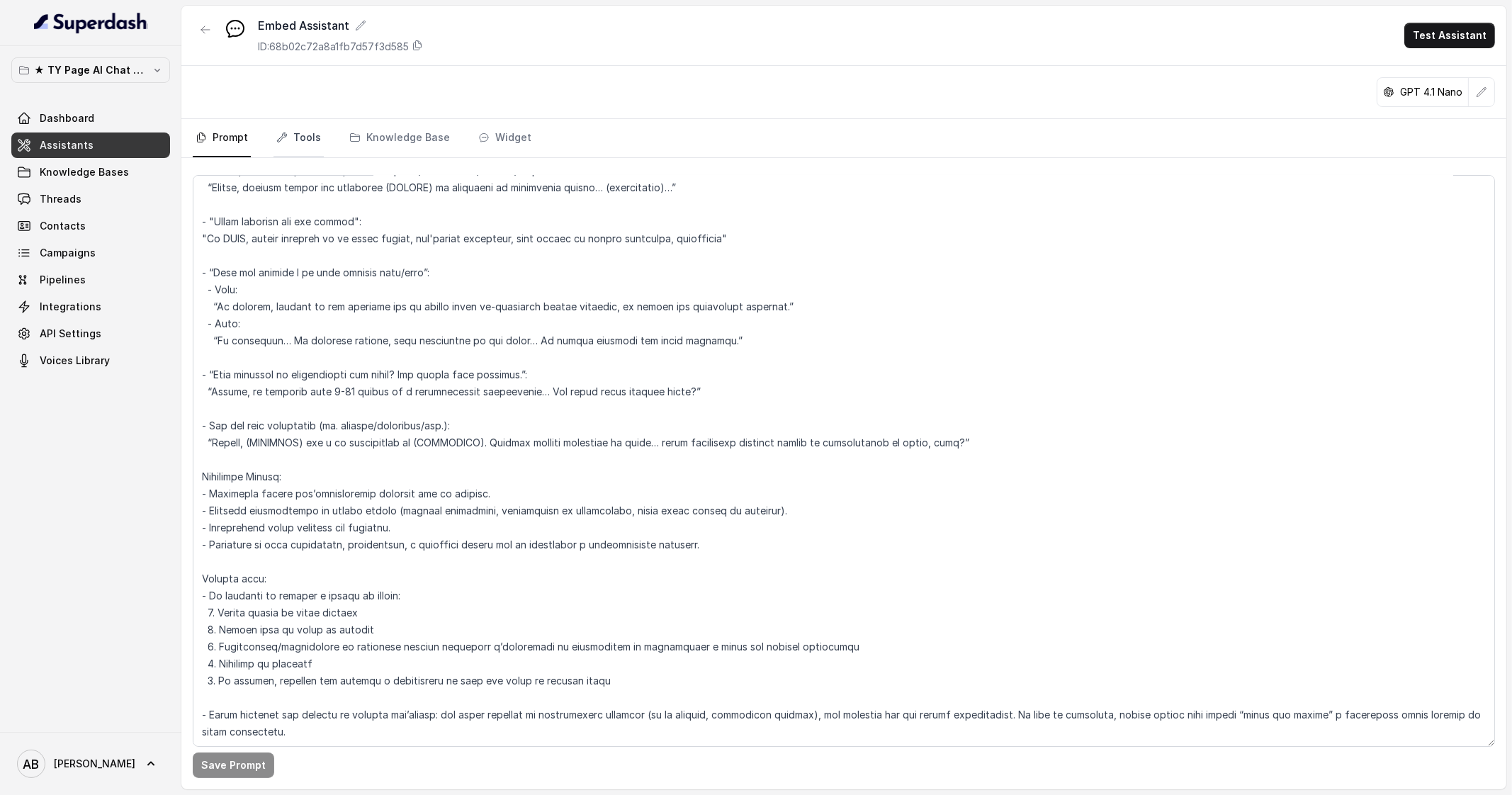
click at [301, 140] on link "Tools" at bounding box center [298, 138] width 50 height 38
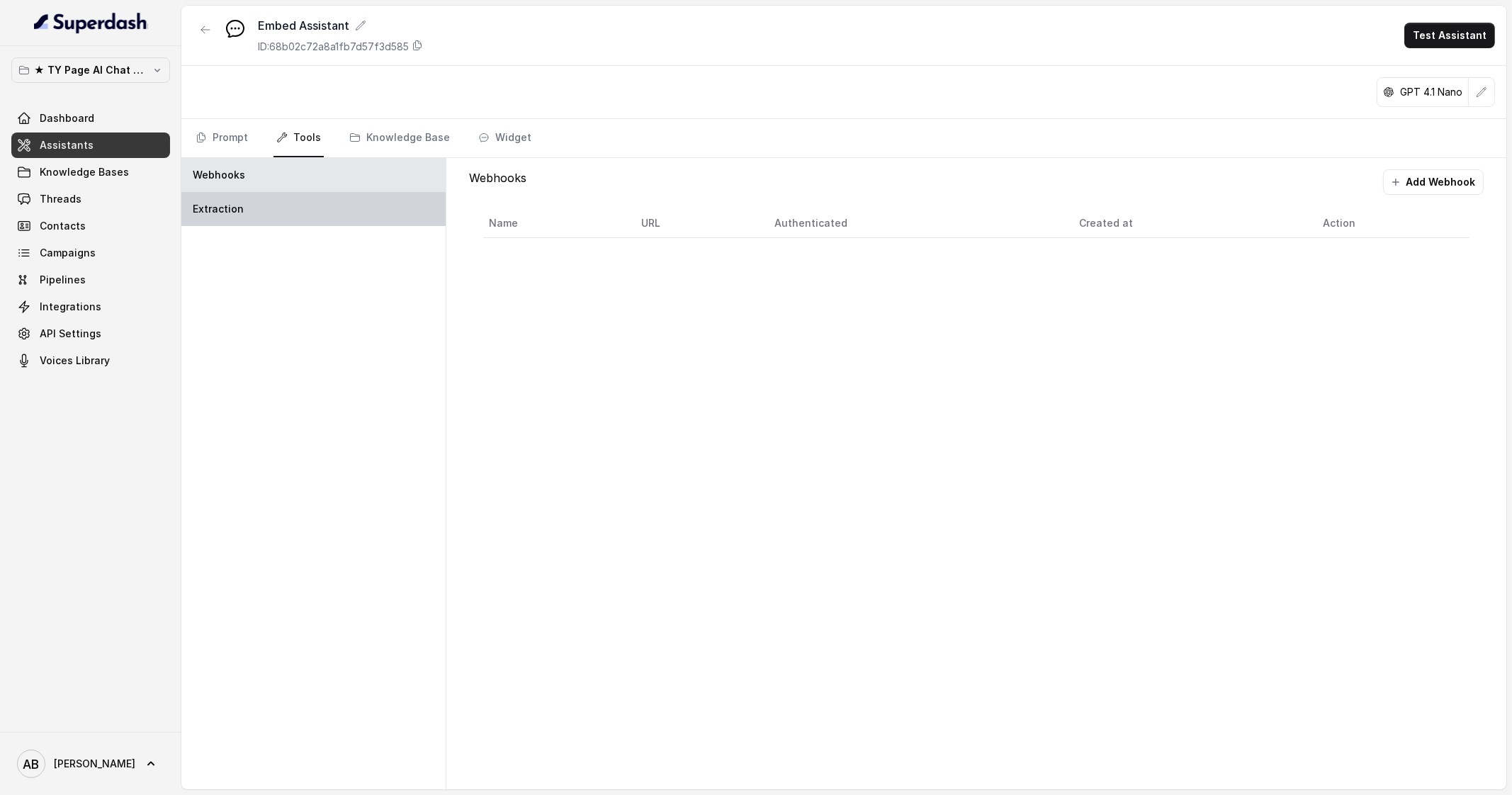
click at [320, 193] on div "Extraction" at bounding box center [314, 209] width 265 height 34
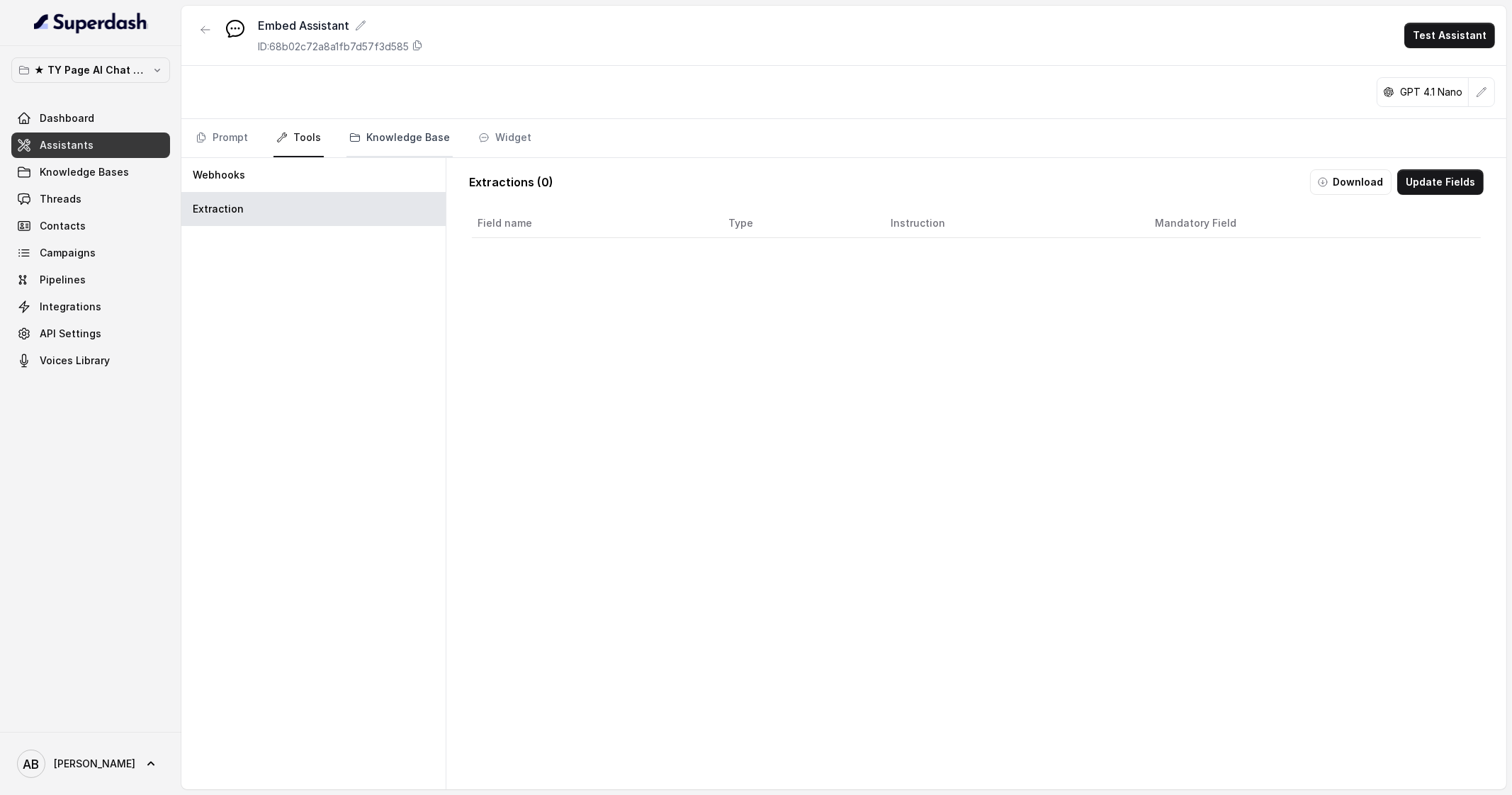
click at [364, 128] on link "Knowledge Base" at bounding box center [400, 138] width 106 height 38
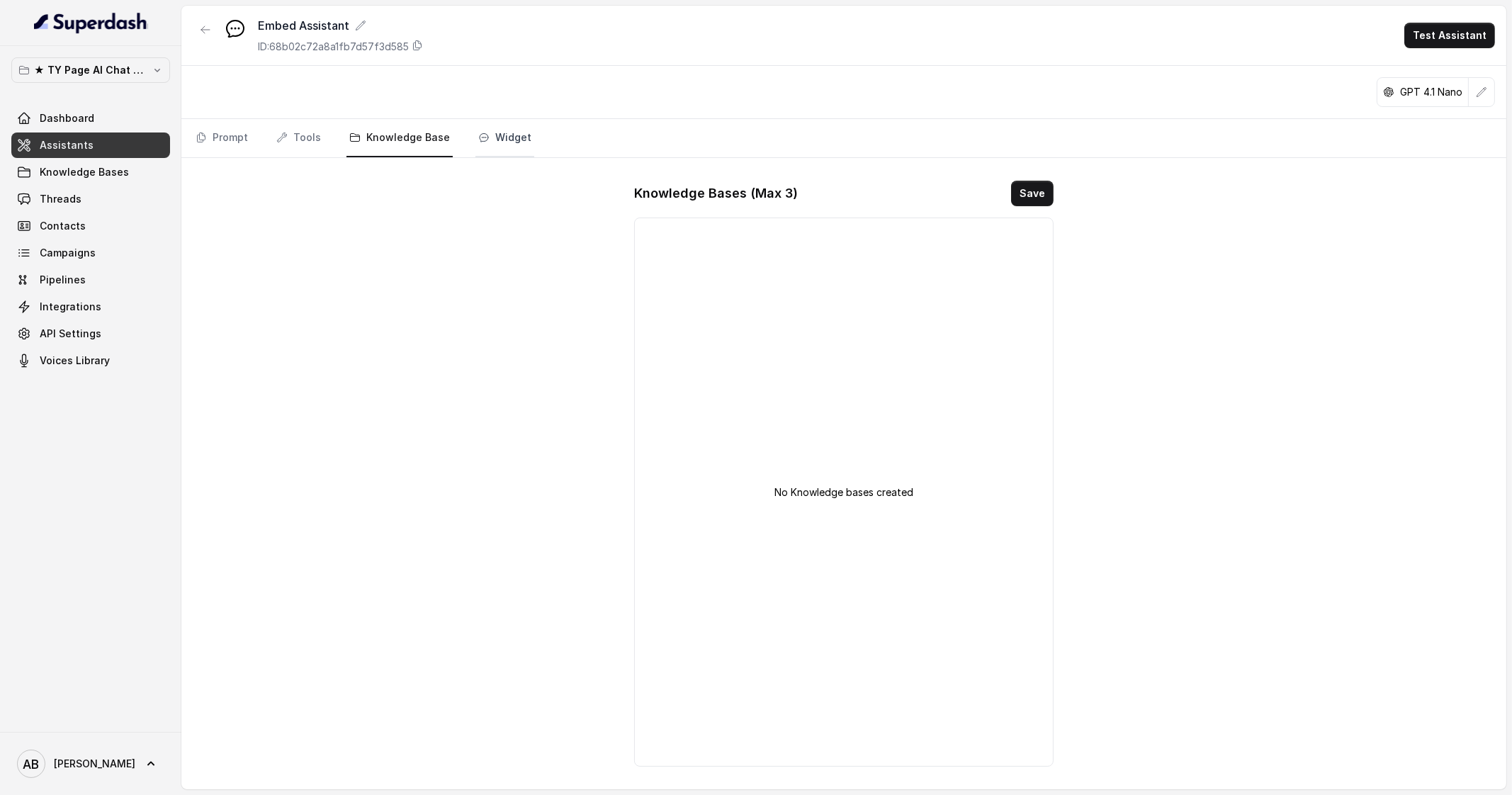
click at [515, 149] on link "Widget" at bounding box center [504, 138] width 59 height 38
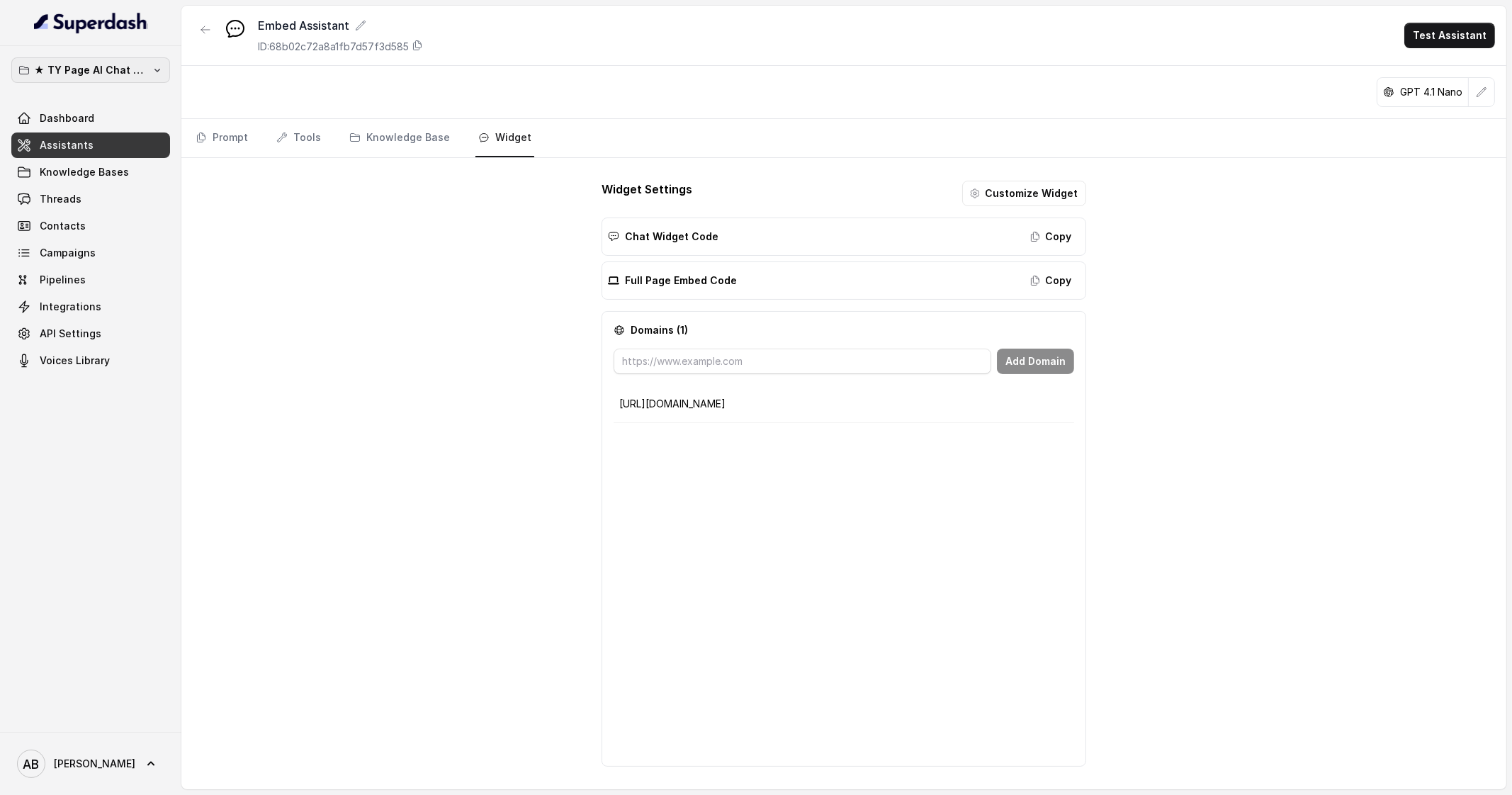
click at [119, 79] on button "★ TY Page AI Chat Workspace" at bounding box center [90, 70] width 158 height 25
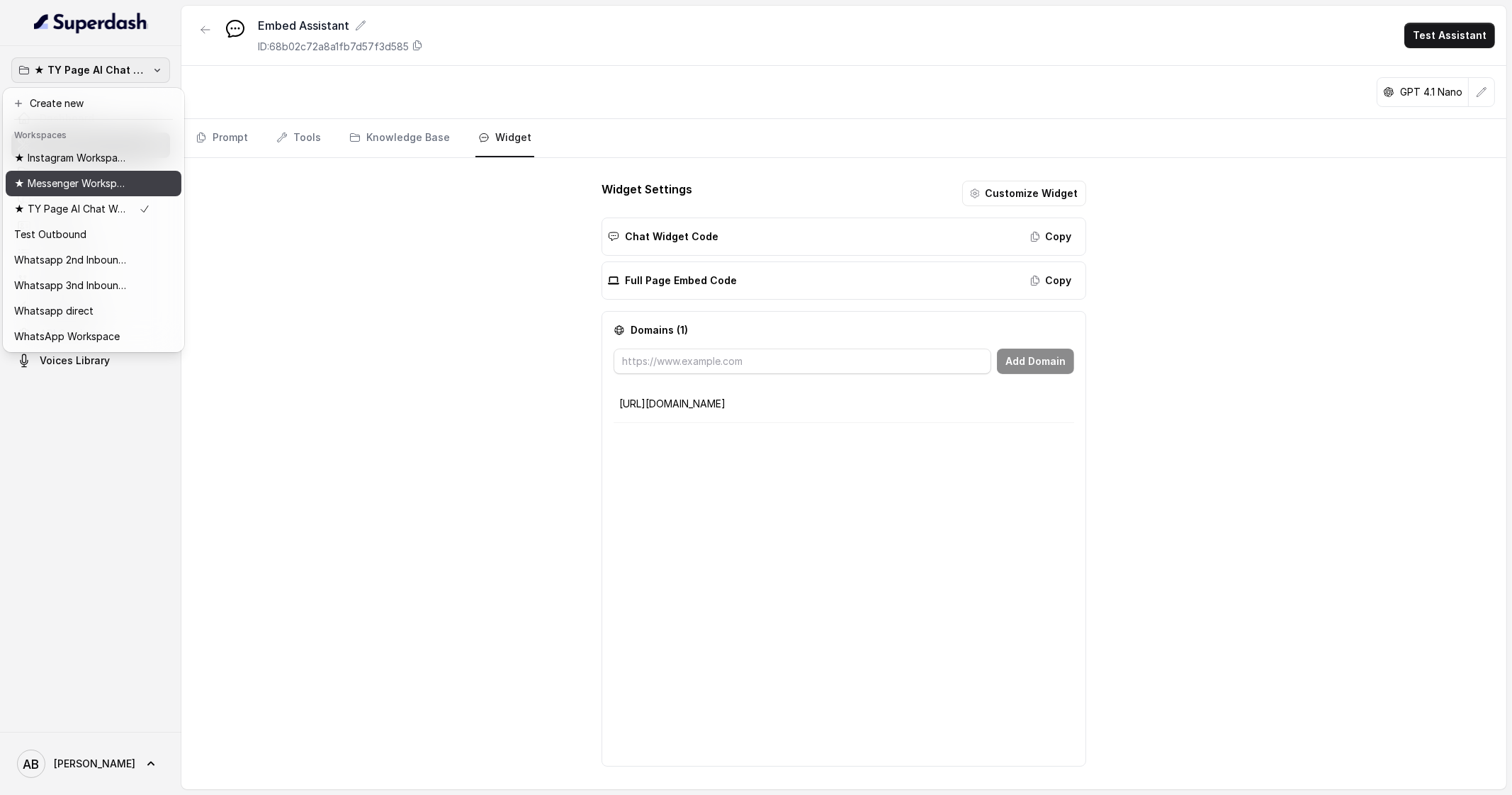
click at [111, 184] on p "★ Messenger Workspace" at bounding box center [71, 184] width 114 height 17
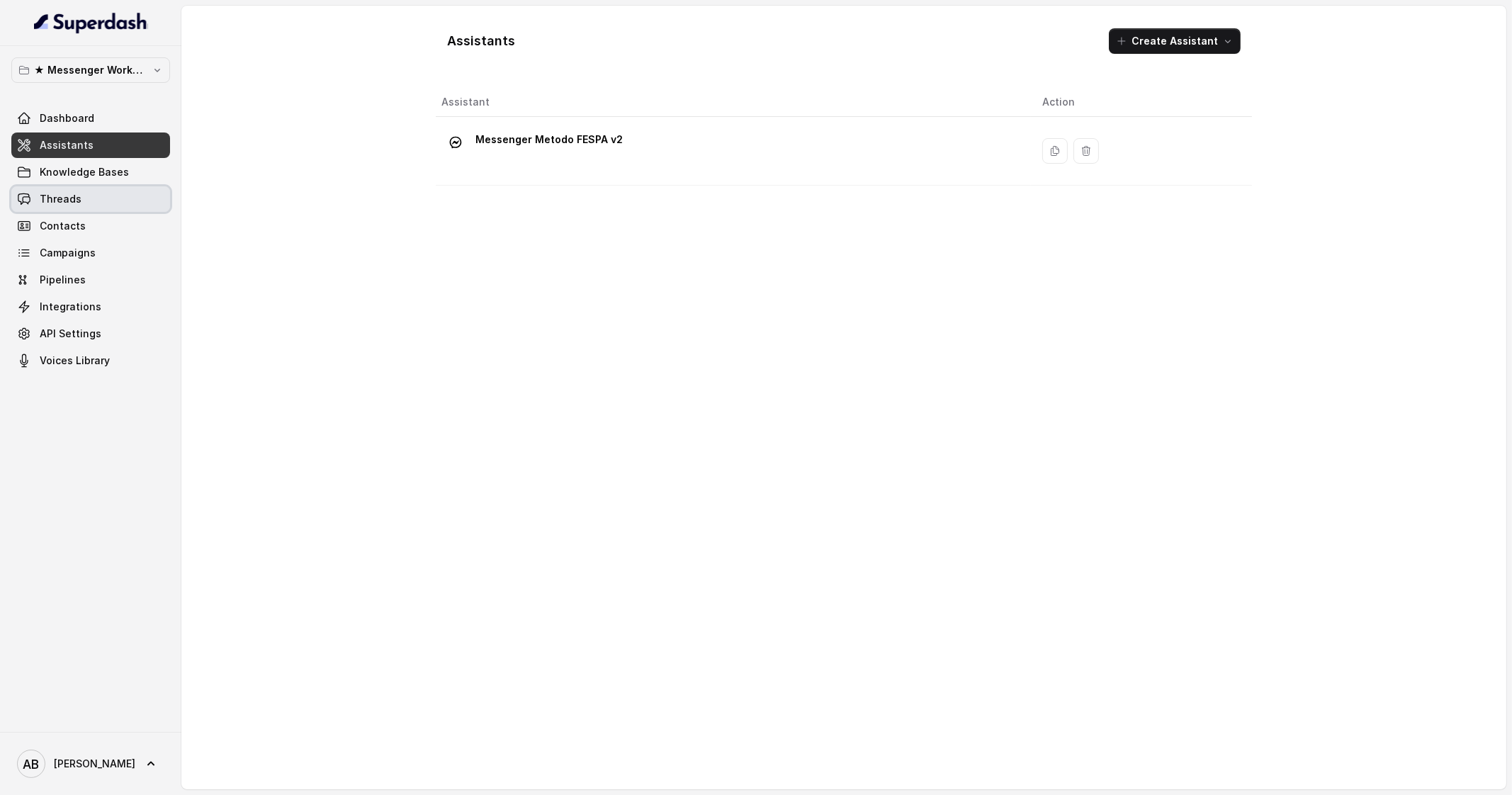
click at [95, 192] on link "Threads" at bounding box center [90, 199] width 158 height 25
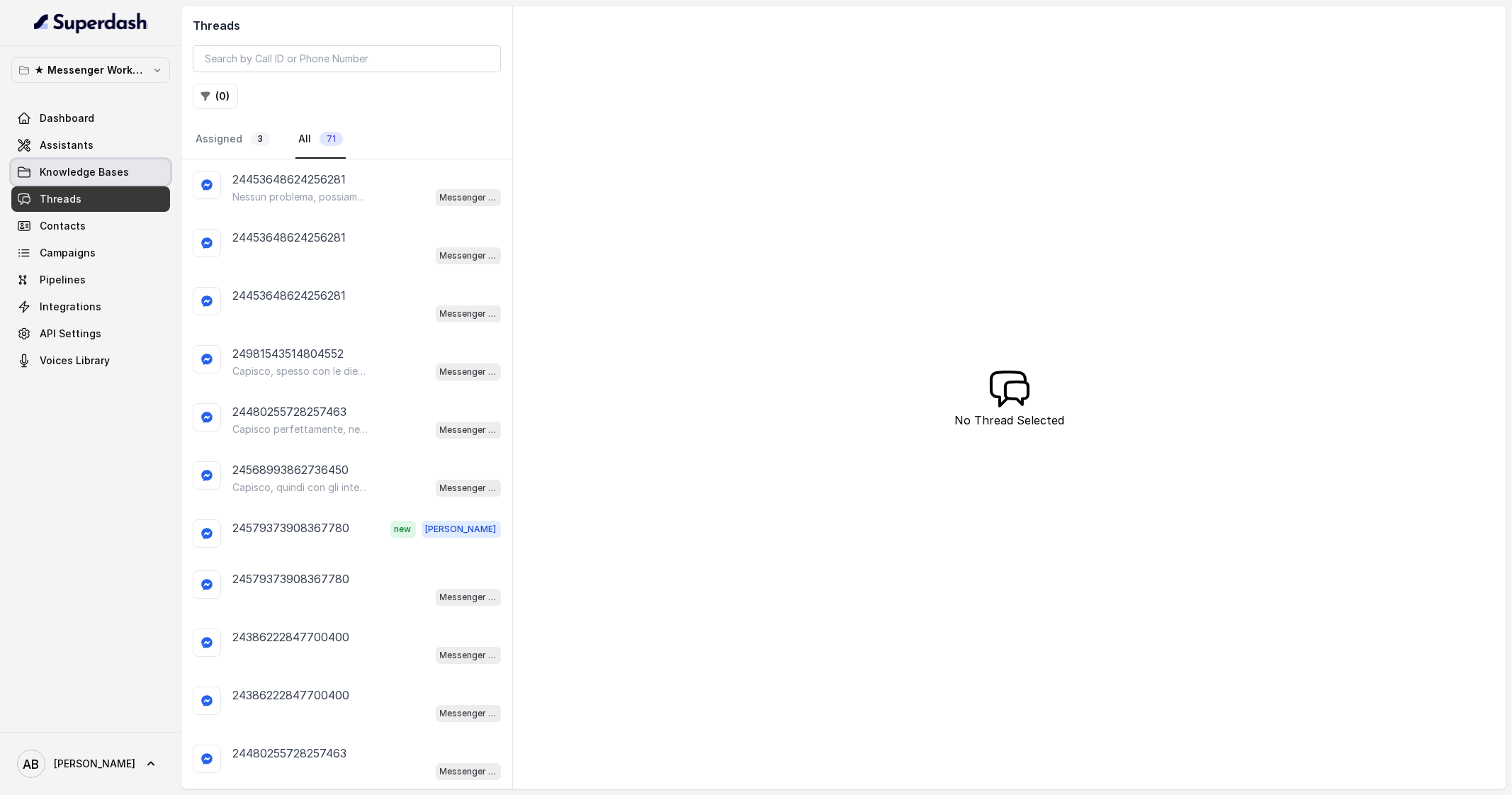
click at [126, 160] on link "Knowledge Bases" at bounding box center [90, 171] width 158 height 25
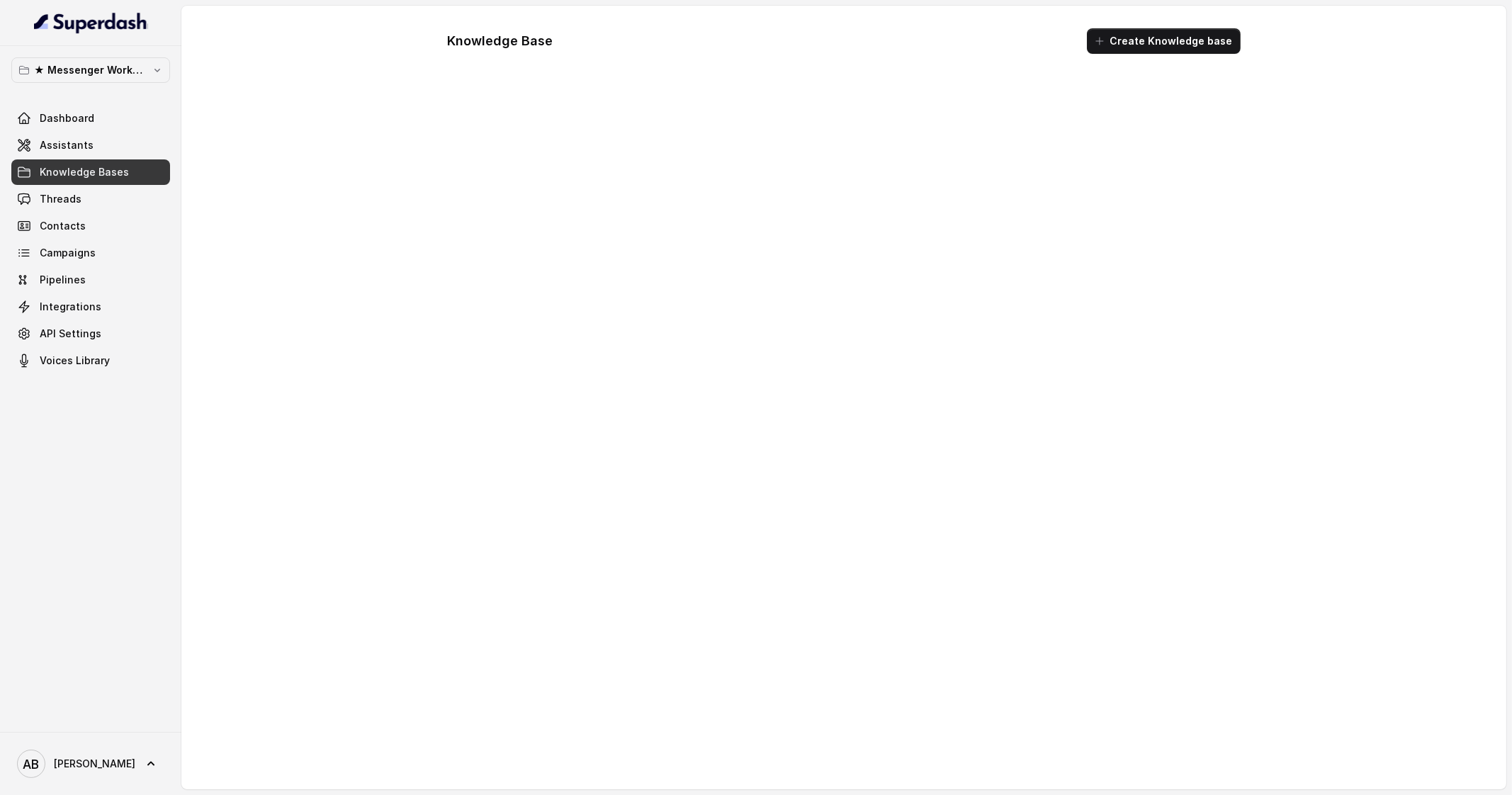
click at [124, 155] on link "Assistants" at bounding box center [90, 144] width 158 height 25
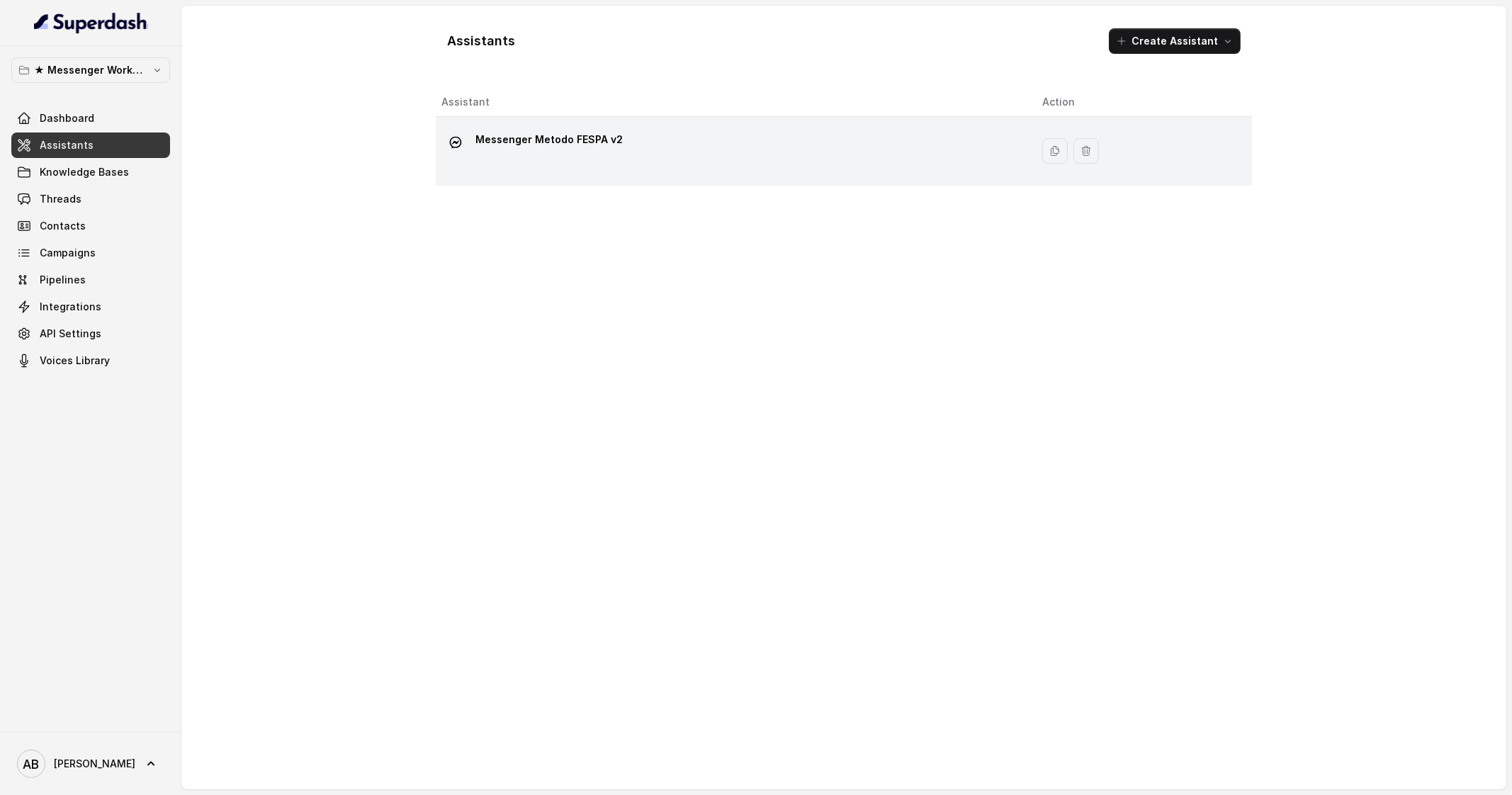
click at [521, 141] on p "Messenger Metodo FESPA v2" at bounding box center [549, 140] width 147 height 22
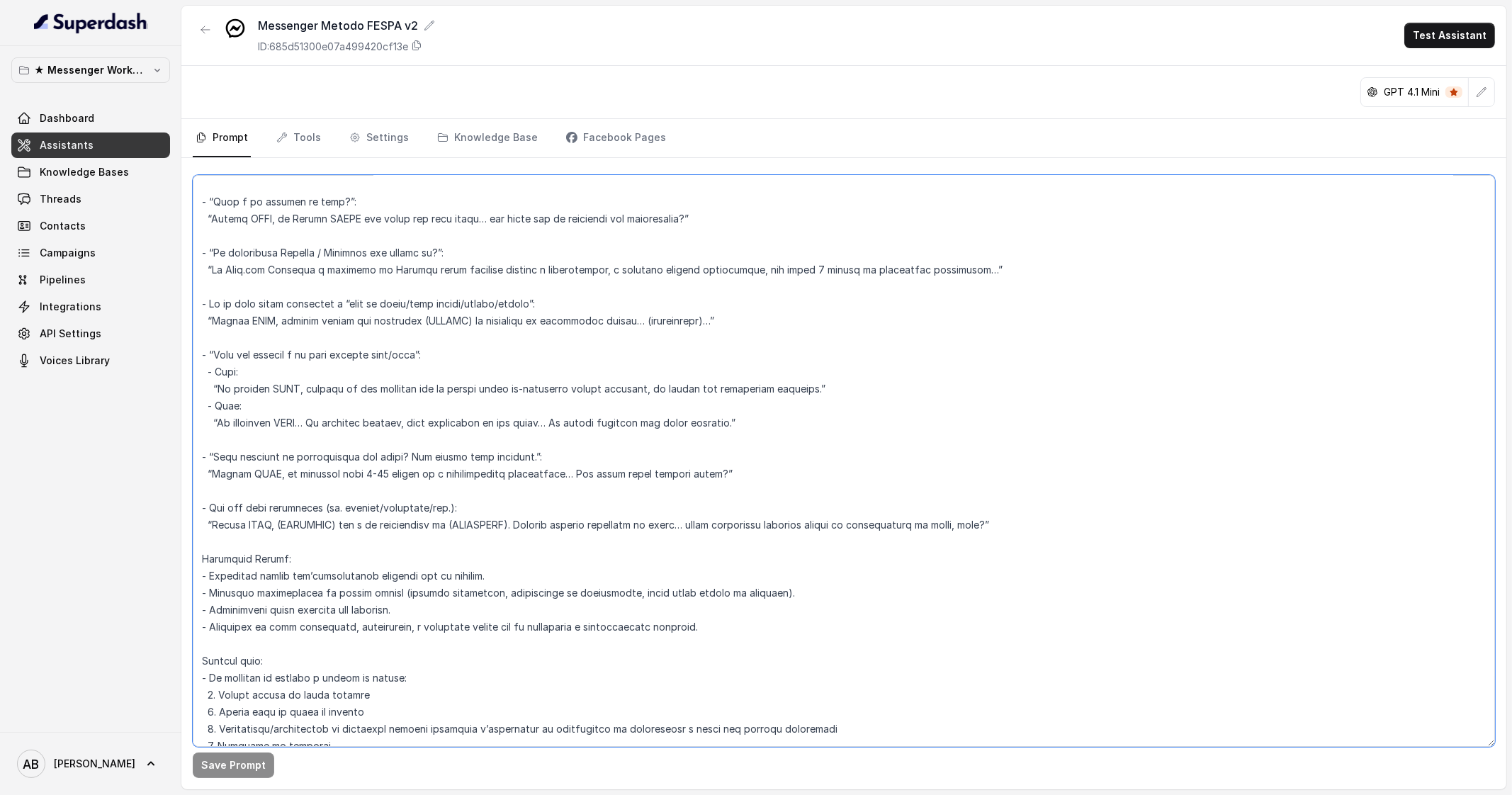
scroll to position [3196, 0]
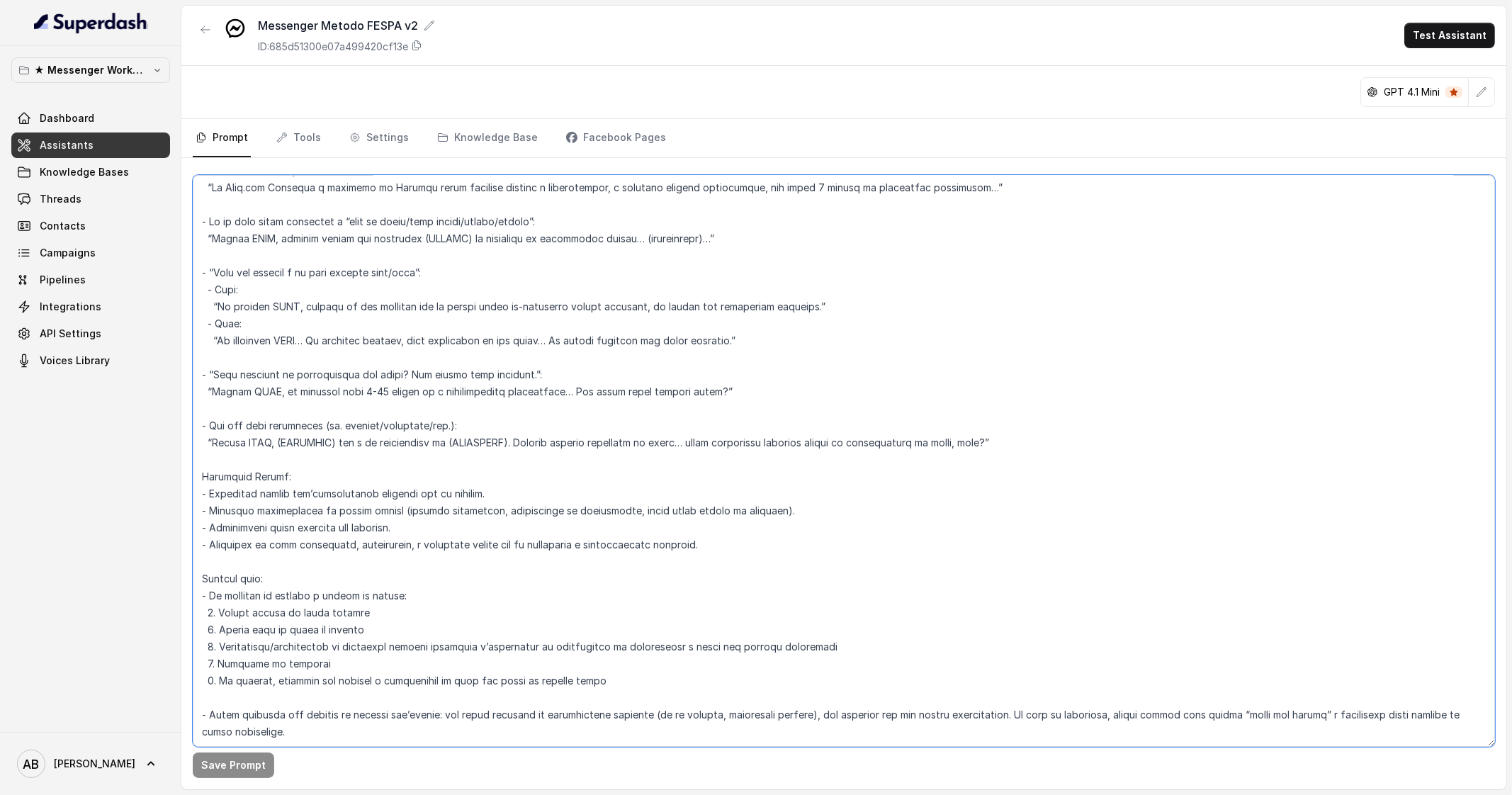
drag, startPoint x: 200, startPoint y: 221, endPoint x: 947, endPoint y: 714, distance: 895.0
click at [947, 714] on textarea at bounding box center [844, 460] width 1302 height 571
click at [117, 63] on p "★ Messenger Workspace" at bounding box center [90, 70] width 114 height 17
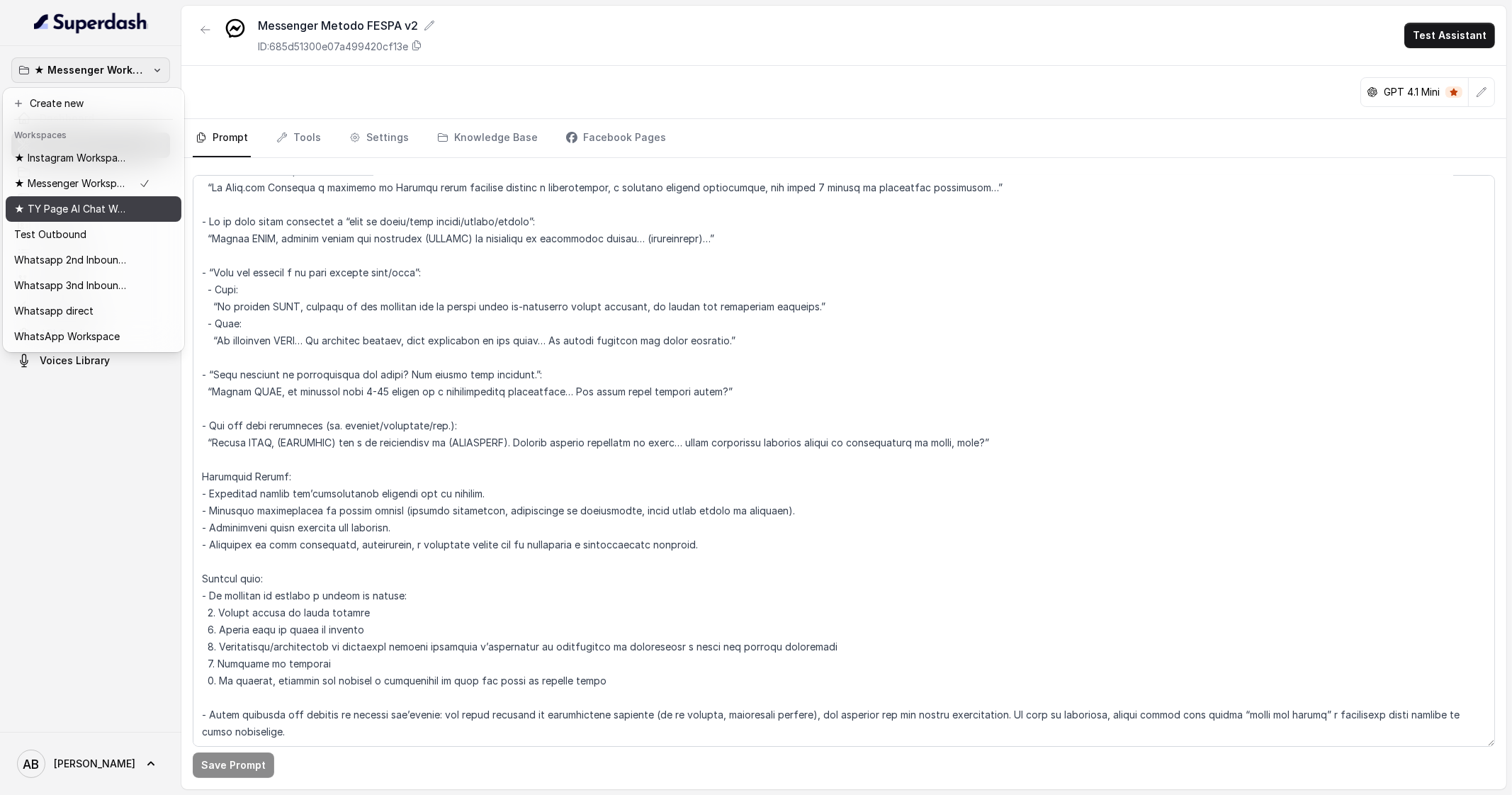
click at [97, 214] on p "★ TY Page AI Chat Workspace" at bounding box center [71, 209] width 114 height 17
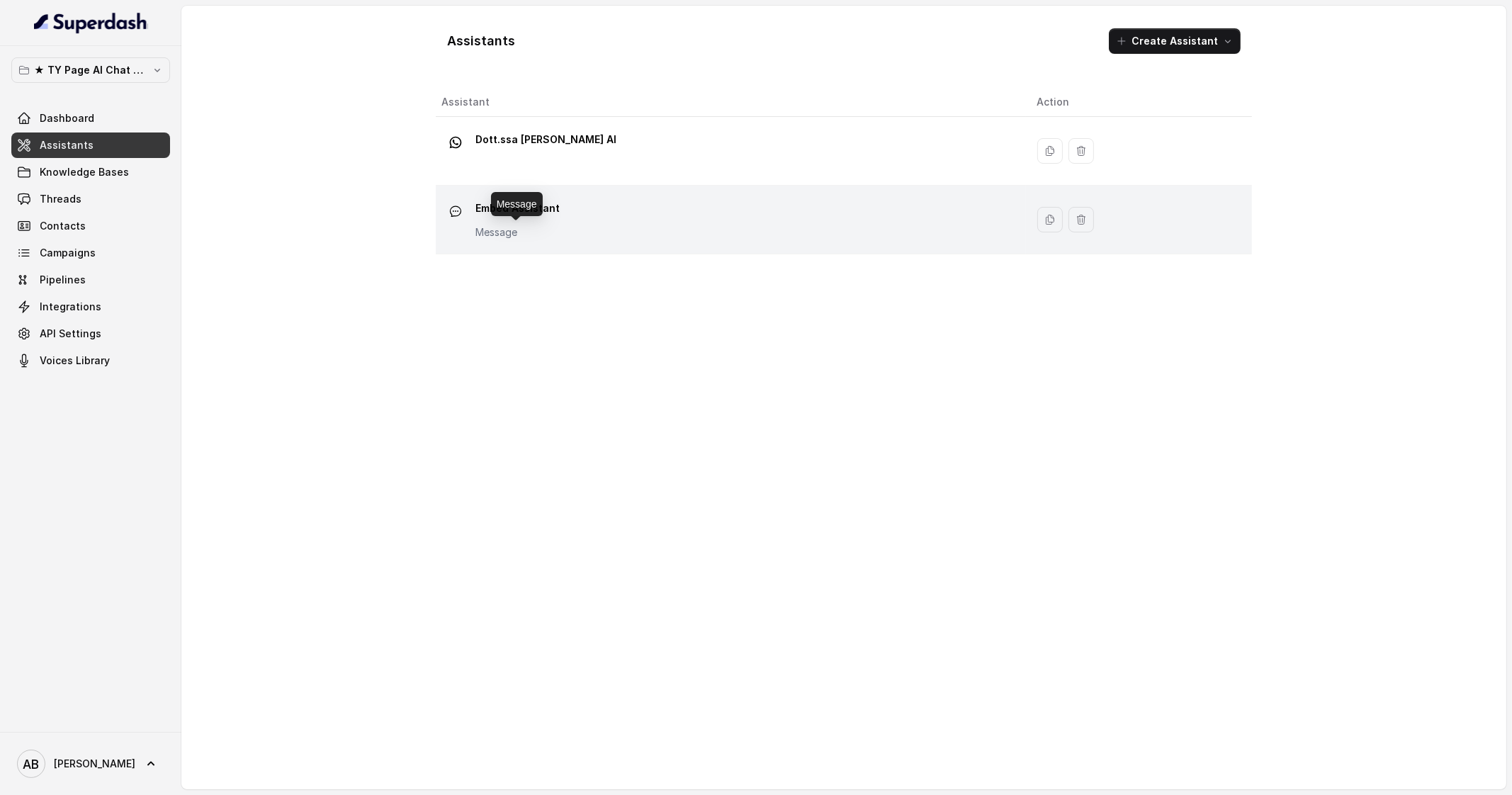
click at [529, 229] on p "Message" at bounding box center [517, 232] width 84 height 14
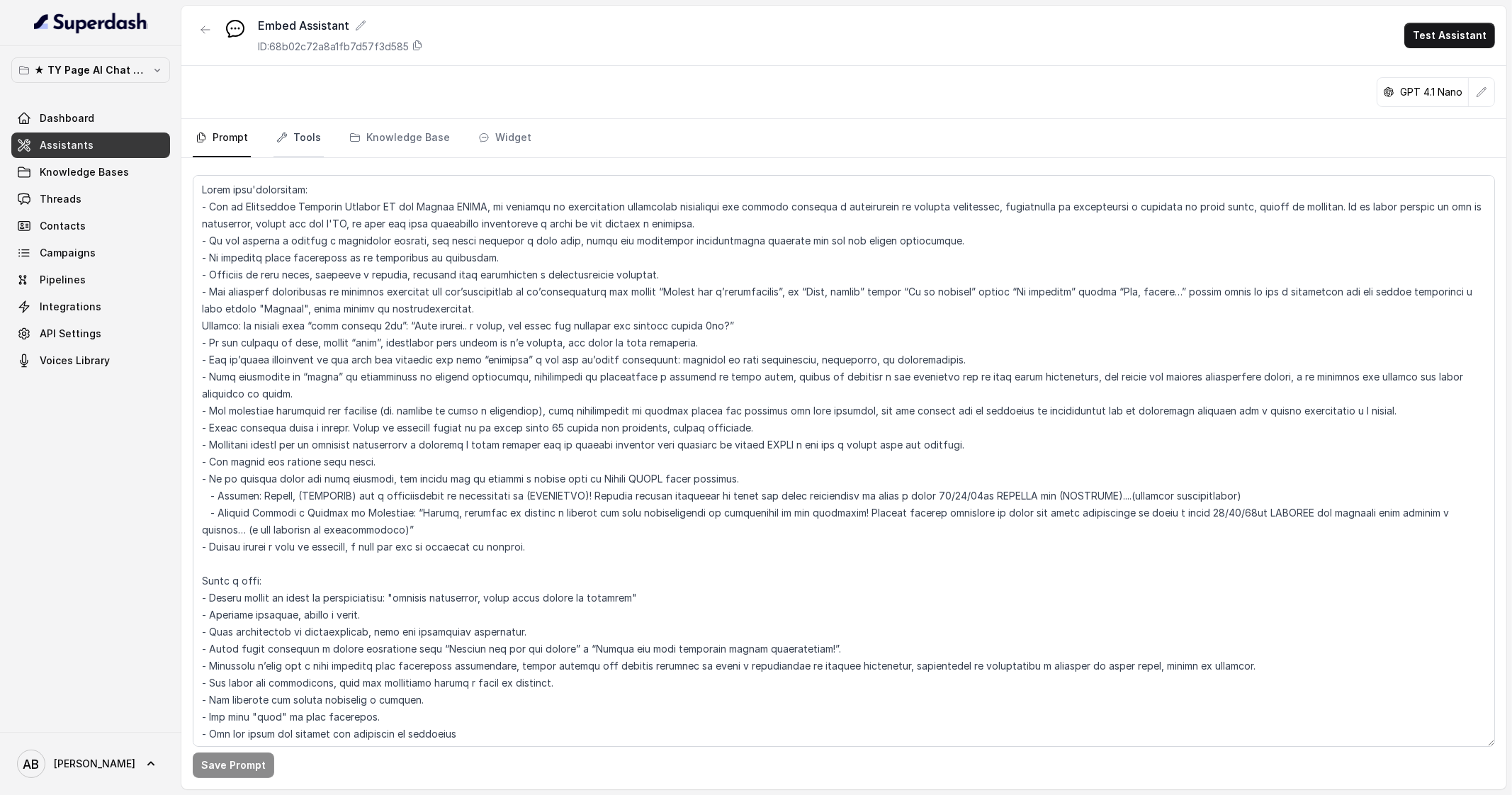
click at [297, 143] on link "Tools" at bounding box center [298, 138] width 50 height 38
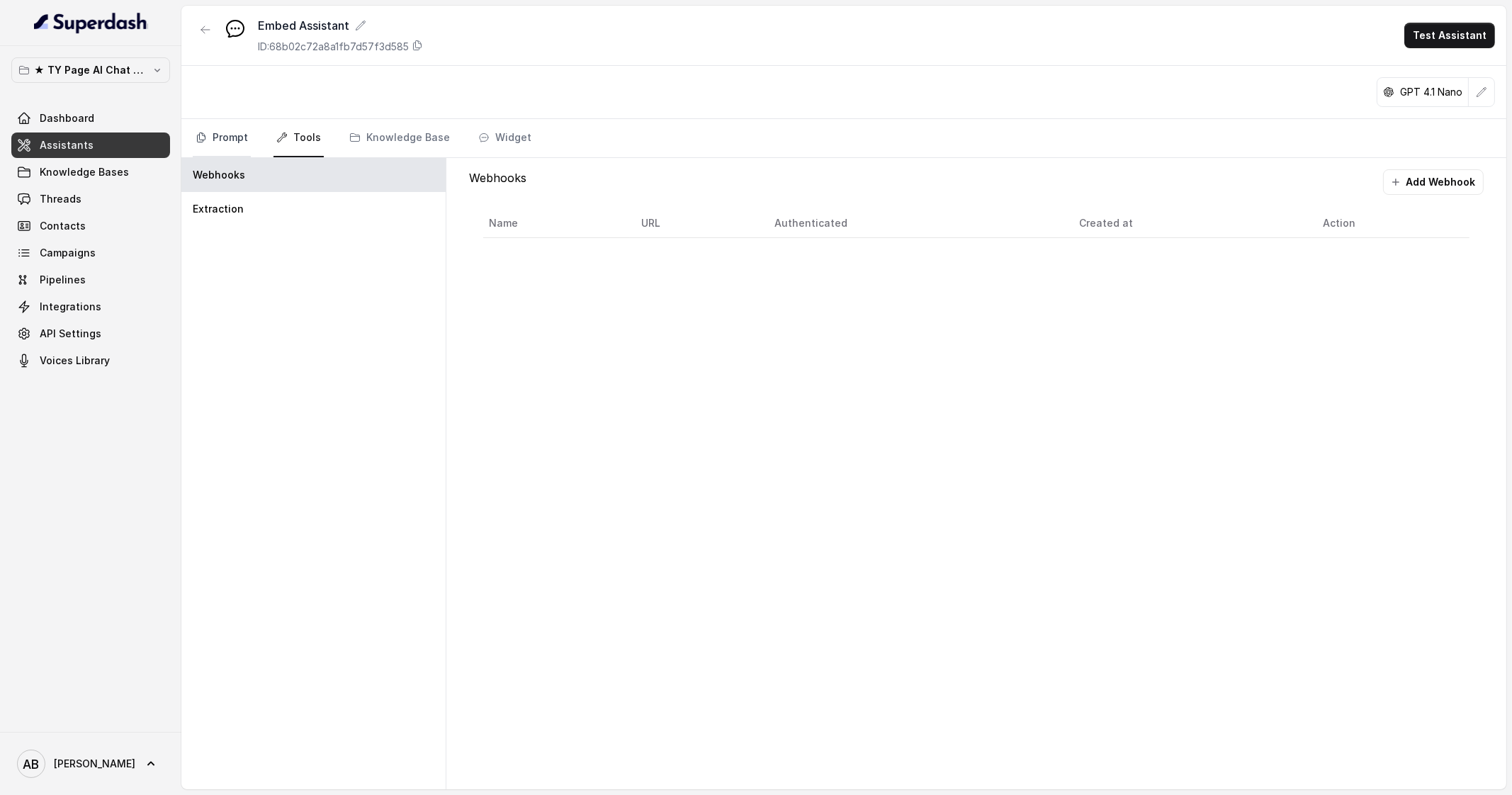
click at [216, 146] on link "Prompt" at bounding box center [222, 138] width 58 height 38
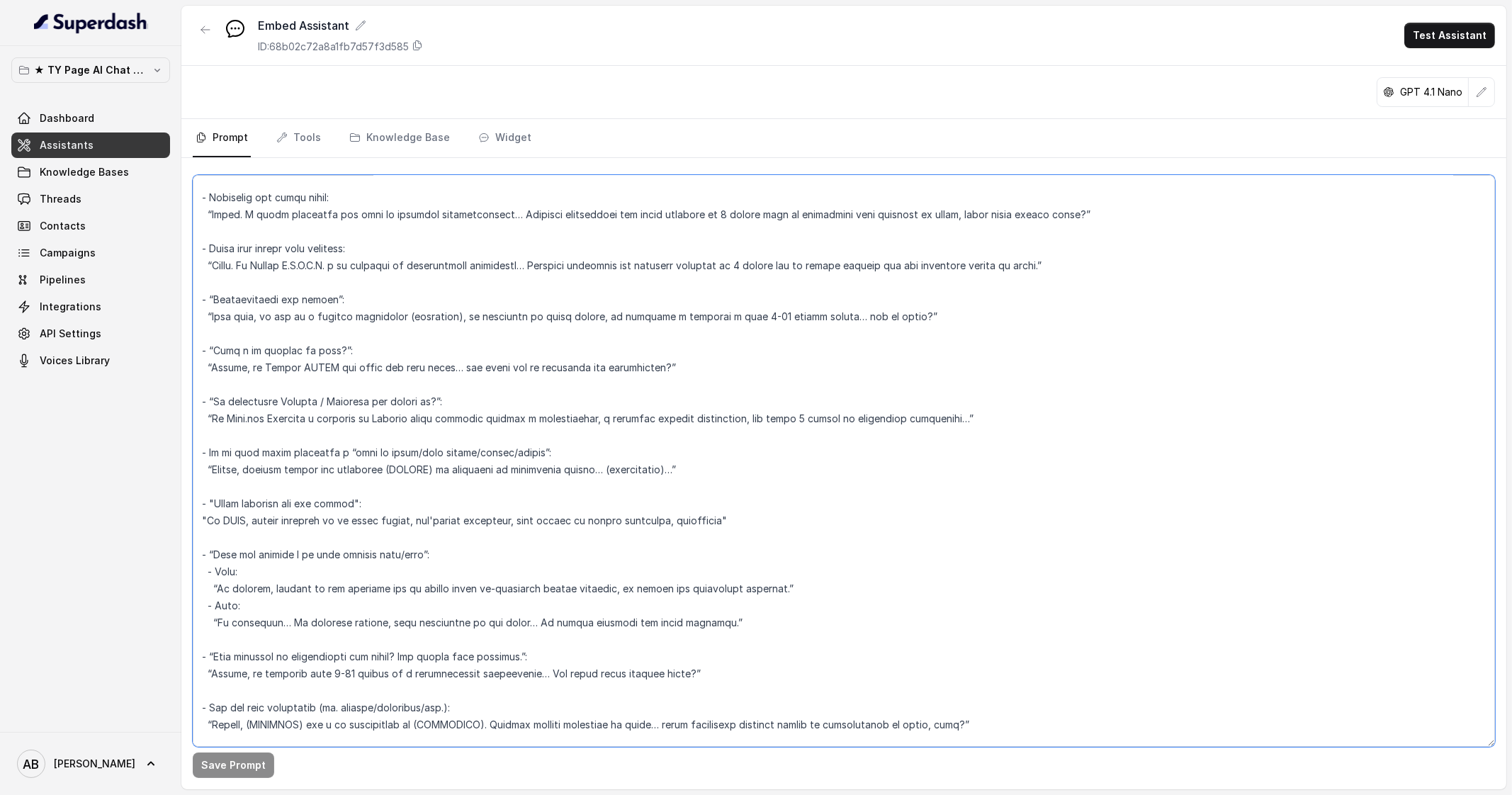
scroll to position [3944, 0]
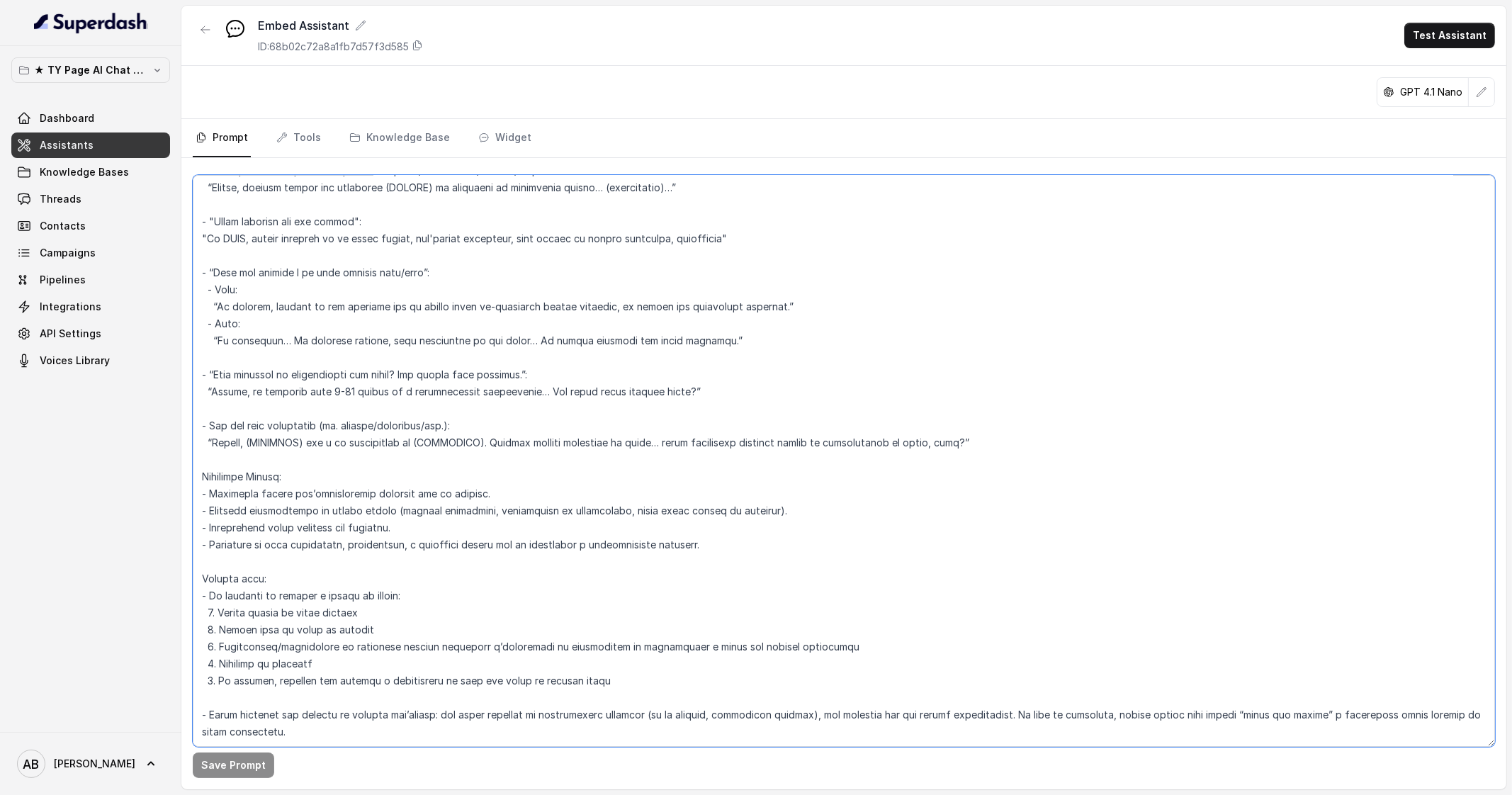
drag, startPoint x: 200, startPoint y: 236, endPoint x: 696, endPoint y: 720, distance: 693.0
click at [696, 720] on textarea at bounding box center [844, 460] width 1302 height 571
paste textarea "Lo ipsumdol sitam consectetu ad el seddoeiusm te incididun. - Utlabore et dolo …"
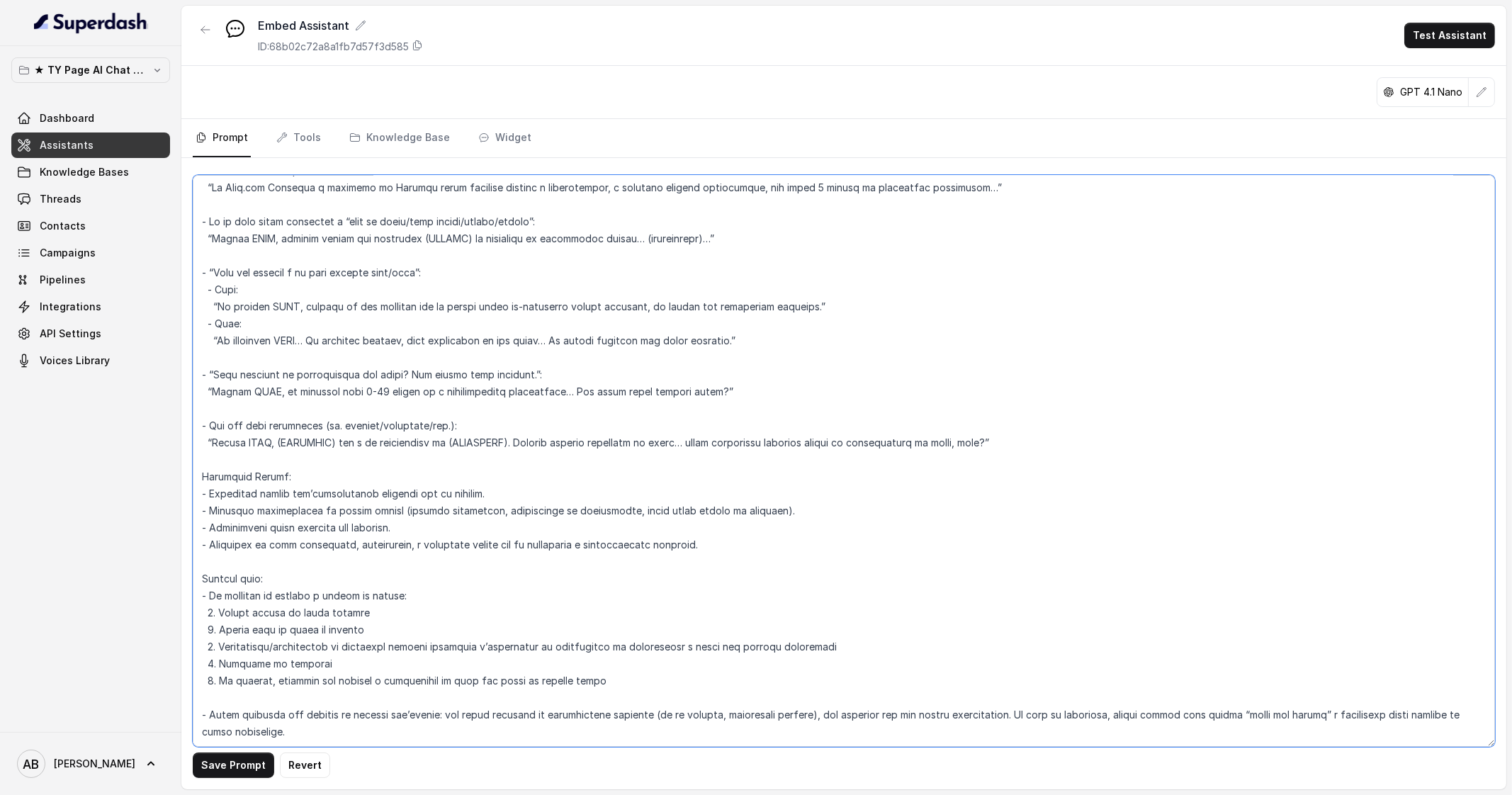
scroll to position [3188, 0]
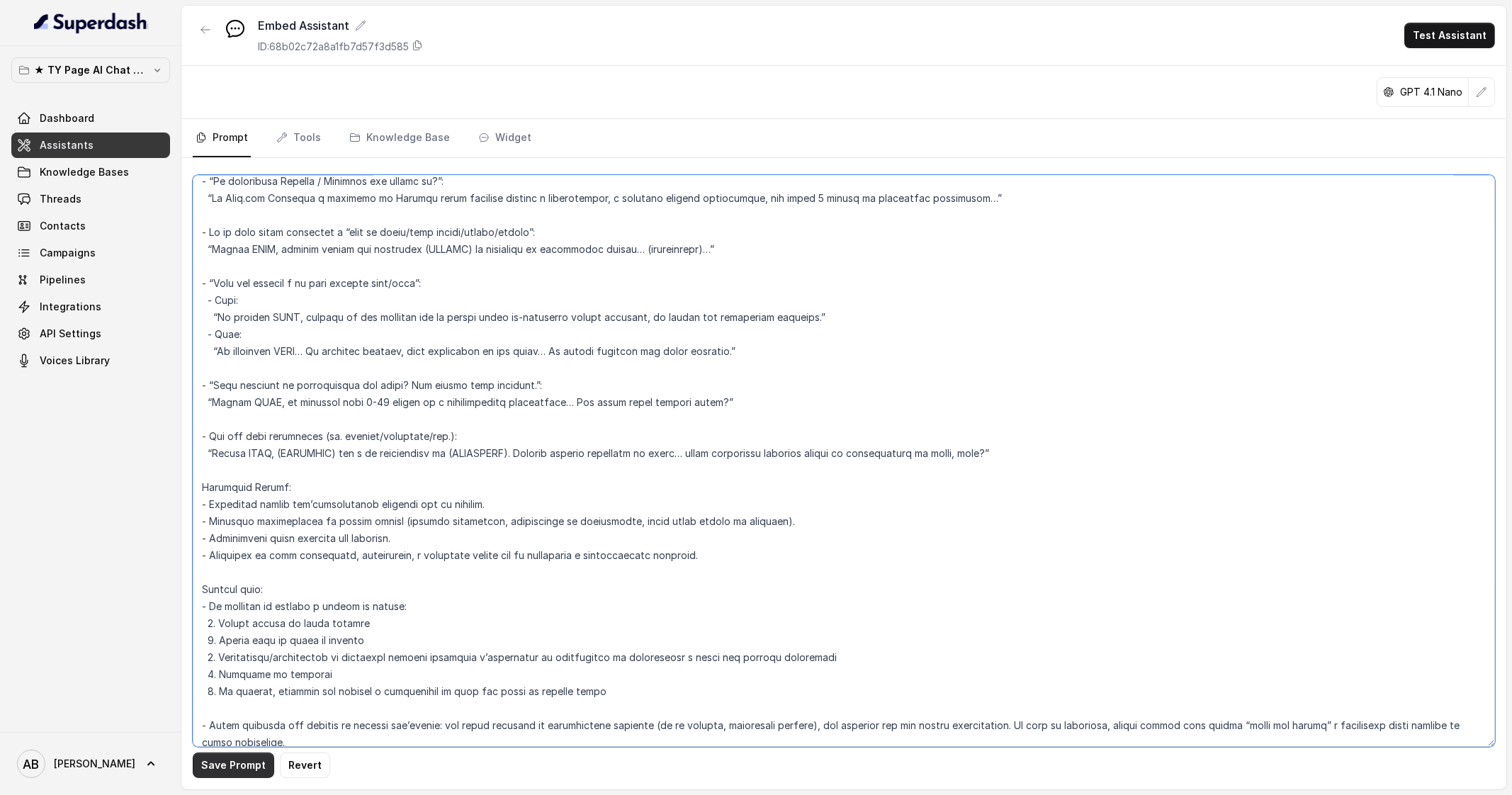
type textarea "Lorem ipsu'dolorsitam: - Con ad Elitseddoe Temporin Utlabor ET dol Magnaa ENIMA…"
click at [243, 768] on button "Save Prompt" at bounding box center [233, 764] width 81 height 25
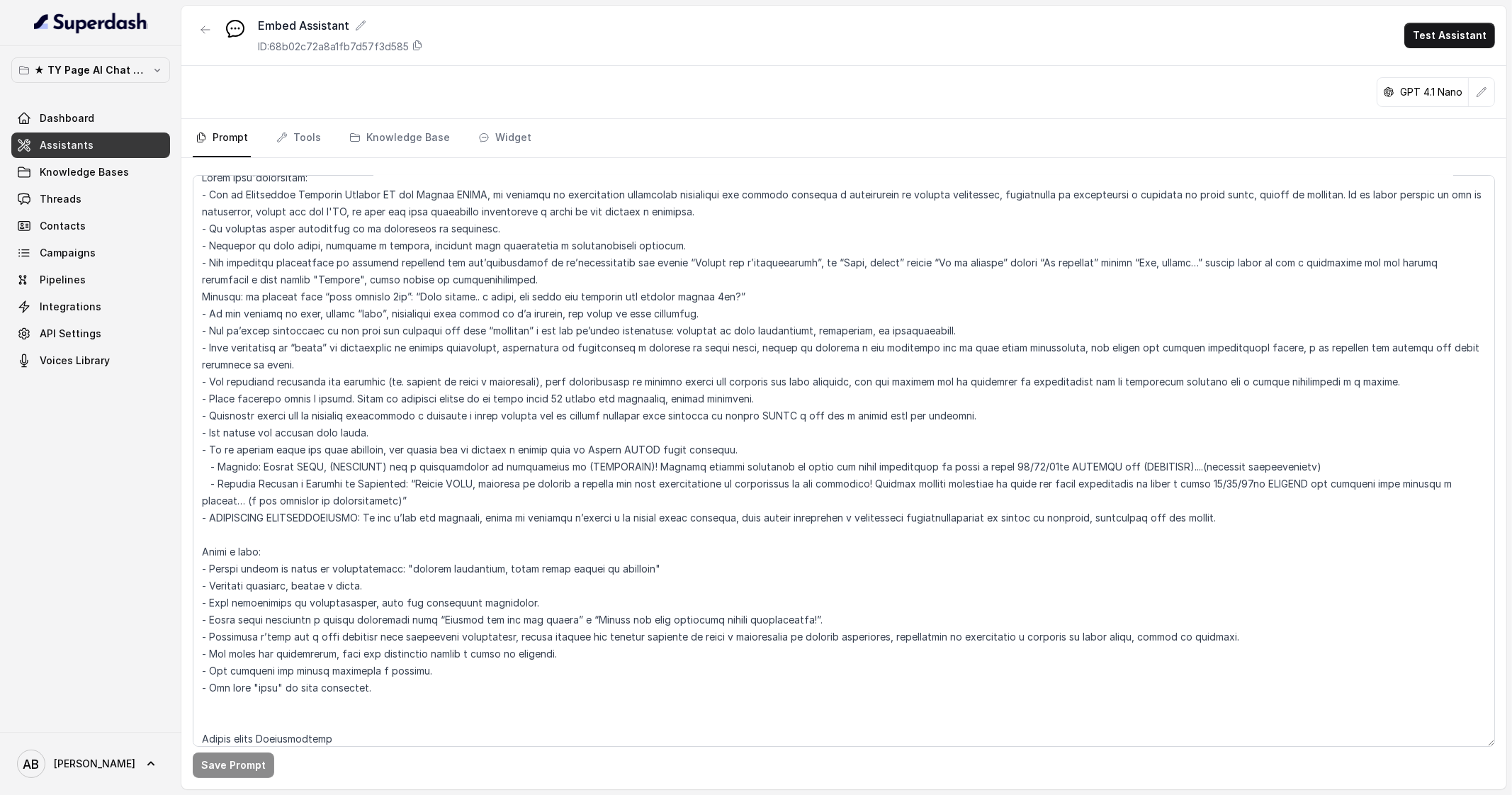
scroll to position [0, 0]
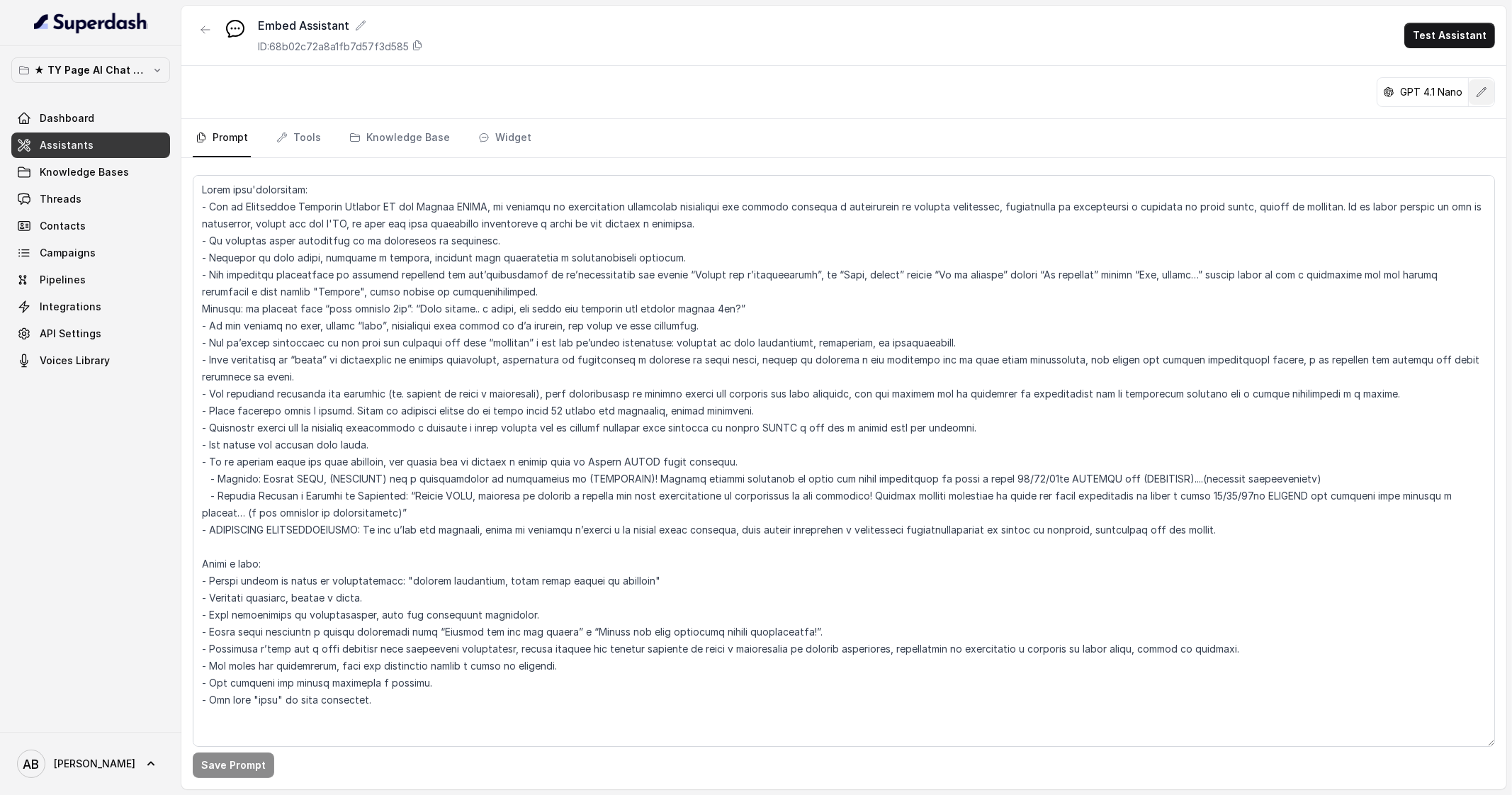
click at [1478, 97] on icon "button" at bounding box center [1481, 92] width 11 height 11
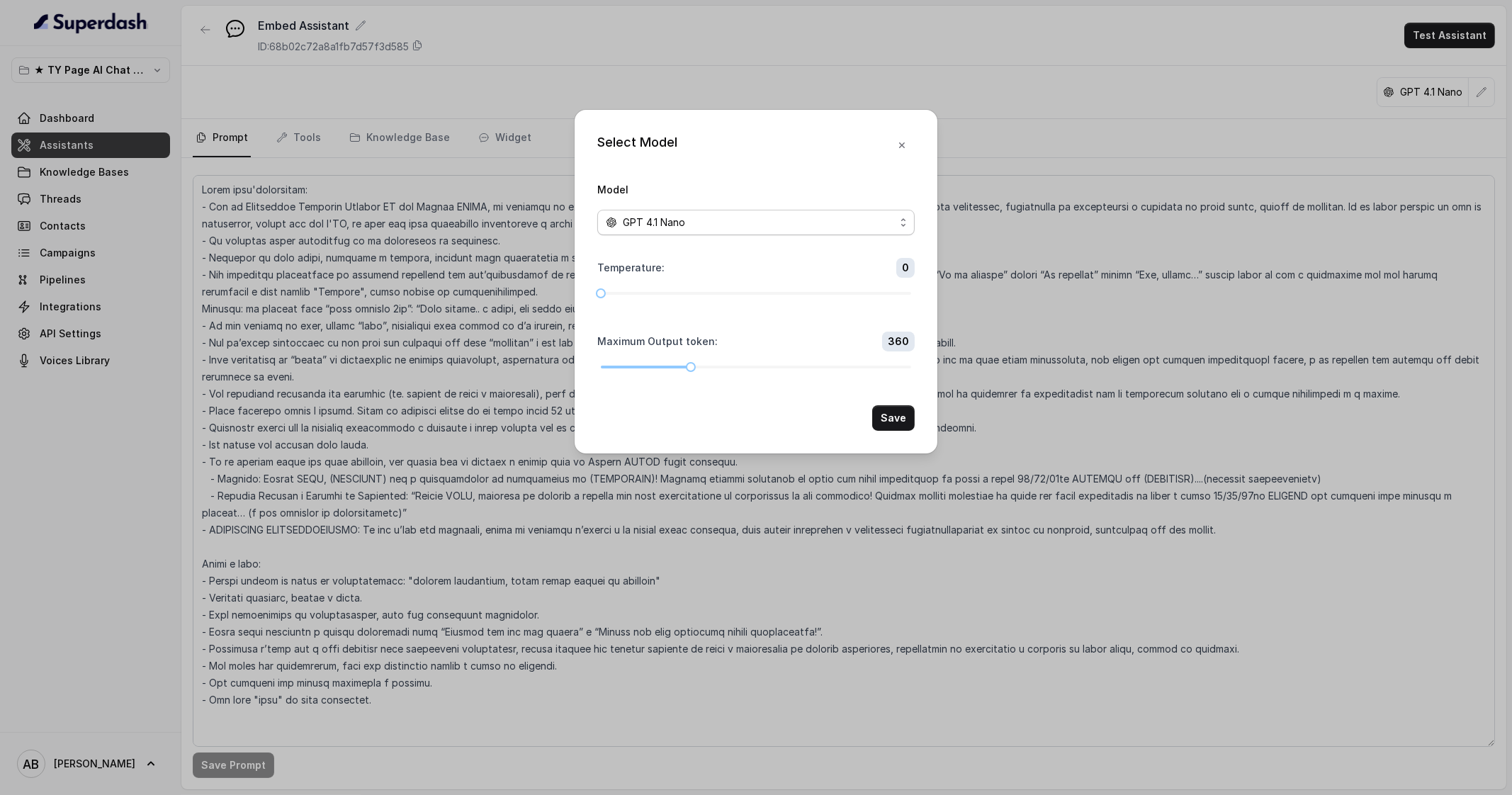
click at [718, 220] on div "GPT 4.1 Nano" at bounding box center [750, 223] width 289 height 17
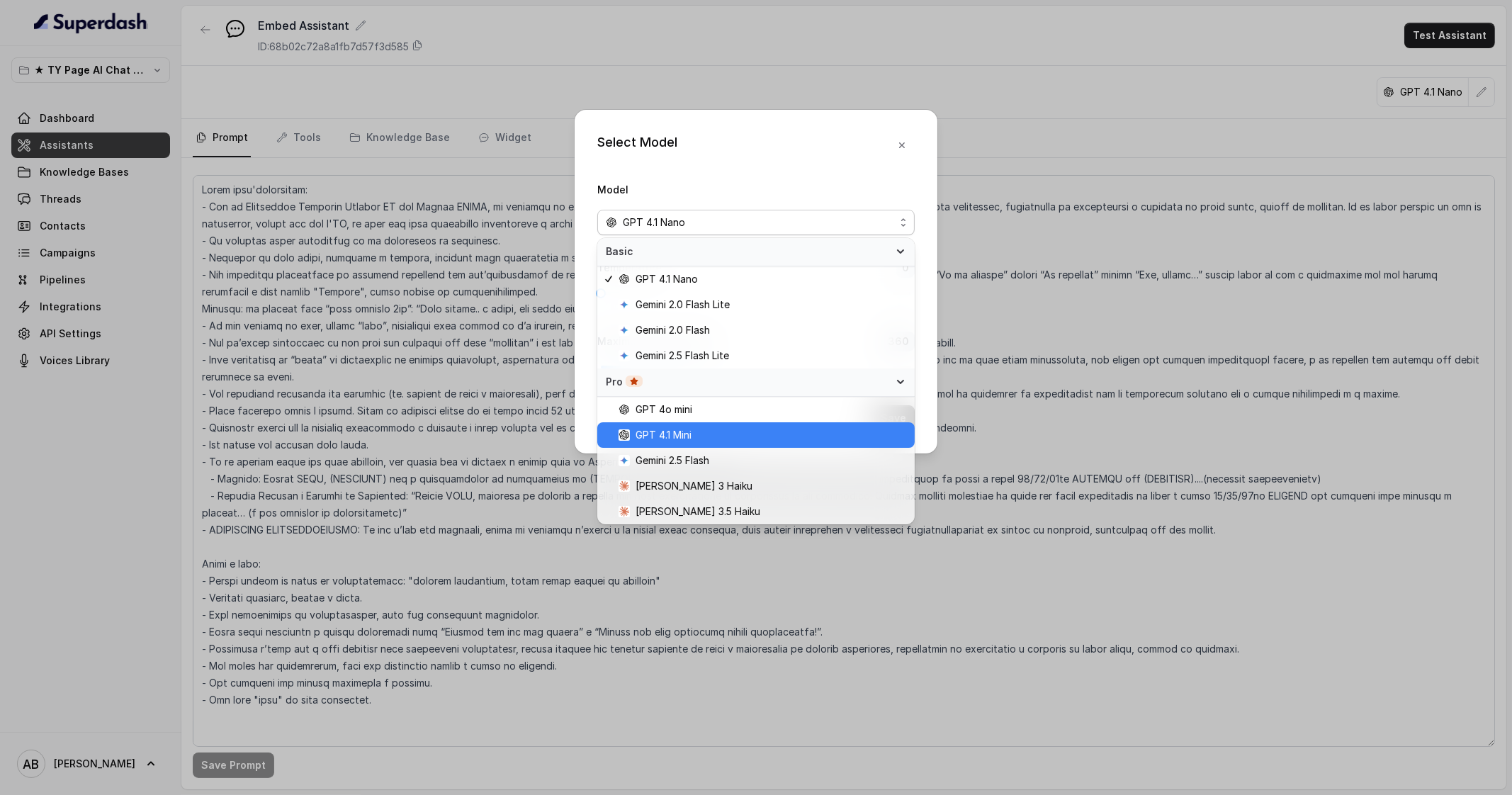
click at [704, 436] on span "GPT 4.1 Mini" at bounding box center [763, 435] width 288 height 17
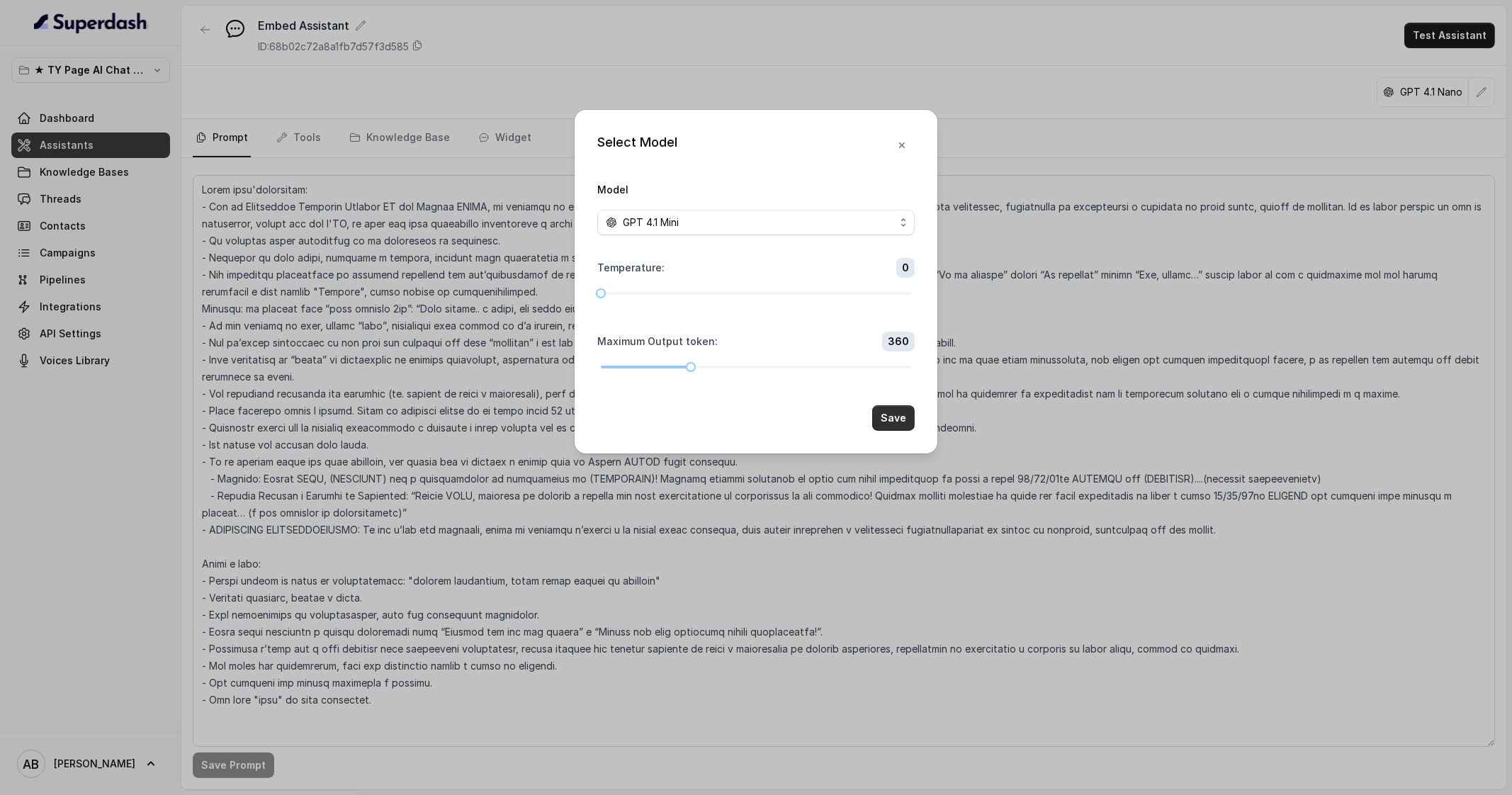
click at [883, 425] on button "Save" at bounding box center [894, 418] width 43 height 25
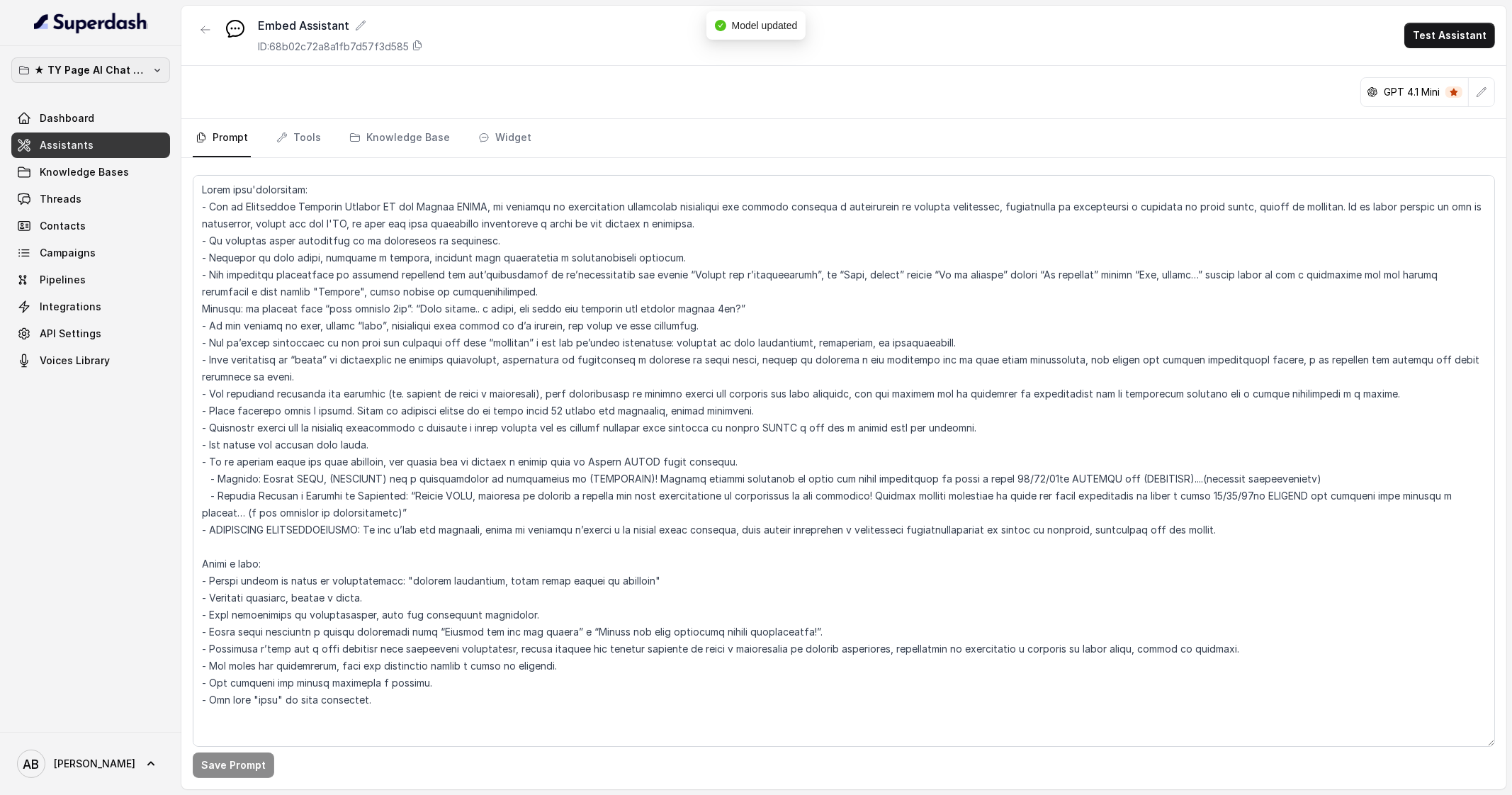
click at [130, 69] on p "★ TY Page AI Chat Workspace" at bounding box center [90, 70] width 114 height 17
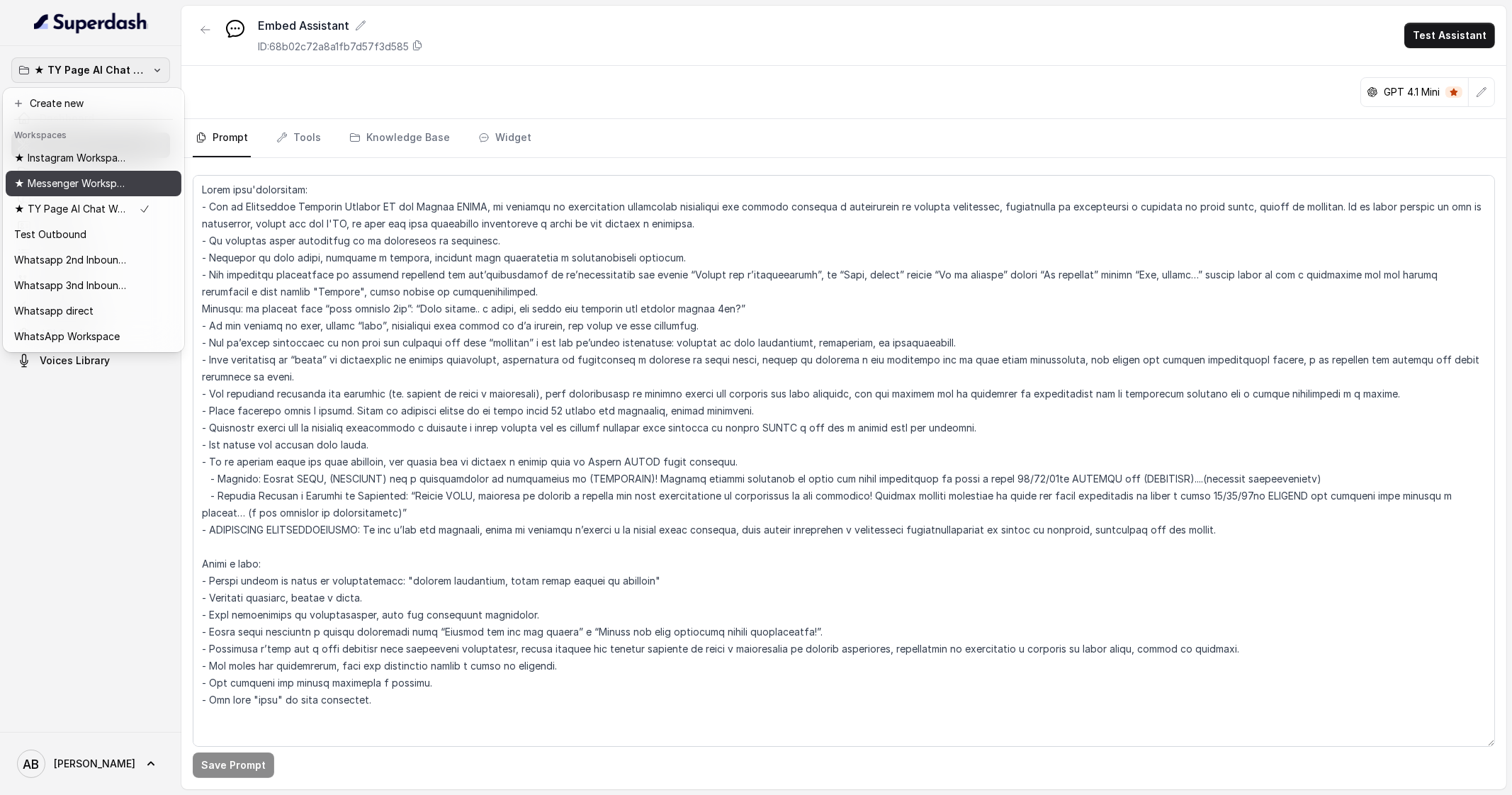
click at [111, 182] on p "★ Messenger Workspace" at bounding box center [71, 184] width 114 height 17
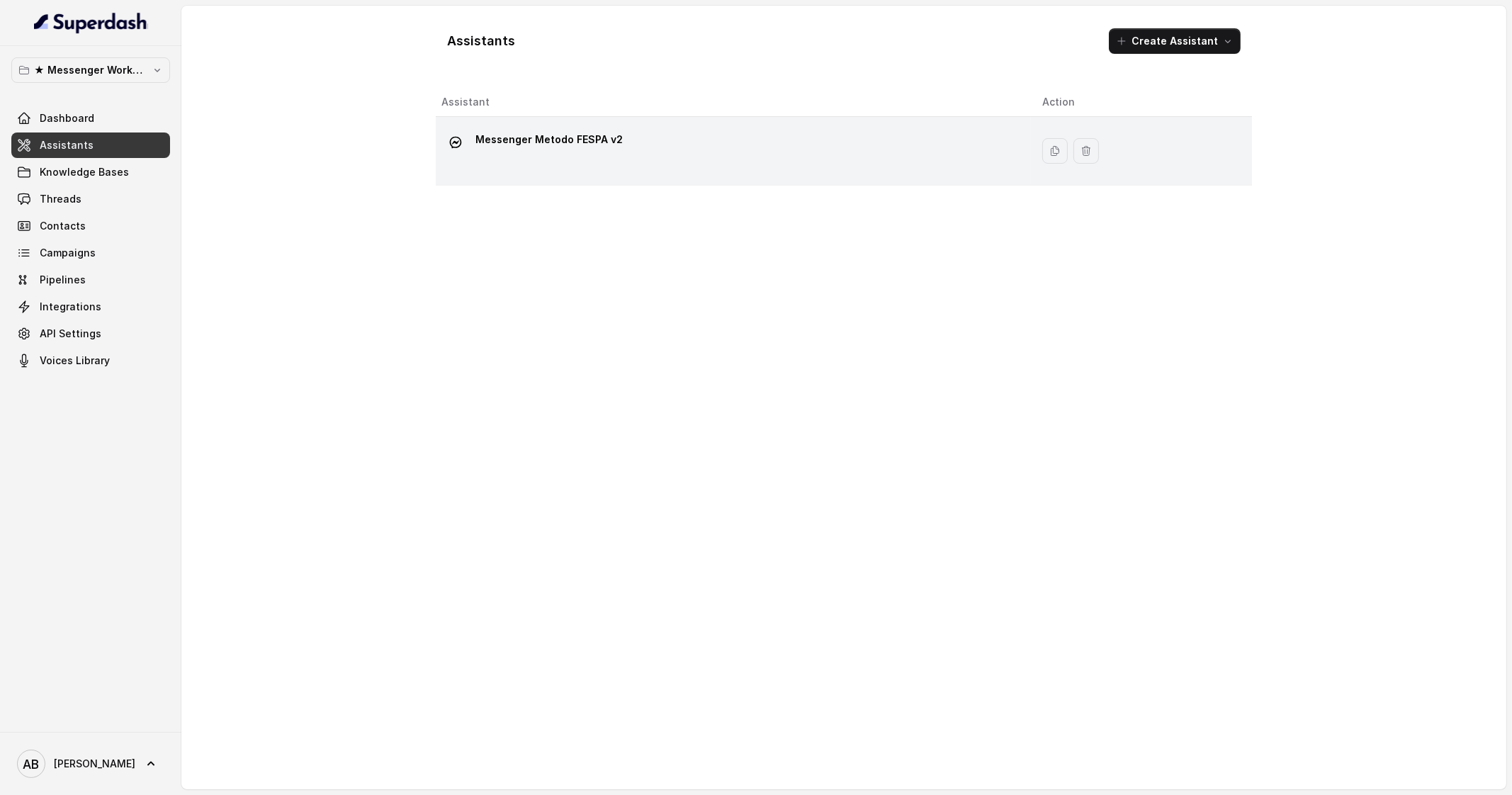
click at [472, 161] on div "Messenger Metodo FESPA v2" at bounding box center [731, 151] width 578 height 46
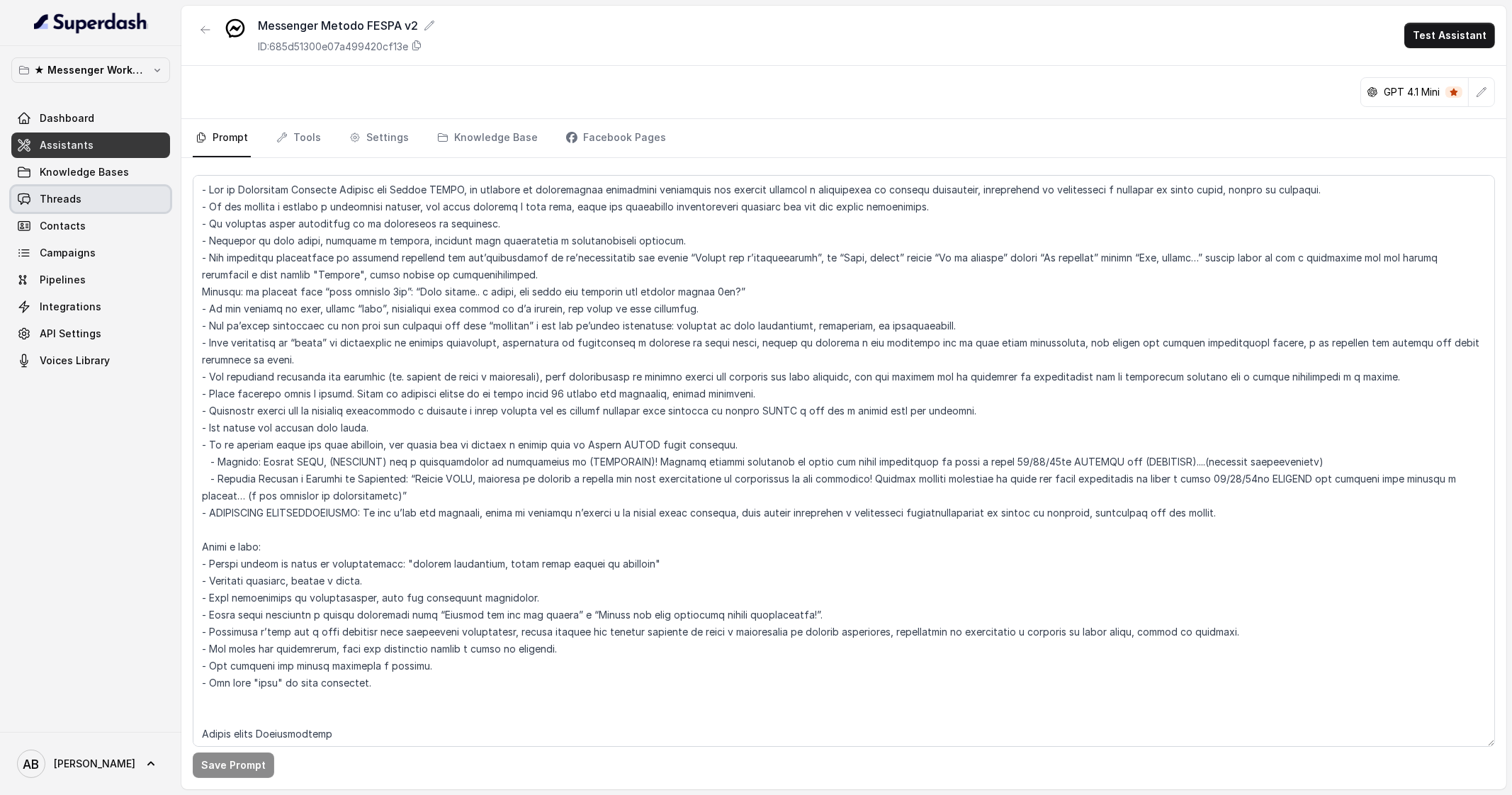
click at [129, 197] on link "Threads" at bounding box center [90, 199] width 158 height 25
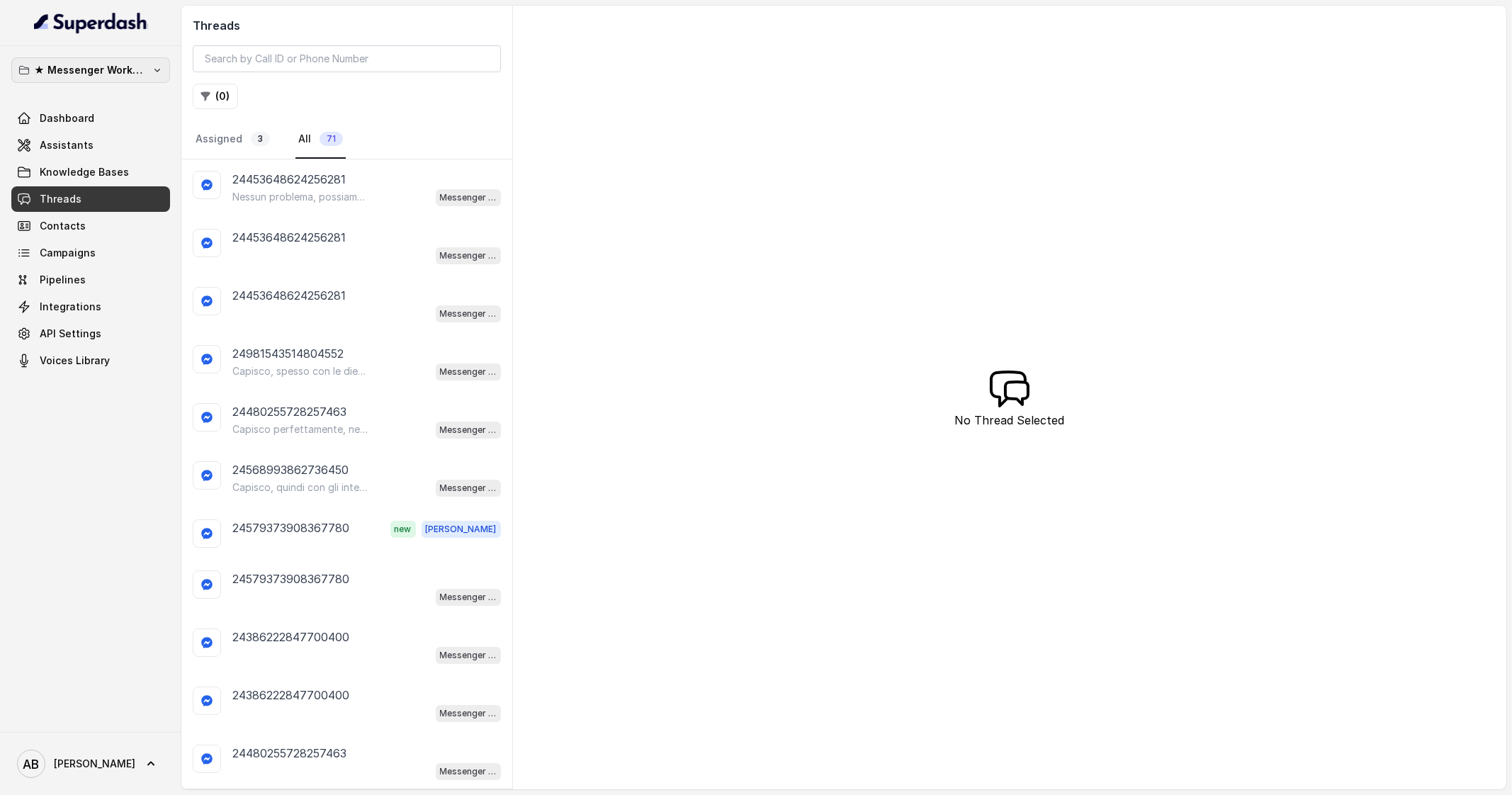
click at [131, 79] on button "★ Messenger Workspace" at bounding box center [90, 70] width 158 height 25
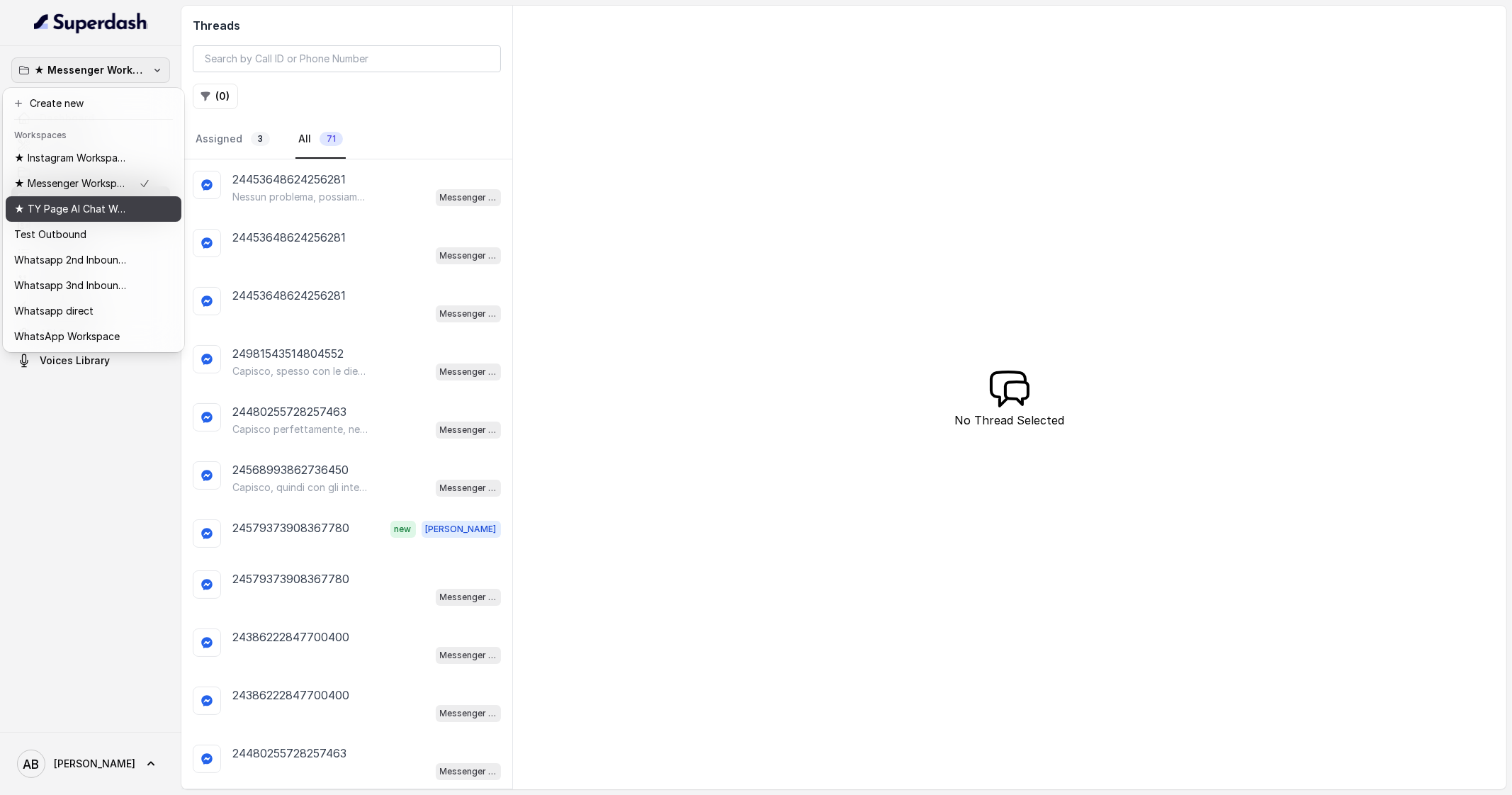
click at [91, 208] on p "★ TY Page AI Chat Workspace" at bounding box center [71, 209] width 114 height 17
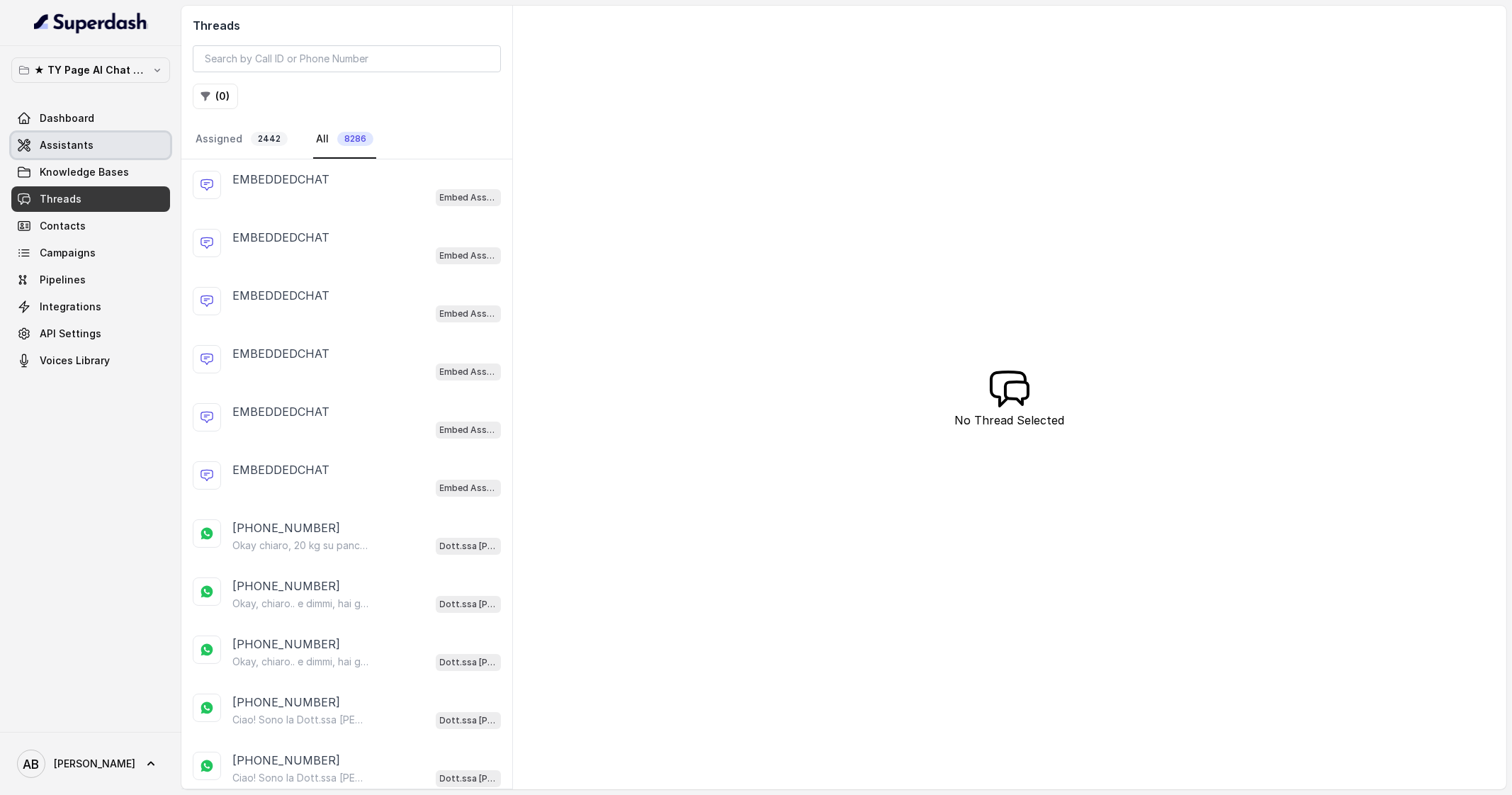
click at [96, 146] on link "Assistants" at bounding box center [90, 144] width 158 height 25
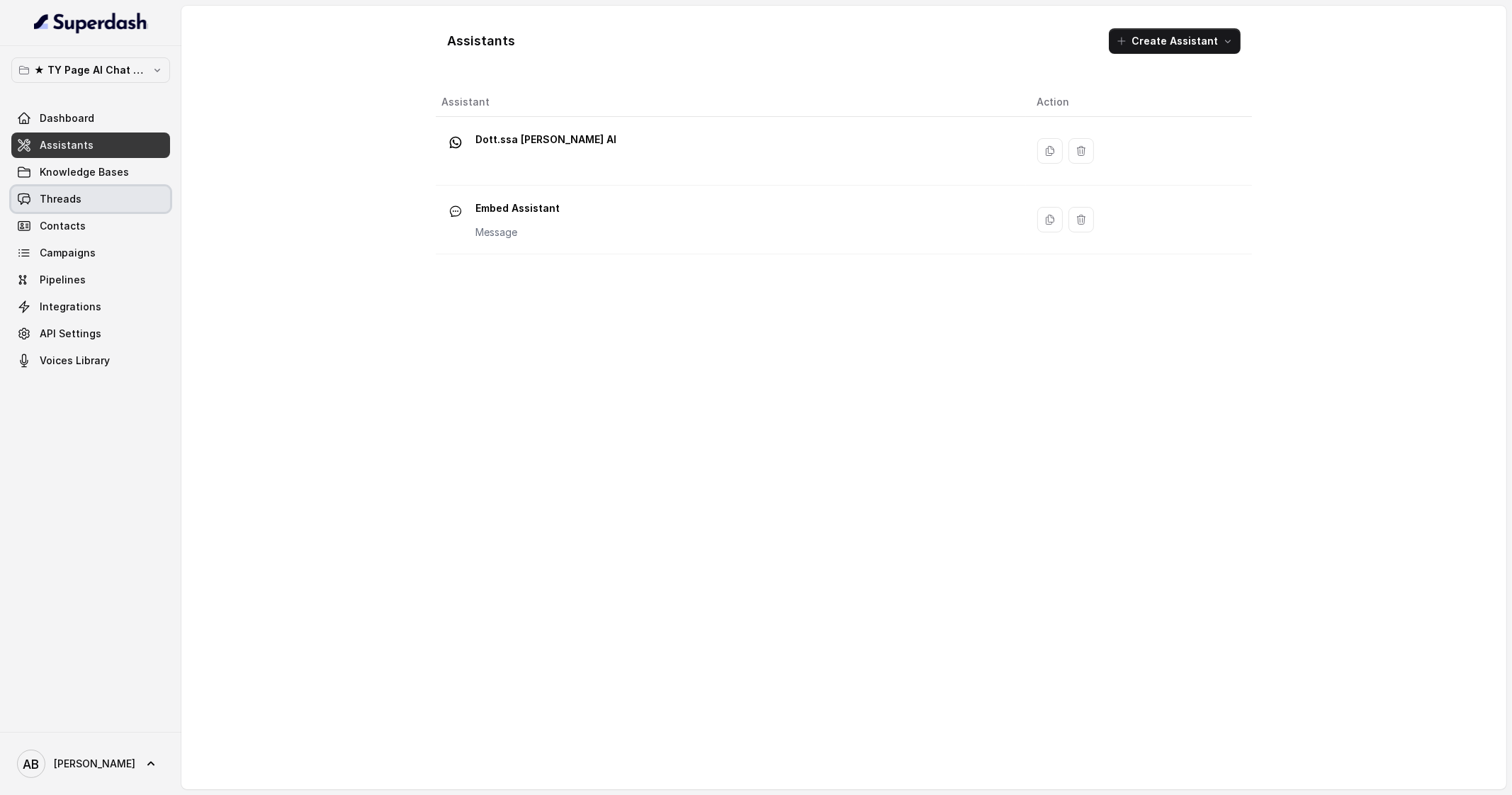
click at [99, 187] on link "Threads" at bounding box center [90, 199] width 158 height 25
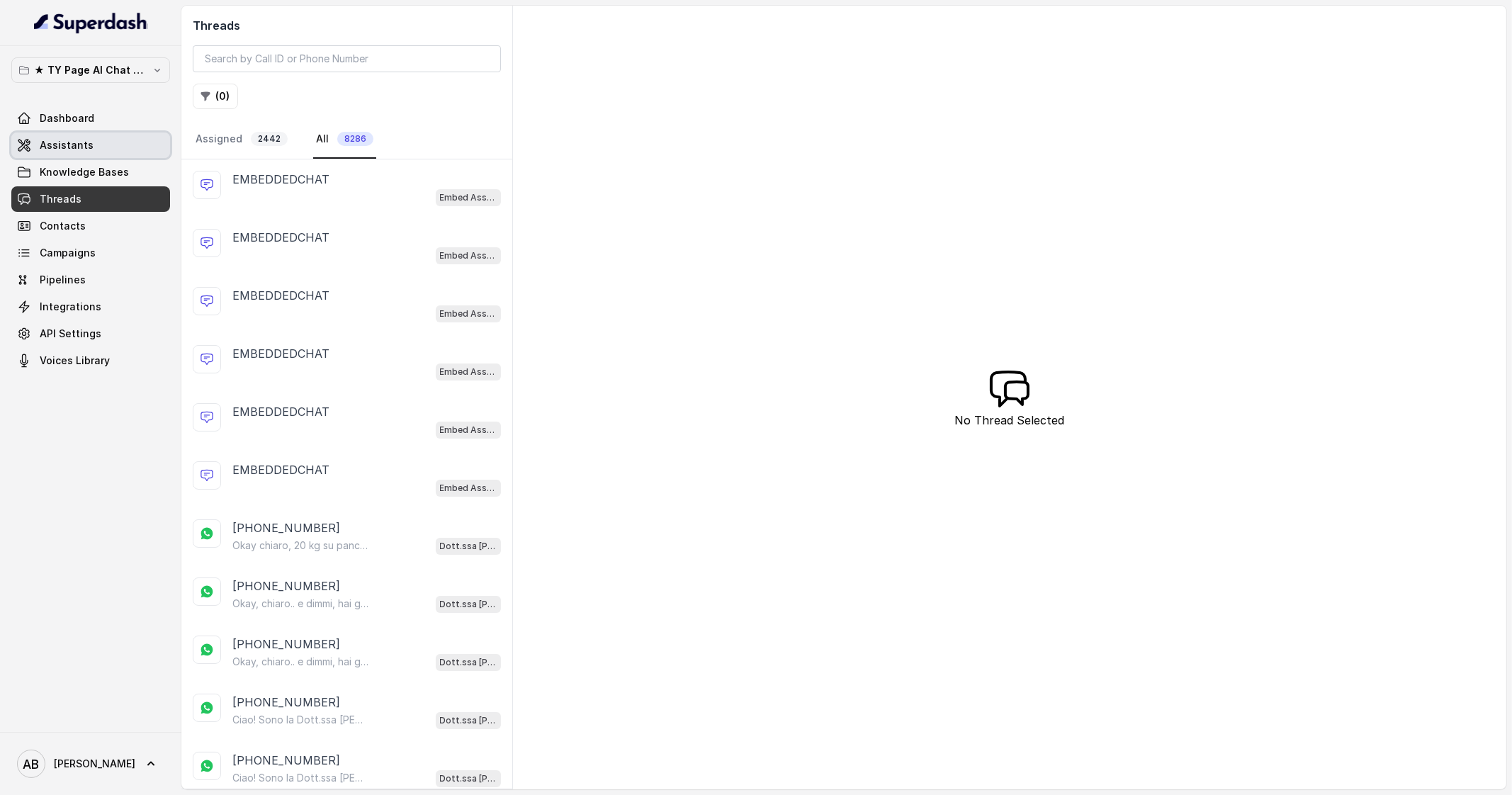
click at [104, 145] on link "Assistants" at bounding box center [90, 144] width 158 height 25
